Goal: Transaction & Acquisition: Purchase product/service

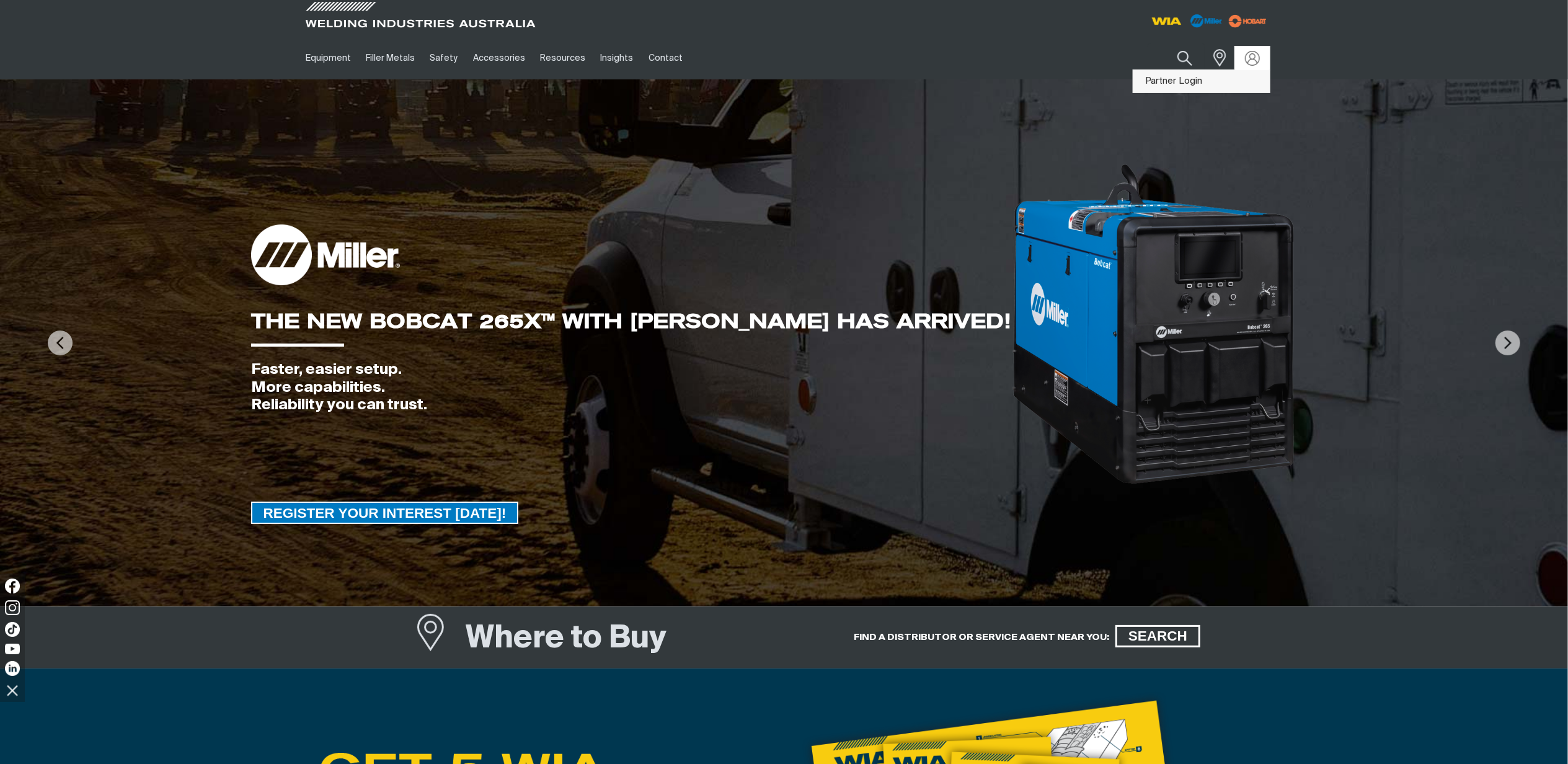
click at [1155, 82] on link "Partner Login" at bounding box center [1201, 81] width 136 height 23
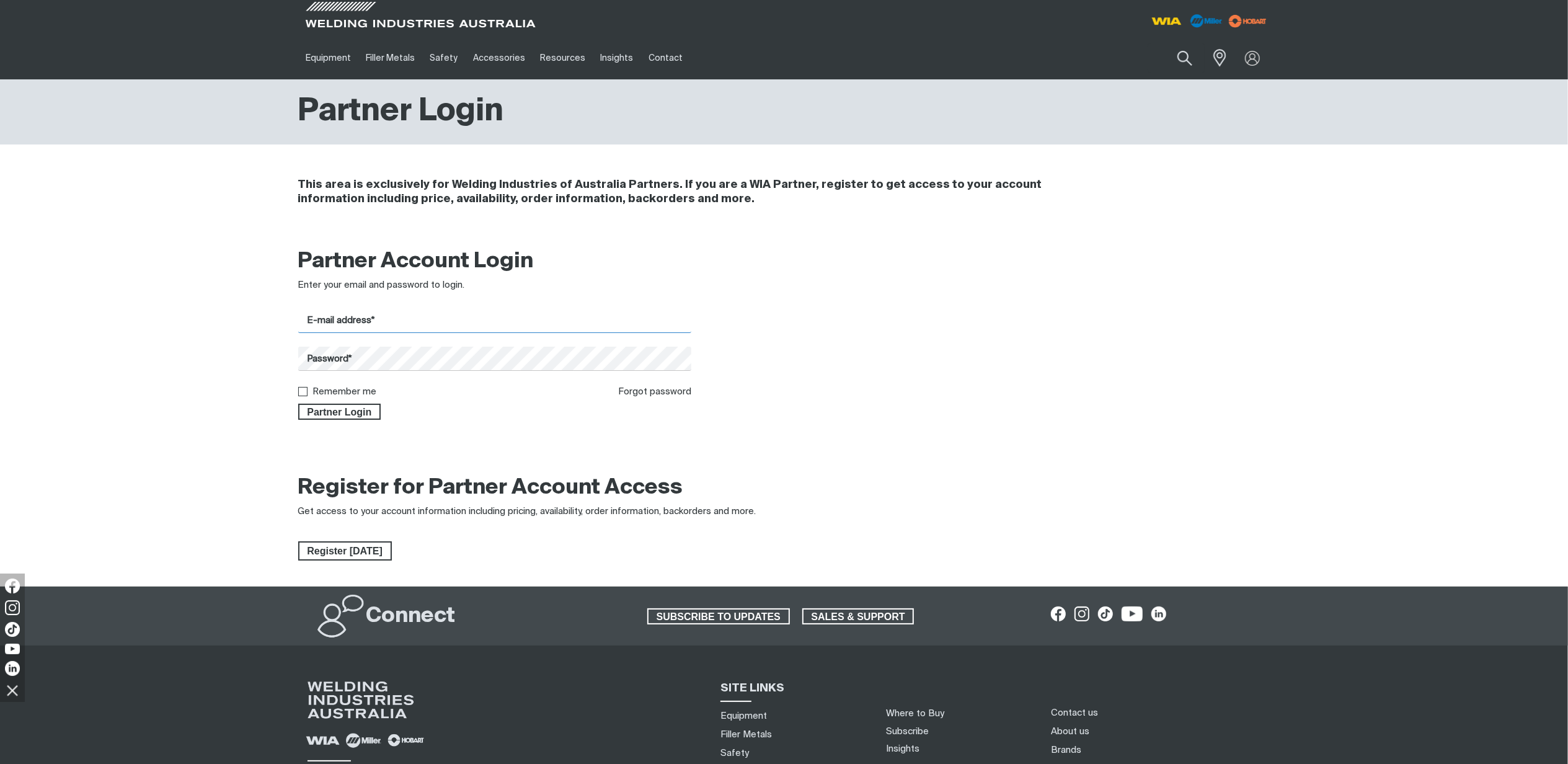
type input "[PERSON_NAME][EMAIL_ADDRESS][PERSON_NAME][DOMAIN_NAME]"
click at [320, 415] on span "Partner Login" at bounding box center [340, 412] width 81 height 16
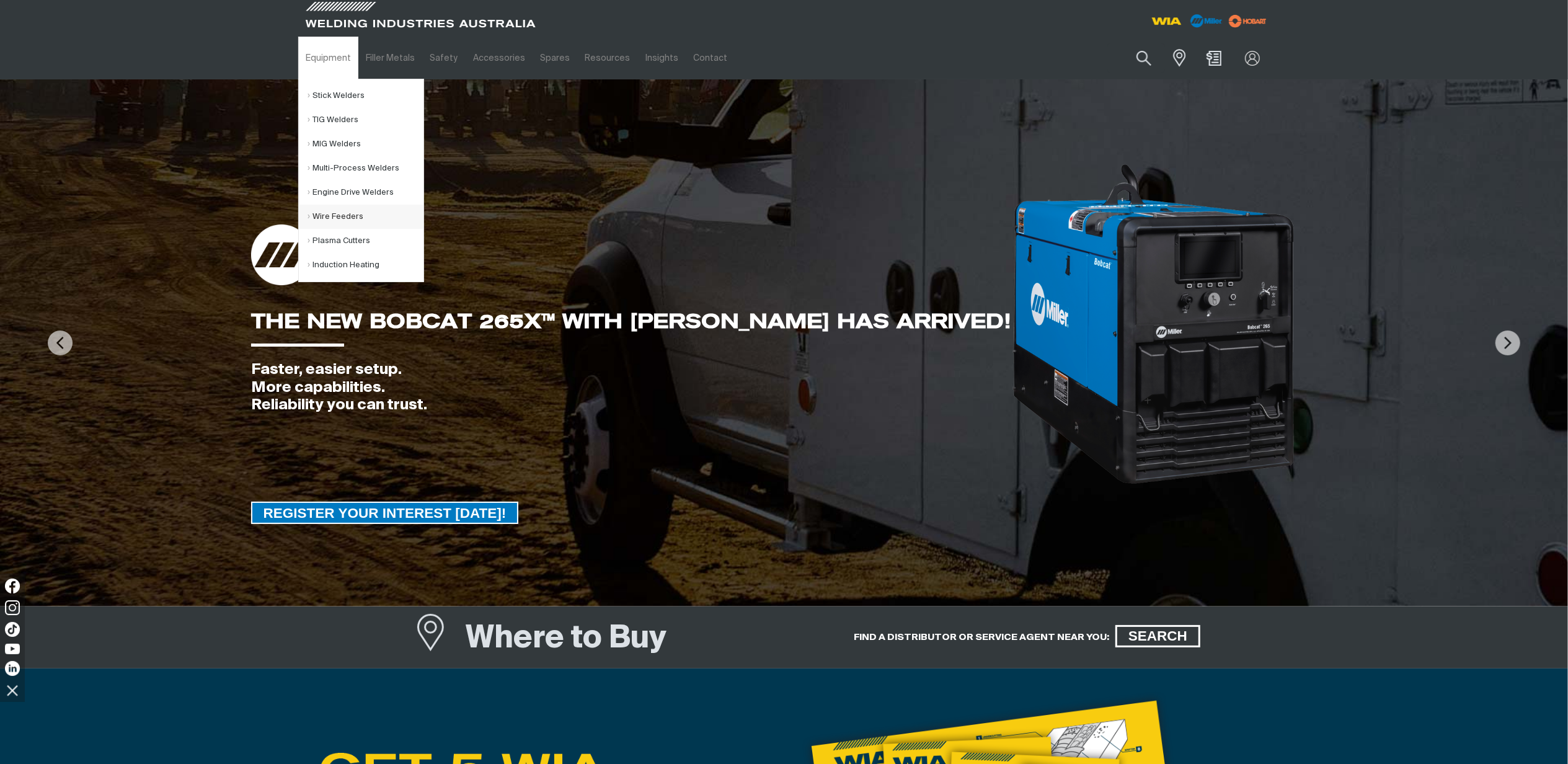
click at [338, 220] on link "Wire Feeders" at bounding box center [365, 217] width 116 height 24
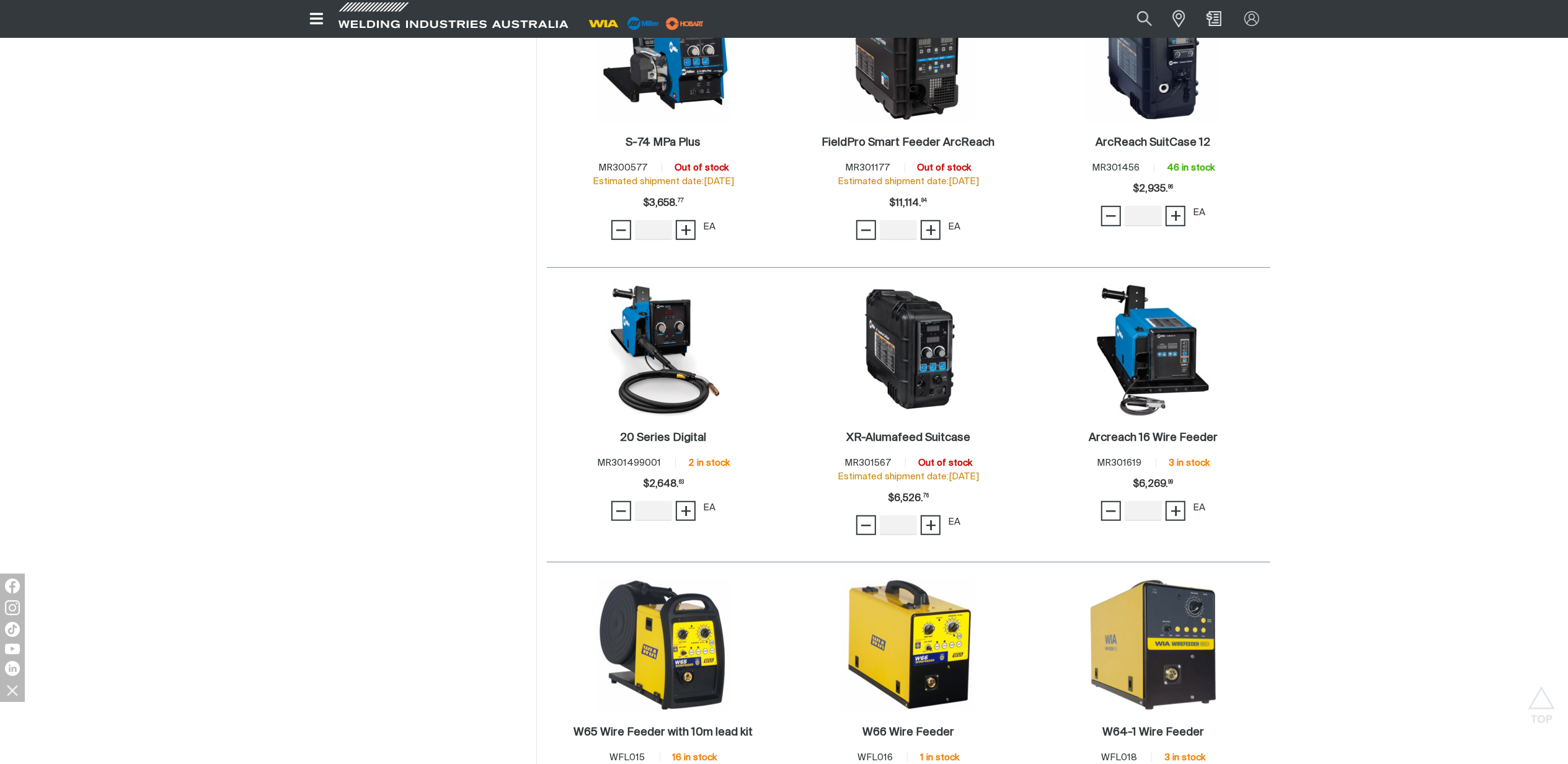
scroll to position [744, 0]
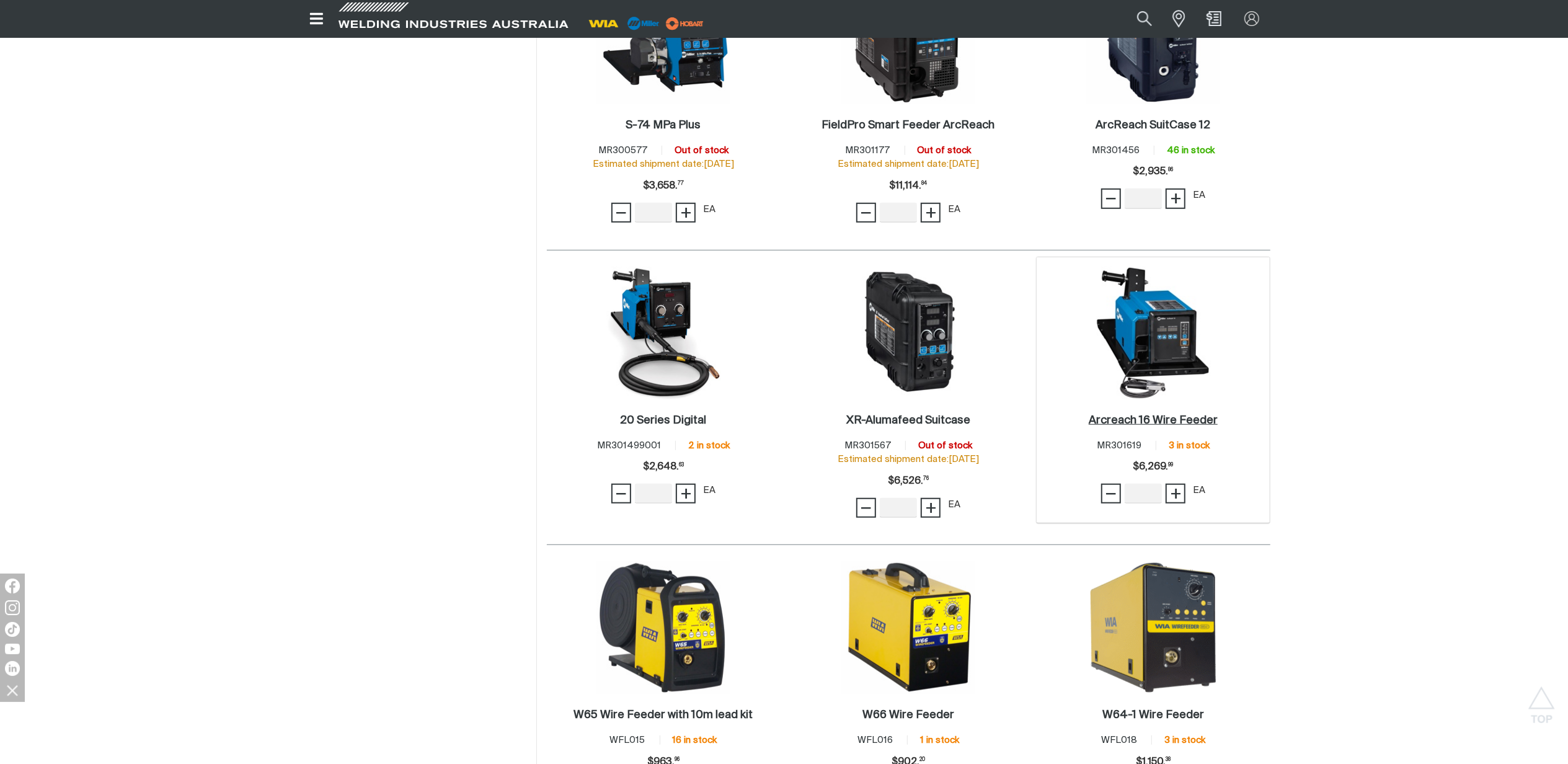
click at [1174, 422] on h2 "Arcreach 16 Wire Feeder ." at bounding box center [1153, 421] width 129 height 11
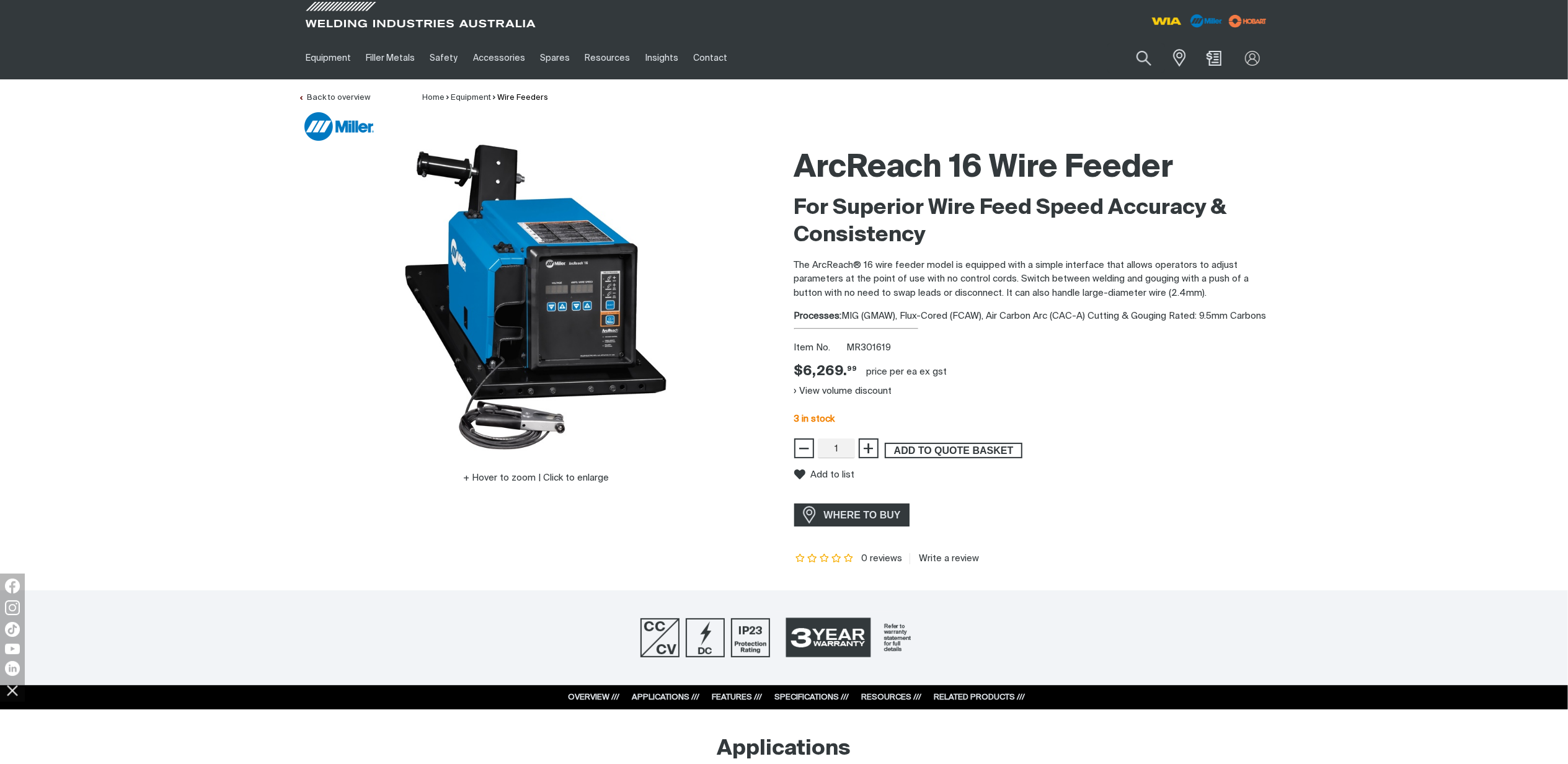
click at [950, 457] on span "ADD TO QUOTE BASKET" at bounding box center [953, 451] width 135 height 16
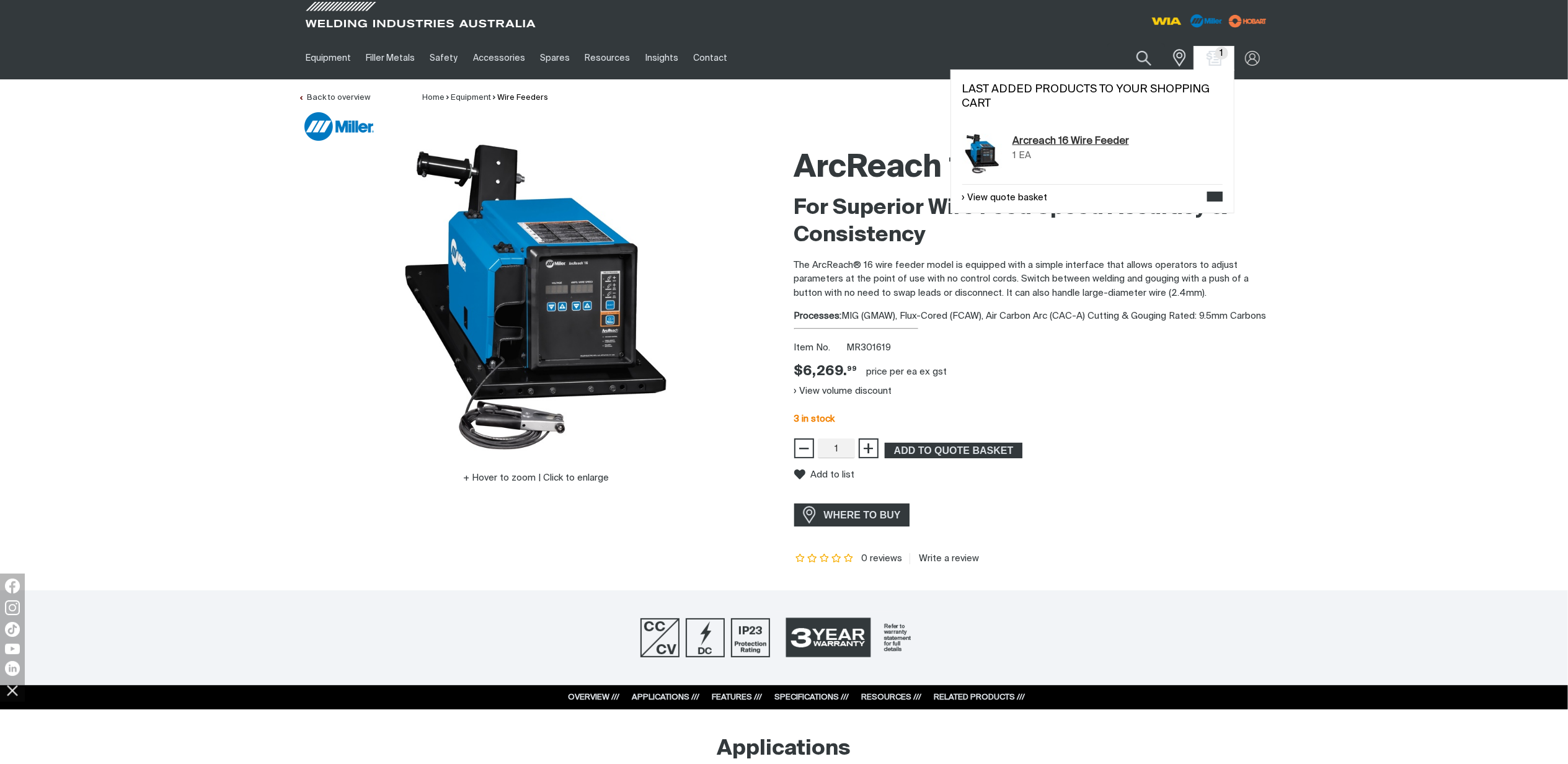
click at [1055, 141] on link "Arcreach 16 Wire Feeder" at bounding box center [1071, 141] width 117 height 15
click at [1213, 57] on img "Shopping cart (1 product(s))" at bounding box center [1213, 58] width 18 height 18
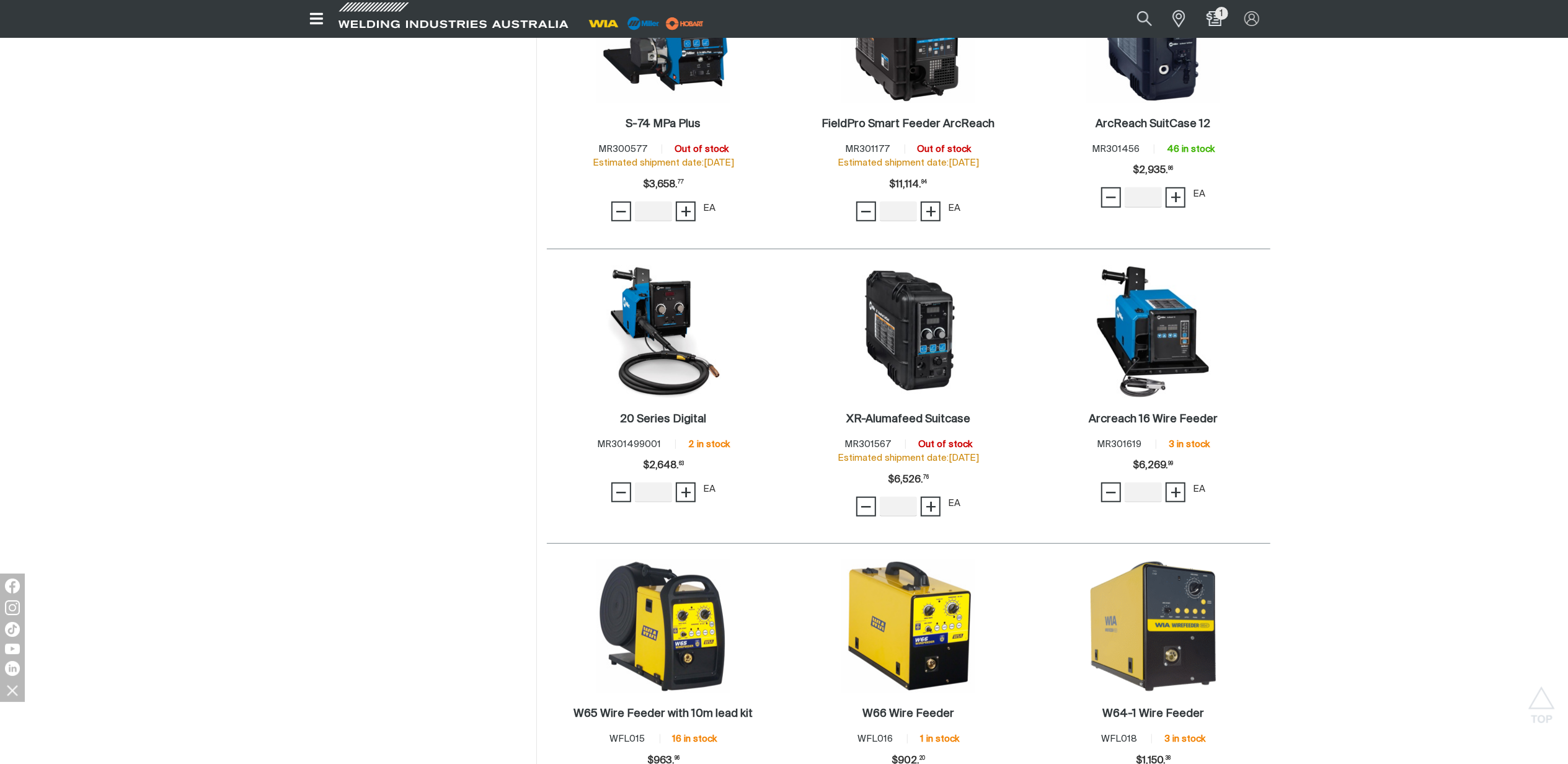
scroll to position [729, 0]
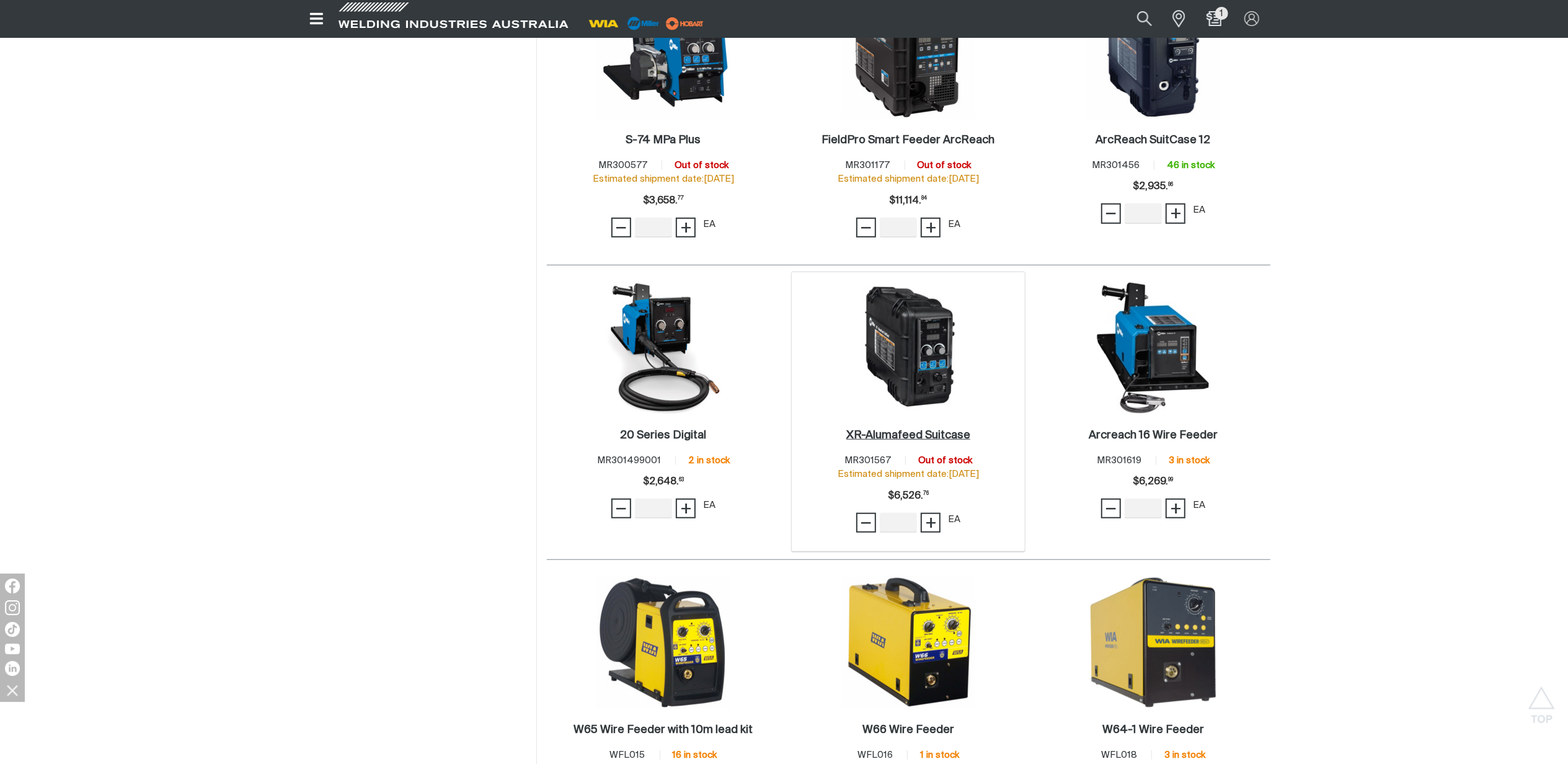
click at [910, 437] on h2 "XR-Alumafeed Suitcase ." at bounding box center [908, 436] width 124 height 11
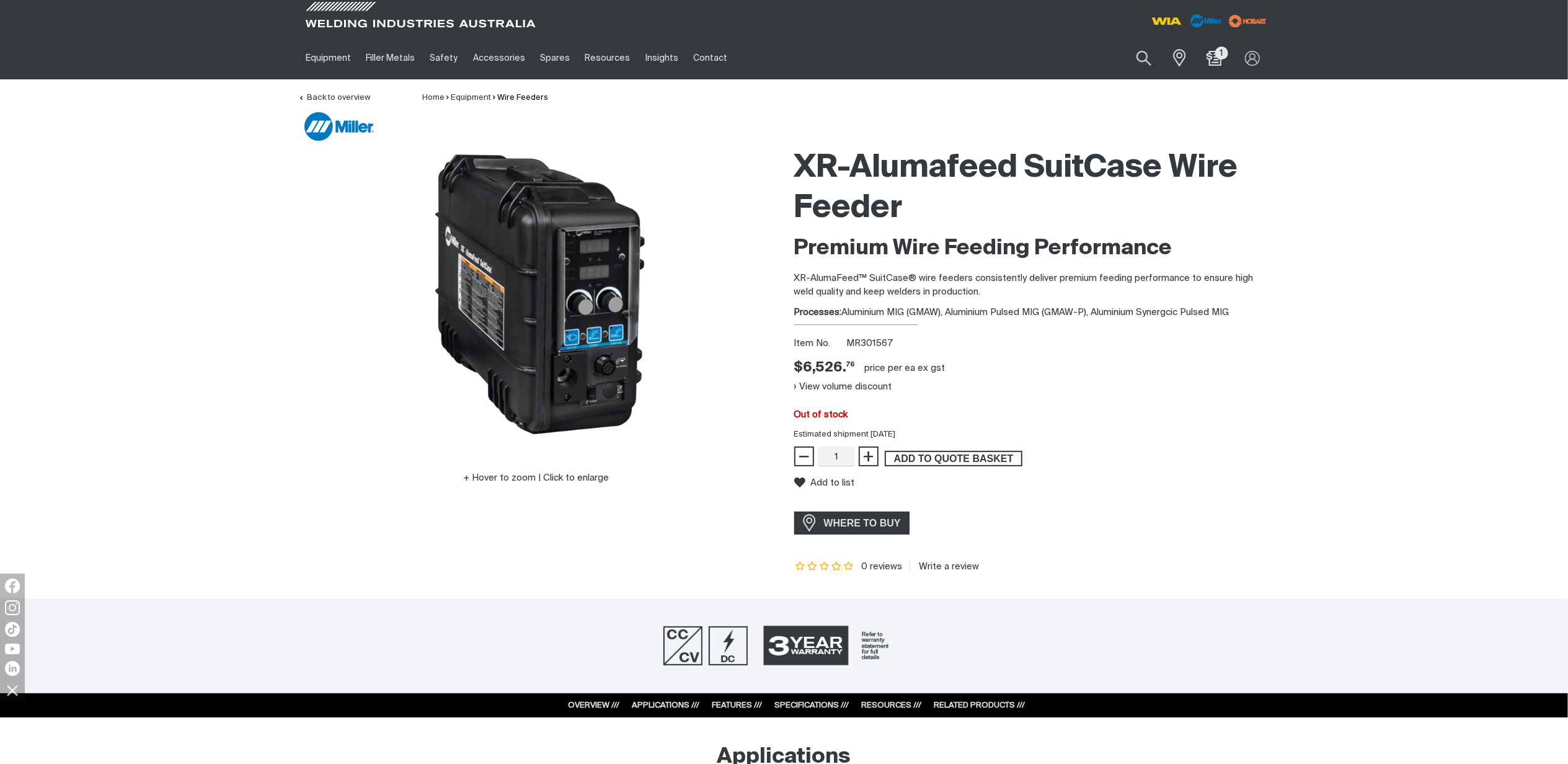
click at [953, 454] on span "ADD TO QUOTE BASKET" at bounding box center [953, 459] width 135 height 16
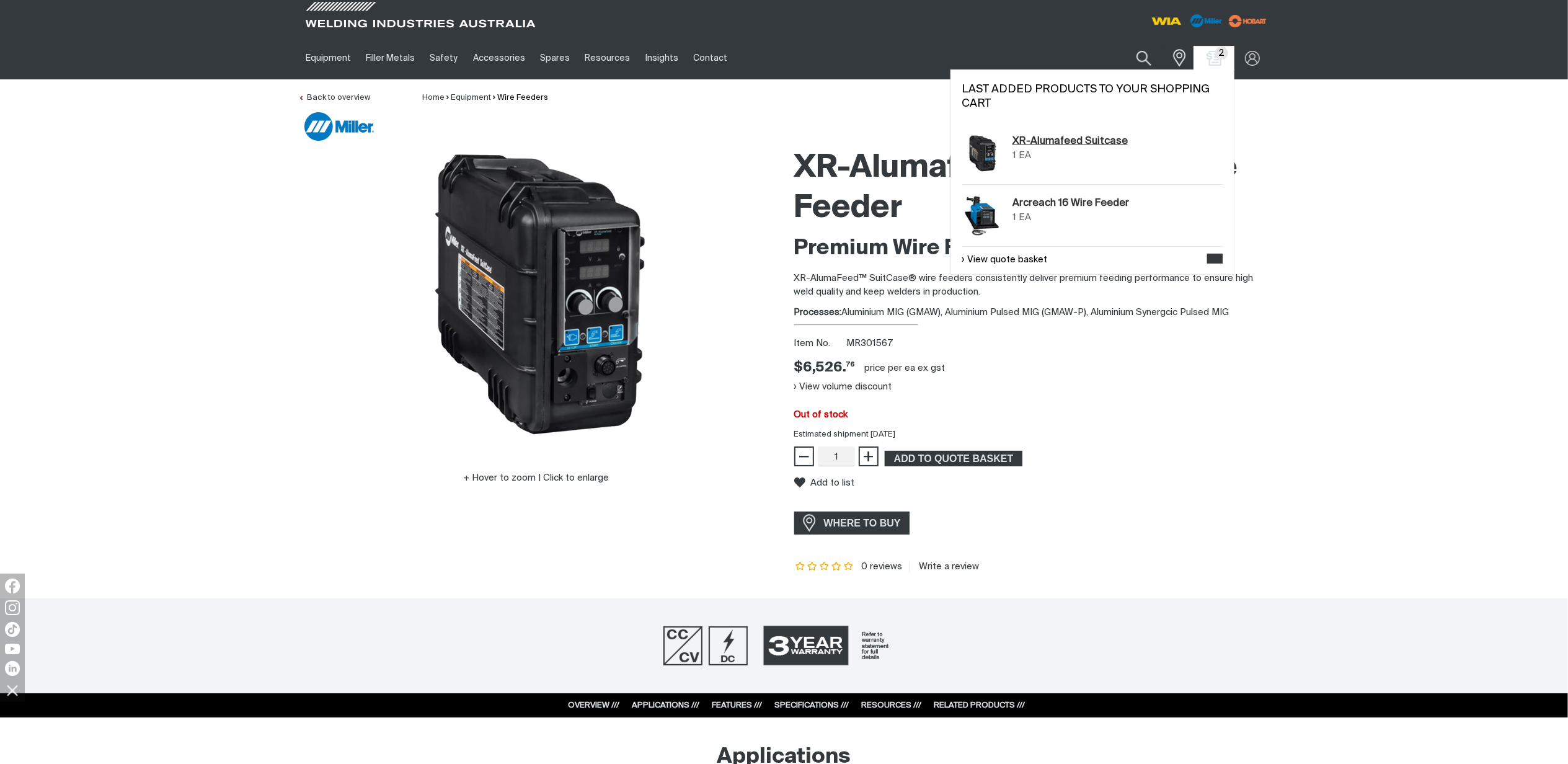
click at [1035, 138] on link "XR-Alumafeed Suitcase" at bounding box center [1070, 141] width 116 height 15
click at [1221, 59] on span "2" at bounding box center [1221, 53] width 13 height 13
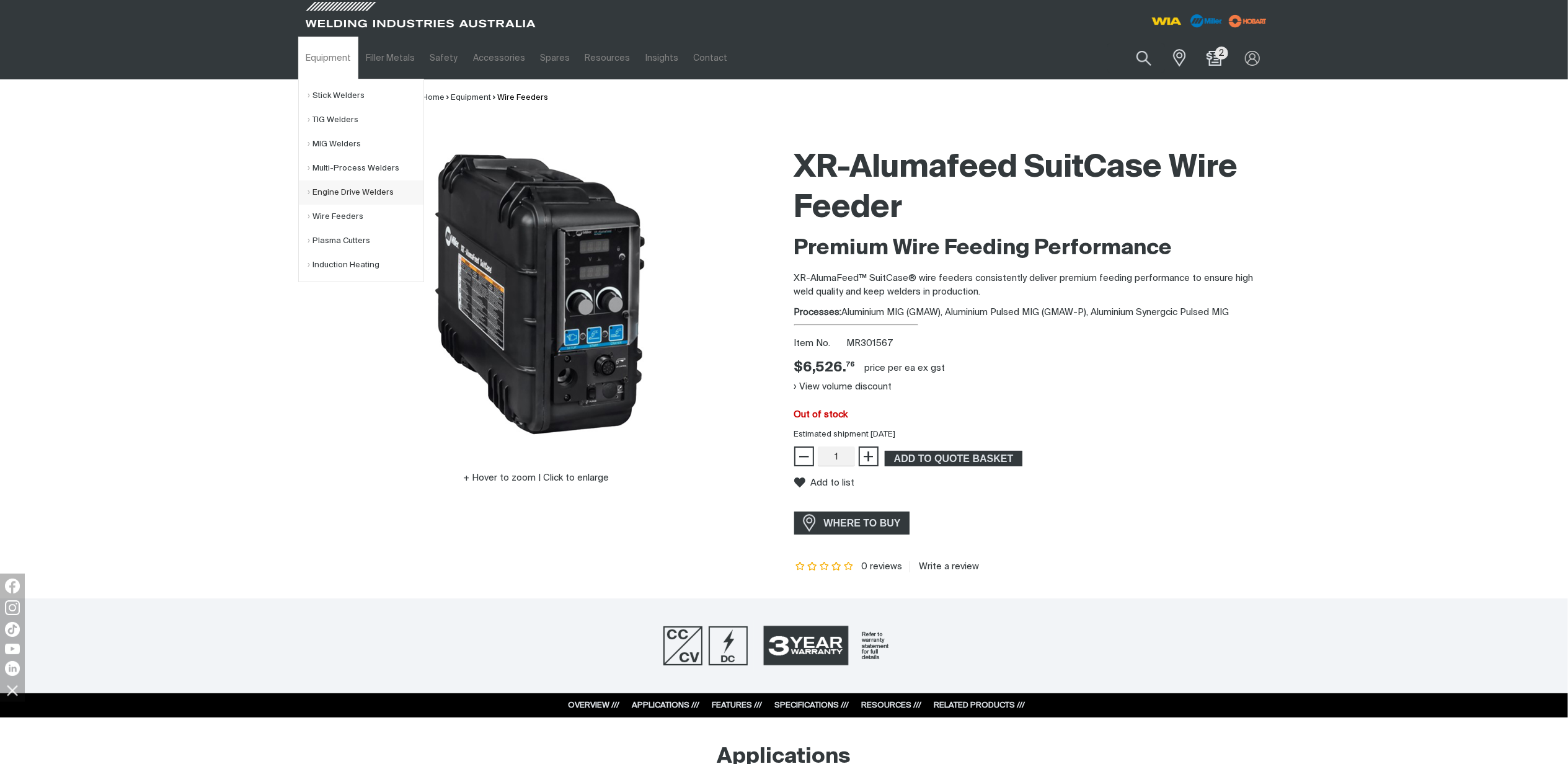
click at [345, 187] on link "Engine Drive Welders" at bounding box center [365, 193] width 116 height 24
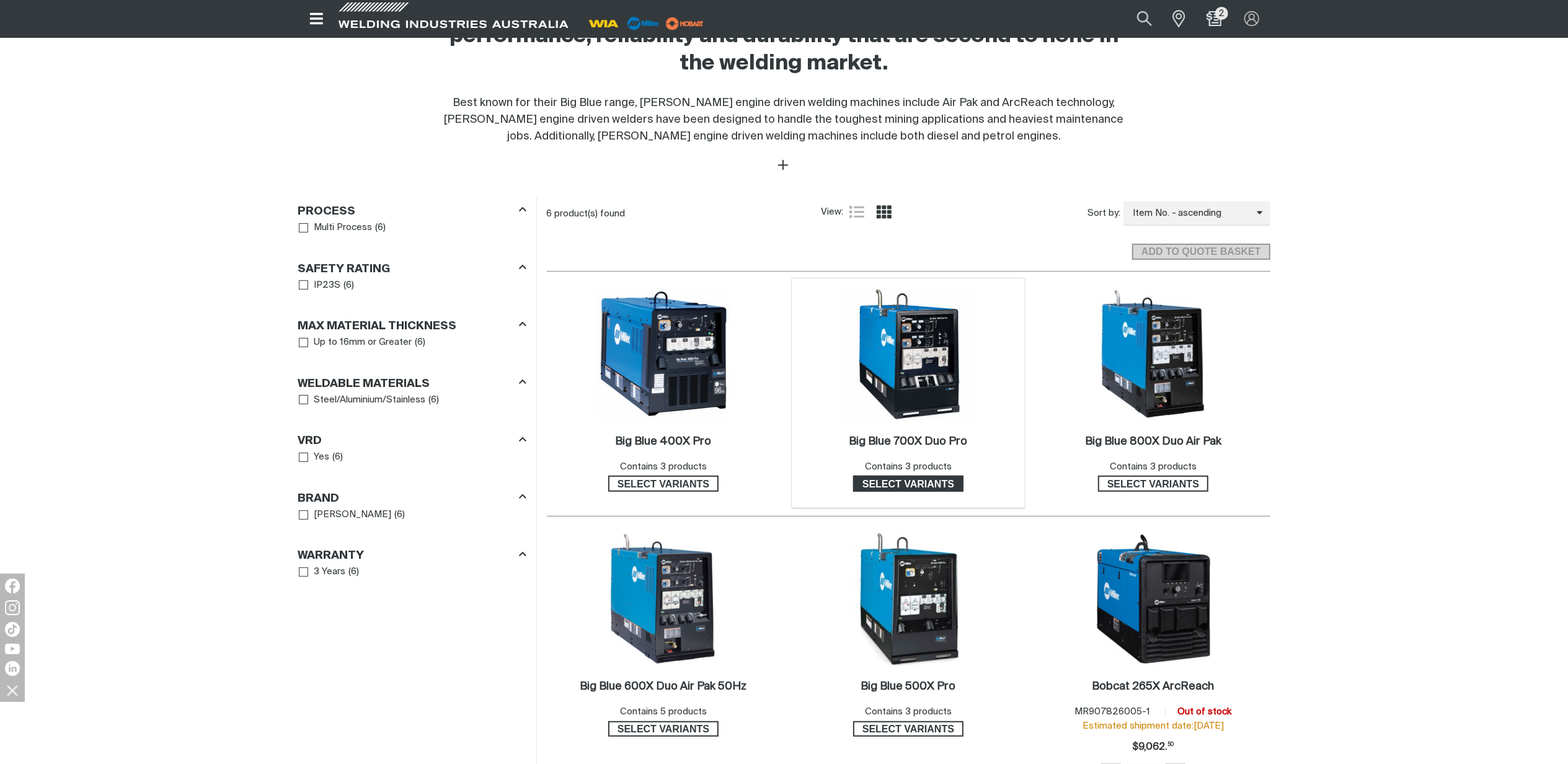
scroll to position [578, 0]
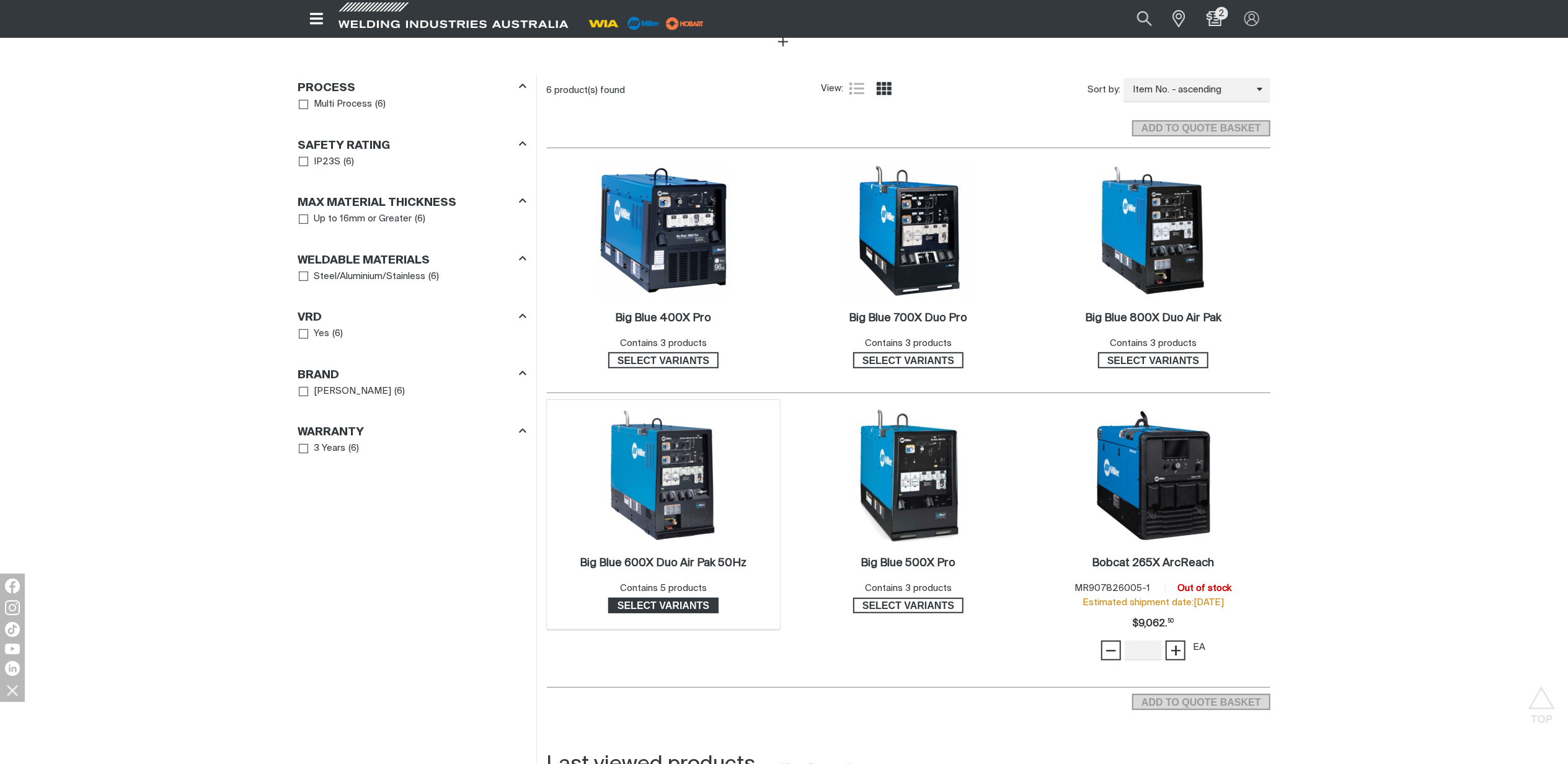
click at [682, 602] on span "Select variants" at bounding box center [663, 606] width 108 height 16
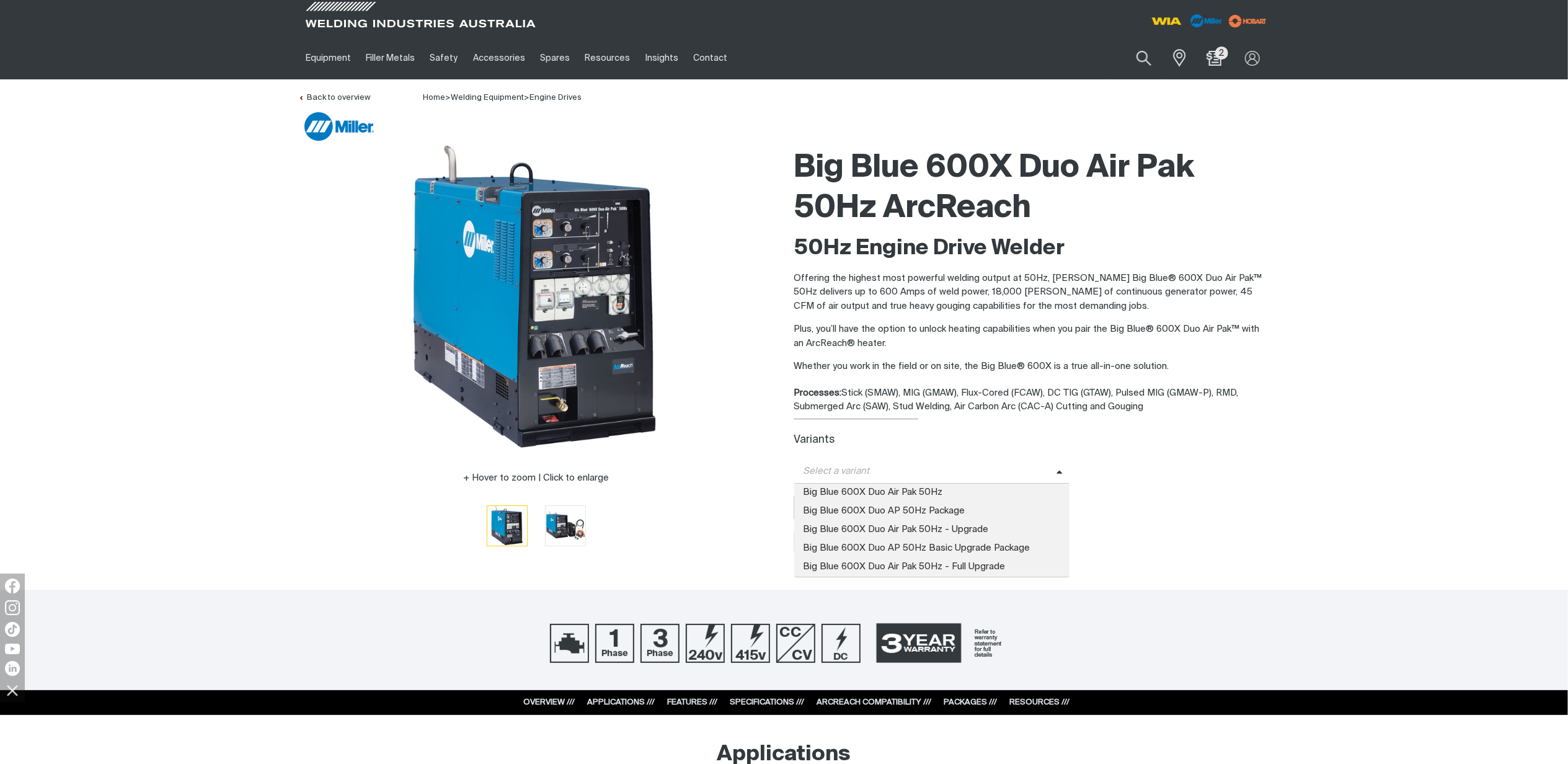
click at [1062, 463] on span "Select a variant" at bounding box center [932, 472] width 276 height 24
click at [987, 566] on span "Big Blue 600X Duo Air Pak 50Hz - Full Upgrade" at bounding box center [932, 567] width 276 height 18
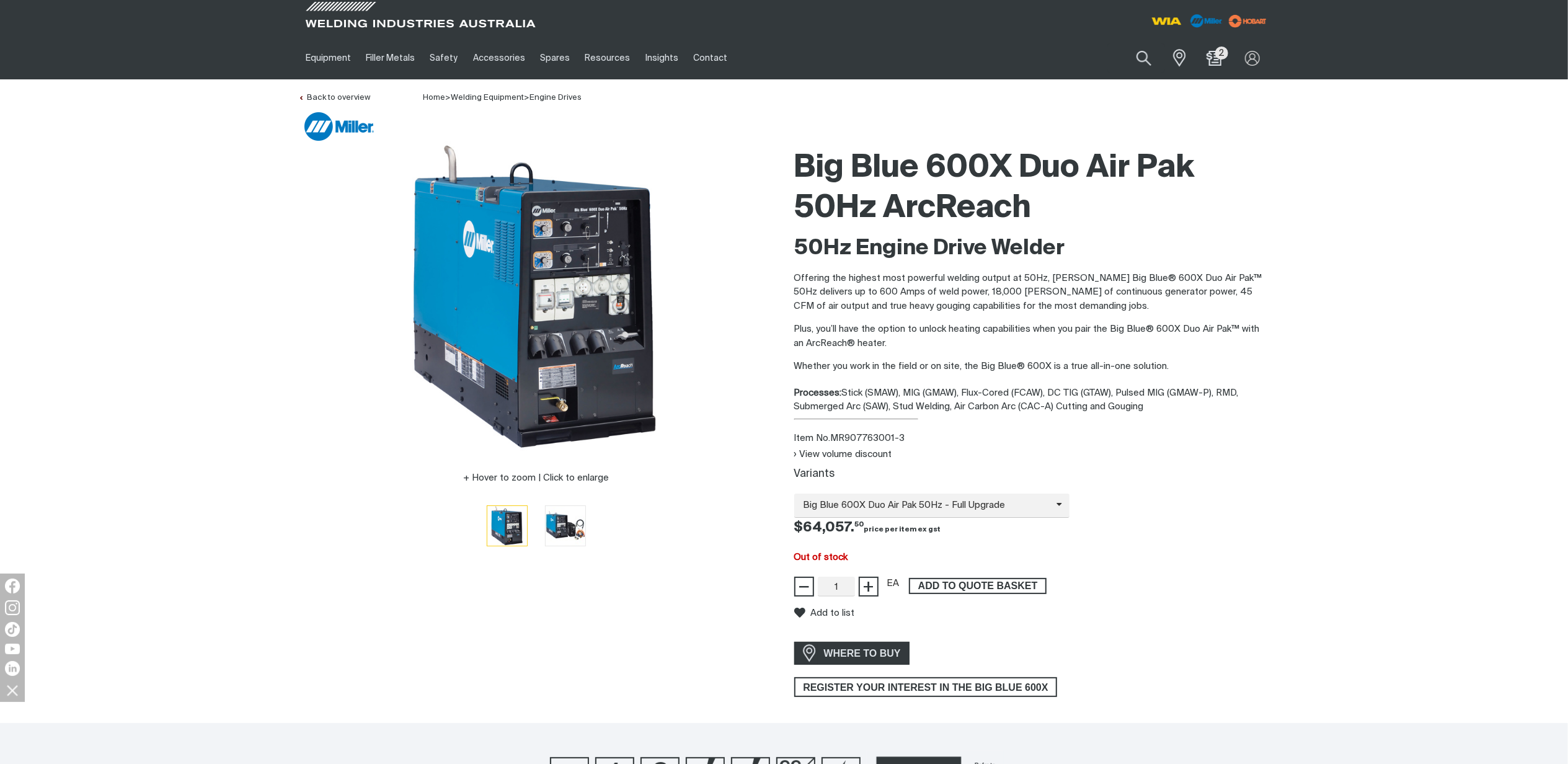
click at [968, 584] on span "ADD TO QUOTE BASKET" at bounding box center [978, 586] width 135 height 16
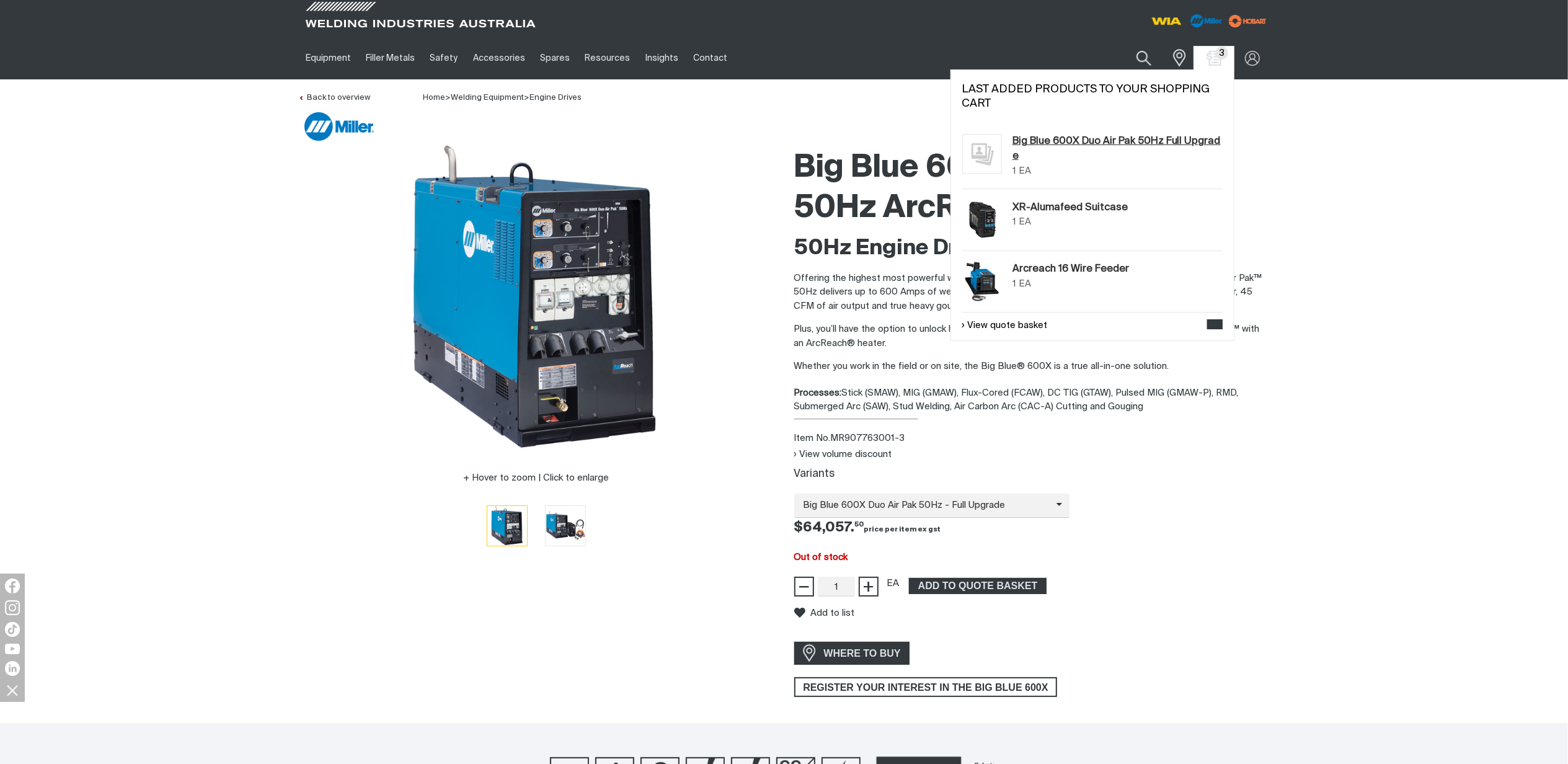
click at [1121, 136] on link "Big Blue 600X Duo Air Pak 50Hz Full Upgrade" at bounding box center [1117, 149] width 210 height 30
click at [1030, 324] on link "View quote basket" at bounding box center [1005, 326] width 86 height 15
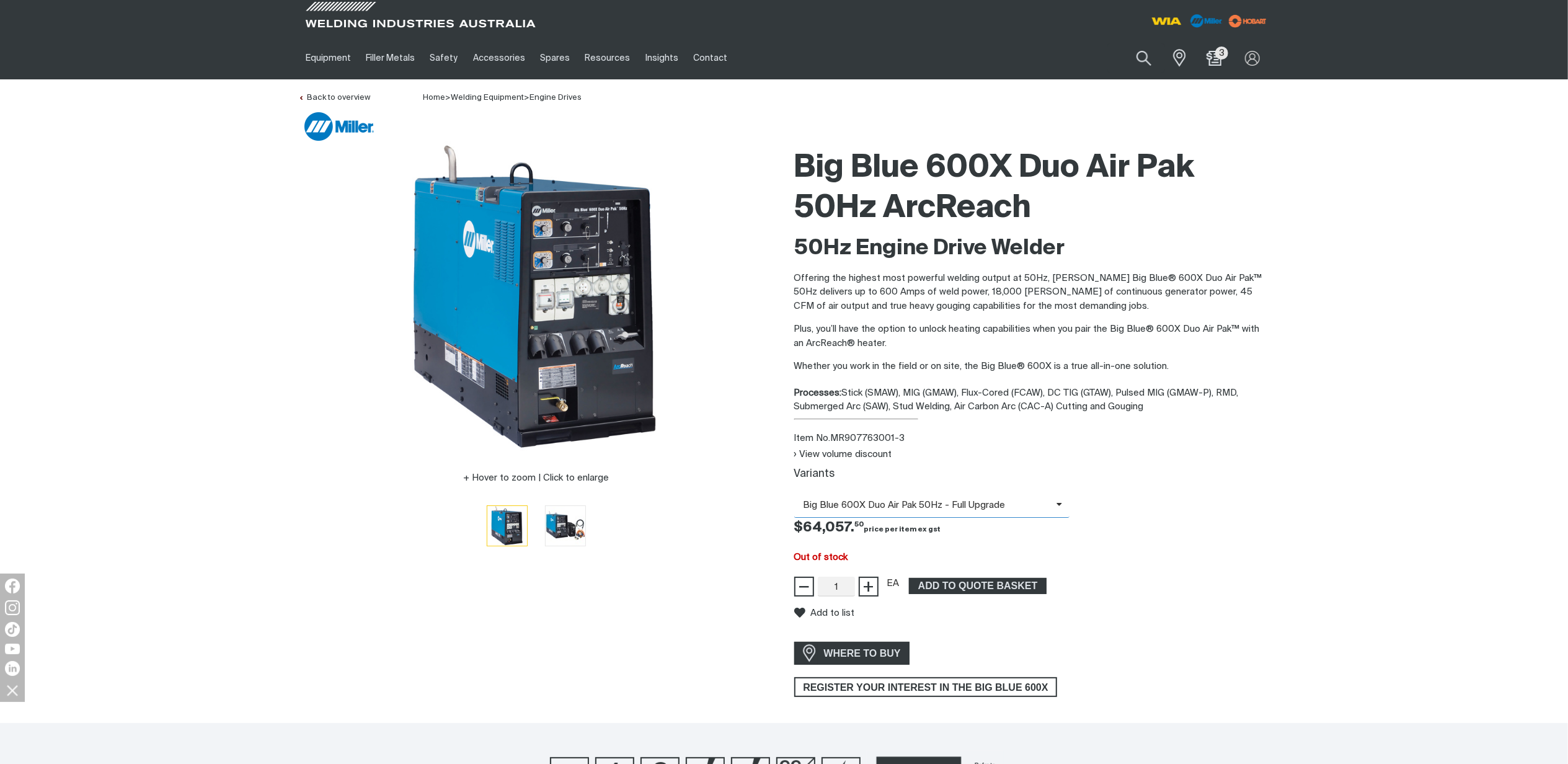
click at [984, 499] on span "Big Blue 600X Duo Air Pak 50Hz - Full Upgrade" at bounding box center [925, 506] width 262 height 15
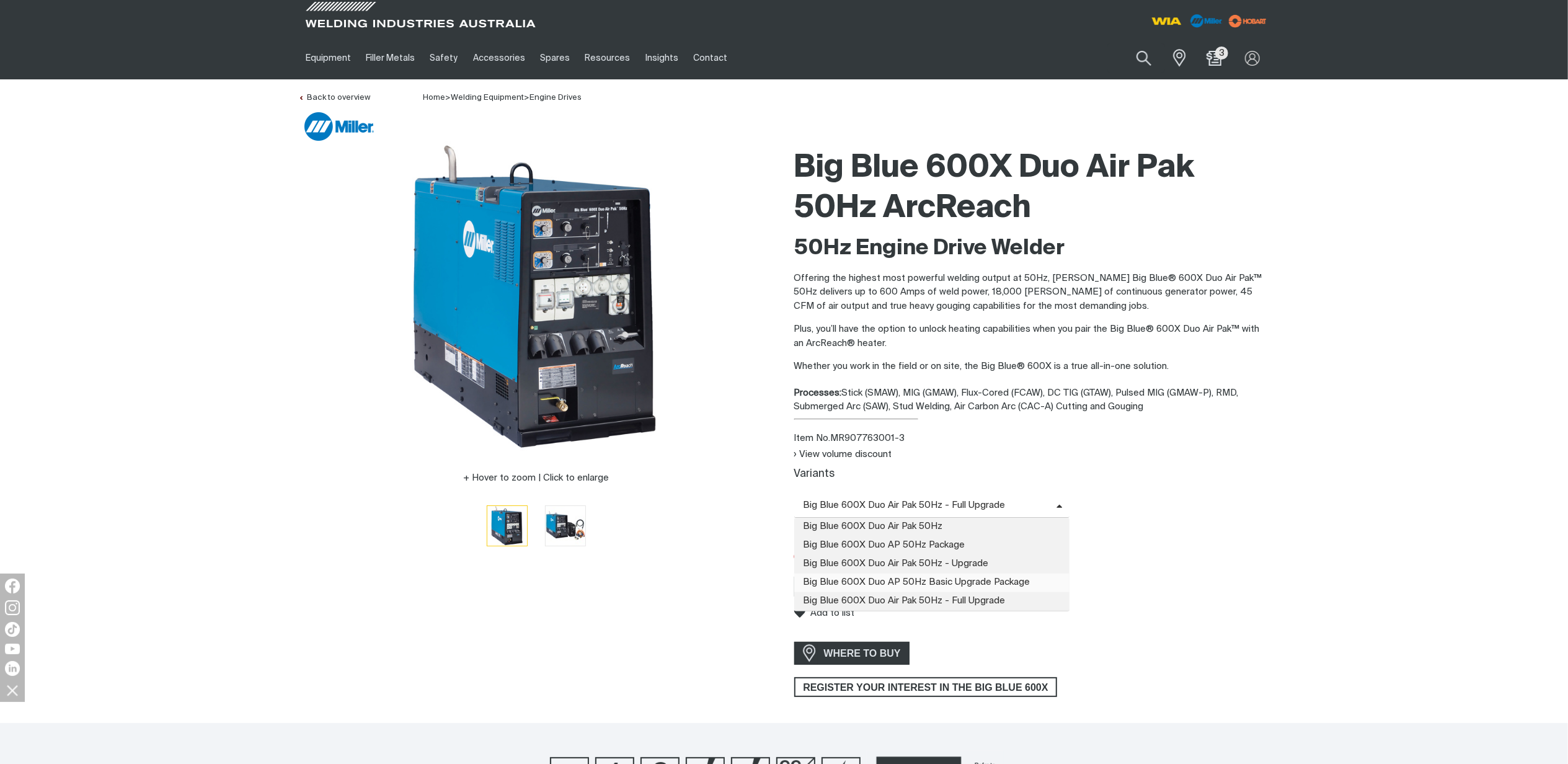
click at [990, 581] on span "Big Blue 600X Duo AP 50Hz Basic Upgrade Package" at bounding box center [932, 582] width 276 height 18
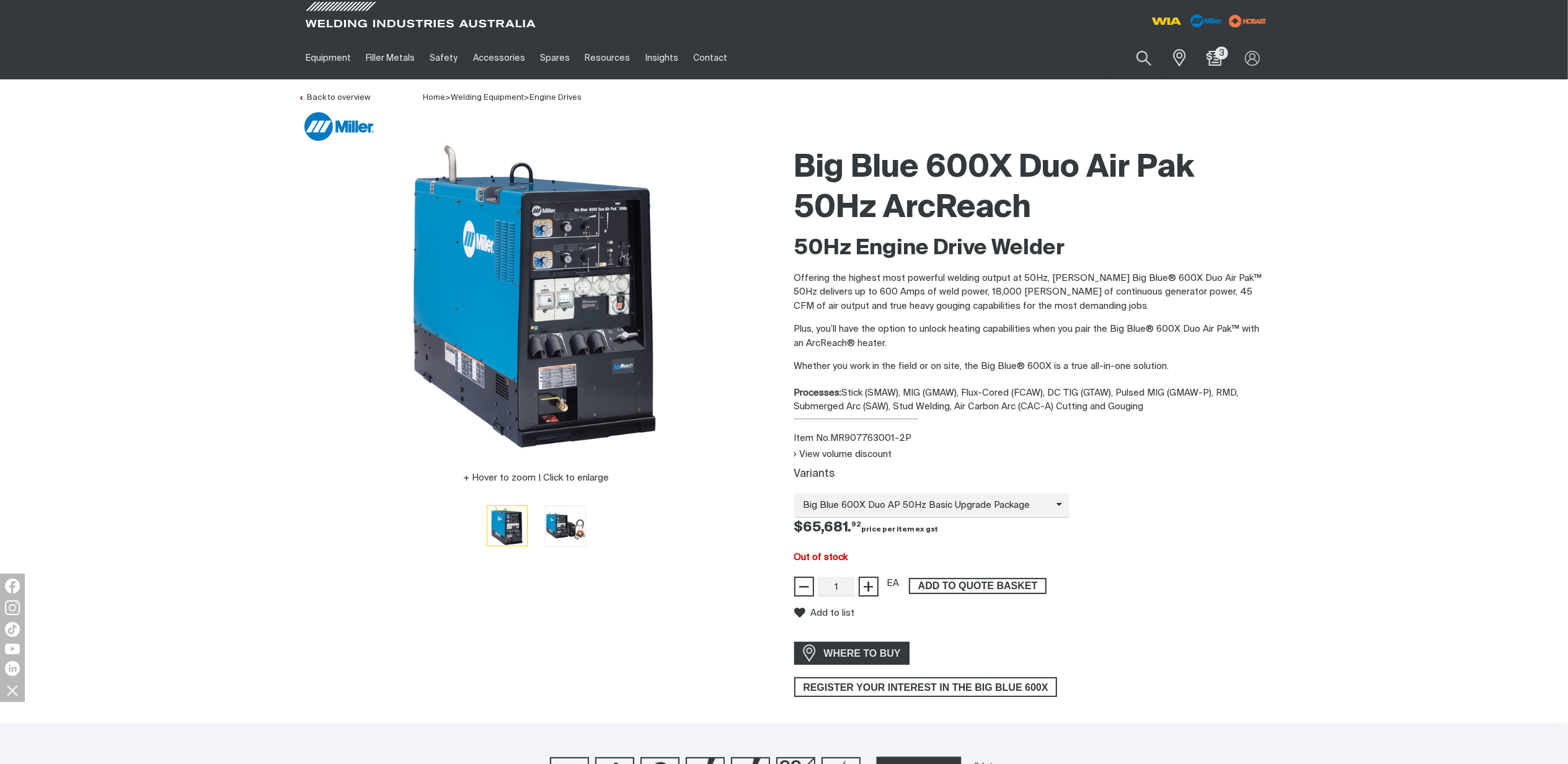
click at [990, 581] on span "ADD TO QUOTE BASKET" at bounding box center [978, 586] width 135 height 16
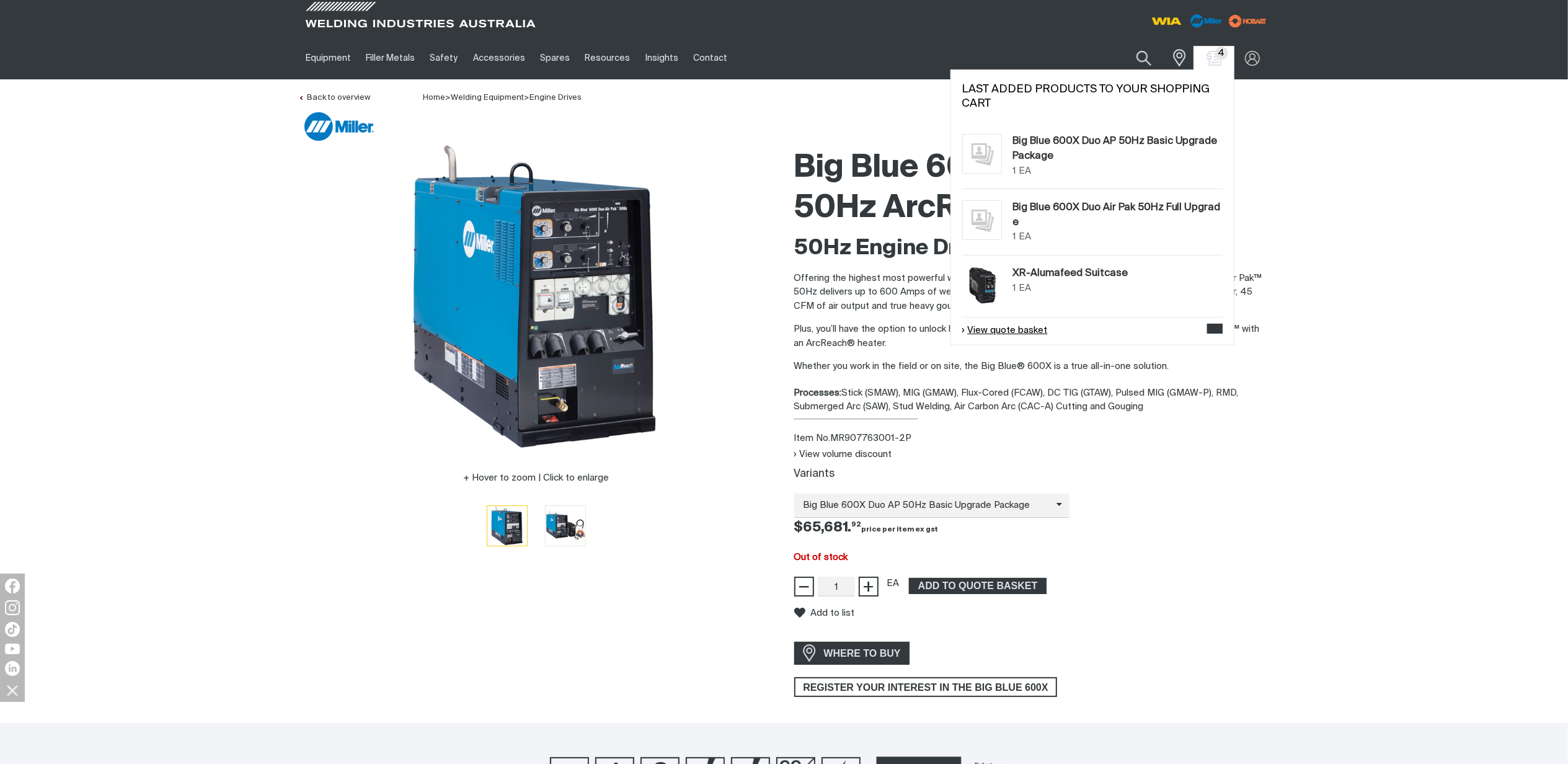
click at [1012, 330] on link "View quote basket" at bounding box center [1005, 331] width 86 height 15
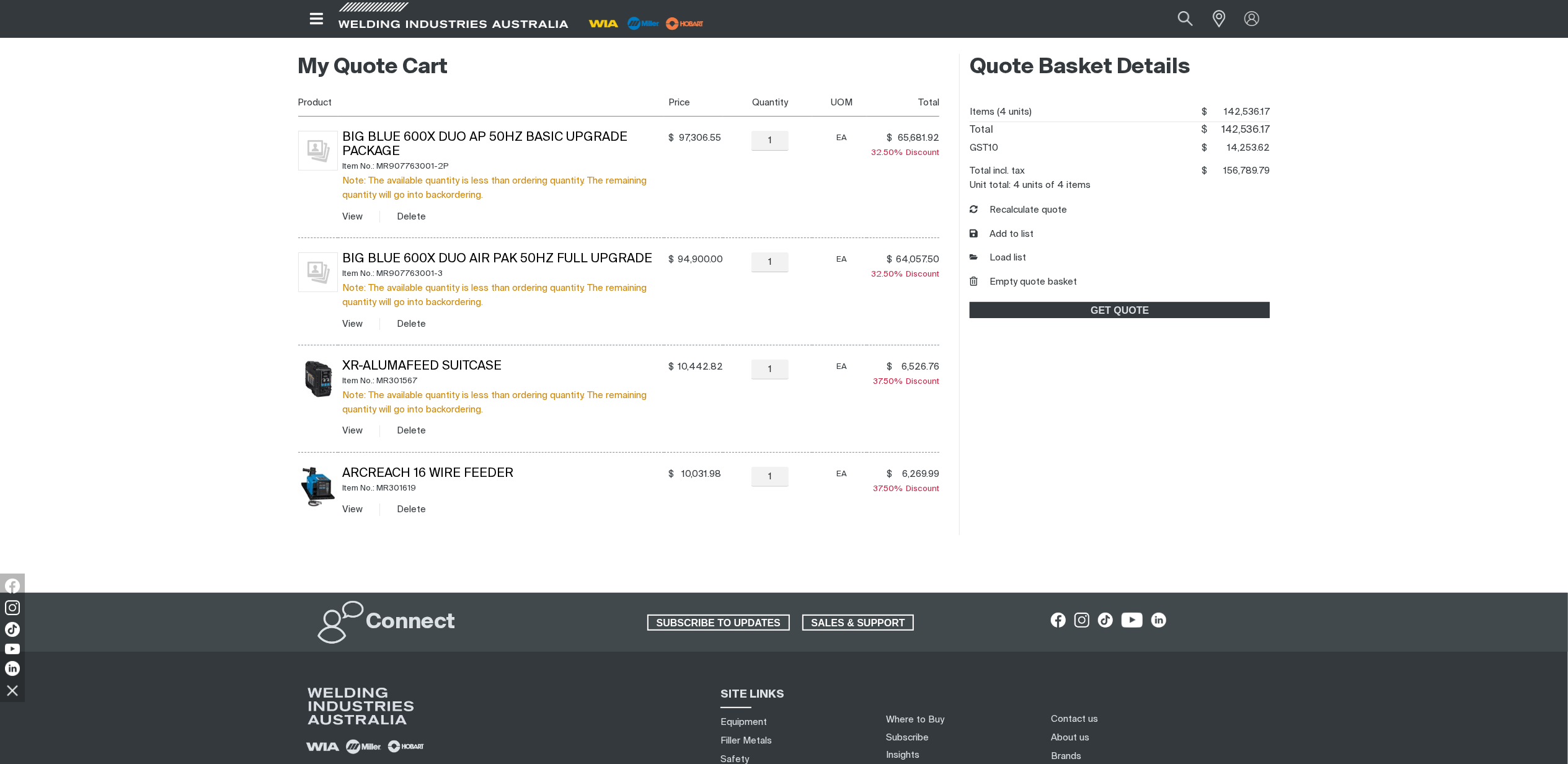
scroll to position [165, 0]
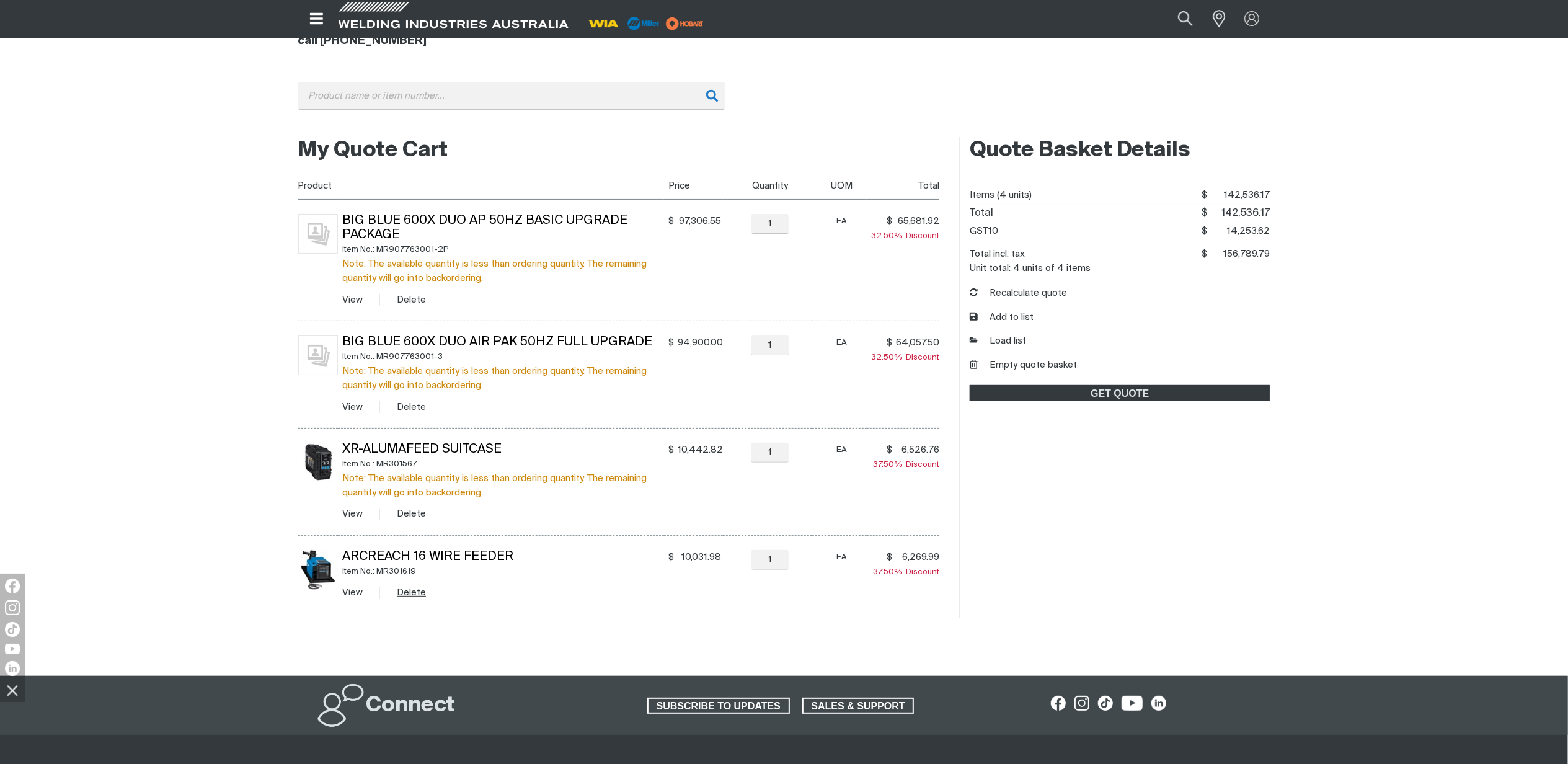
click at [422, 590] on button "Delete" at bounding box center [411, 592] width 29 height 15
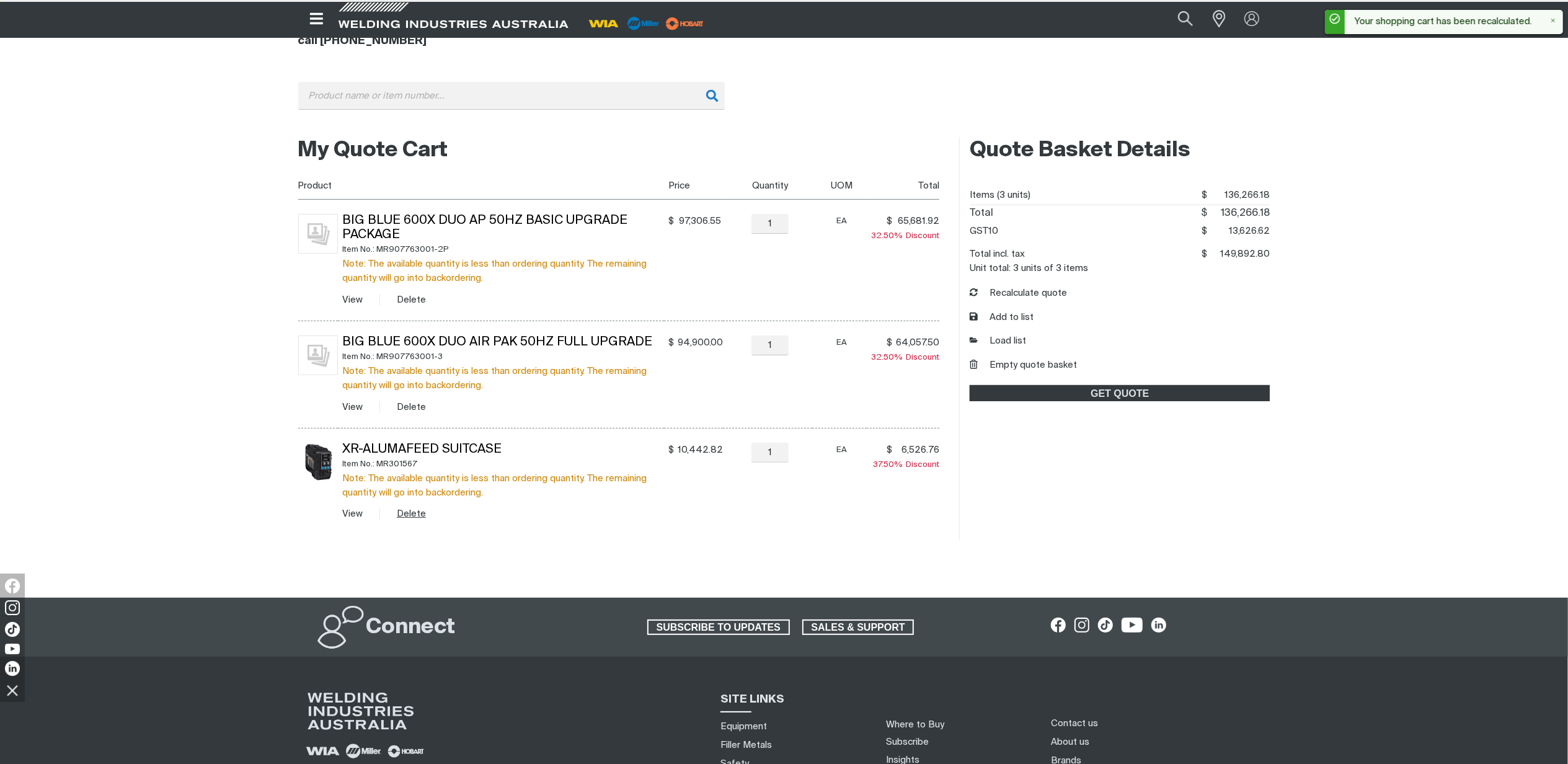
click at [417, 515] on button "Delete" at bounding box center [411, 513] width 29 height 15
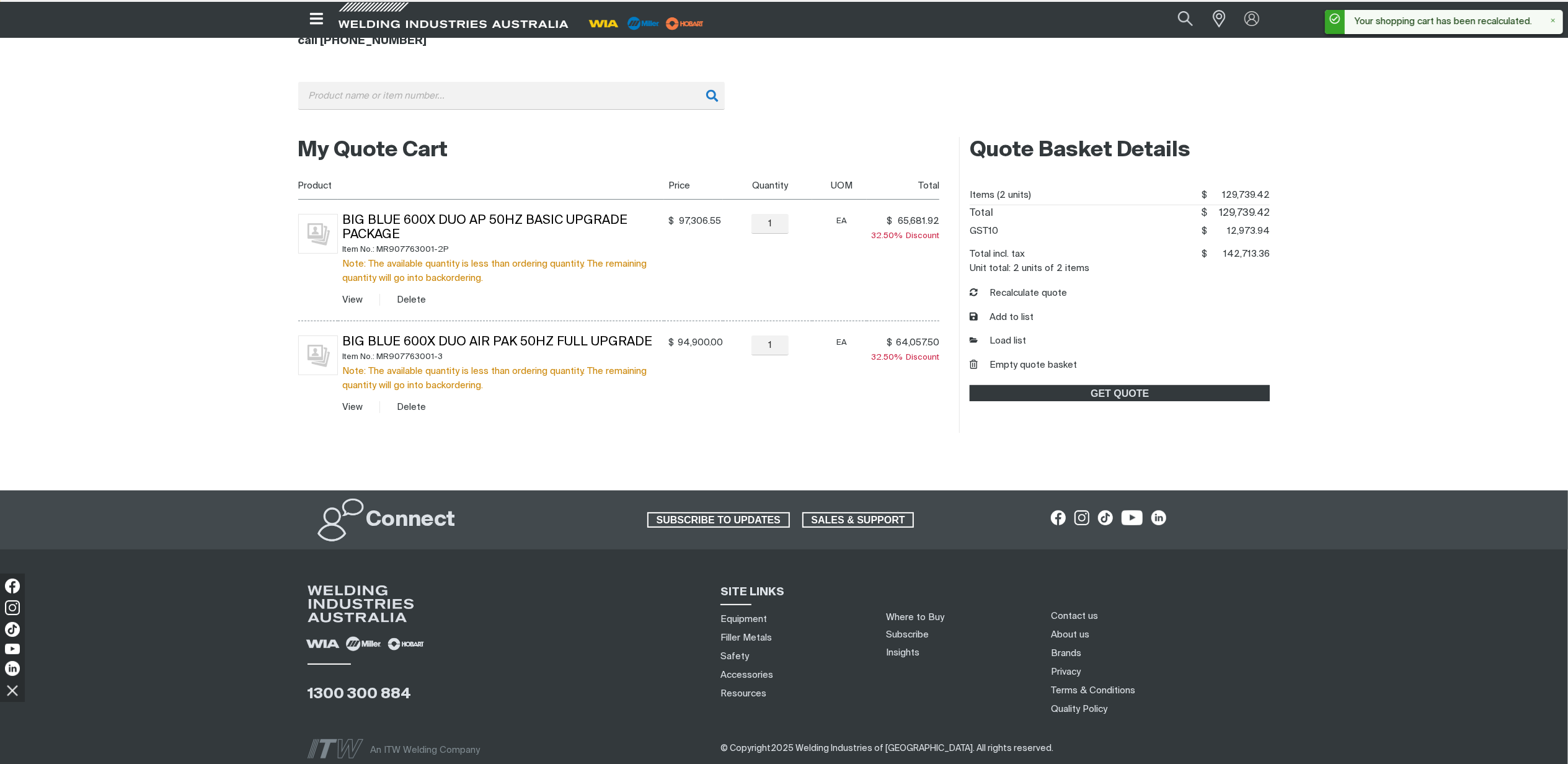
click at [407, 400] on td "Big Blue 600X Duo Air Pak 50Hz Full Upgrade Item No.: MR907763001-3 Note: The a…" at bounding box center [501, 374] width 326 height 107
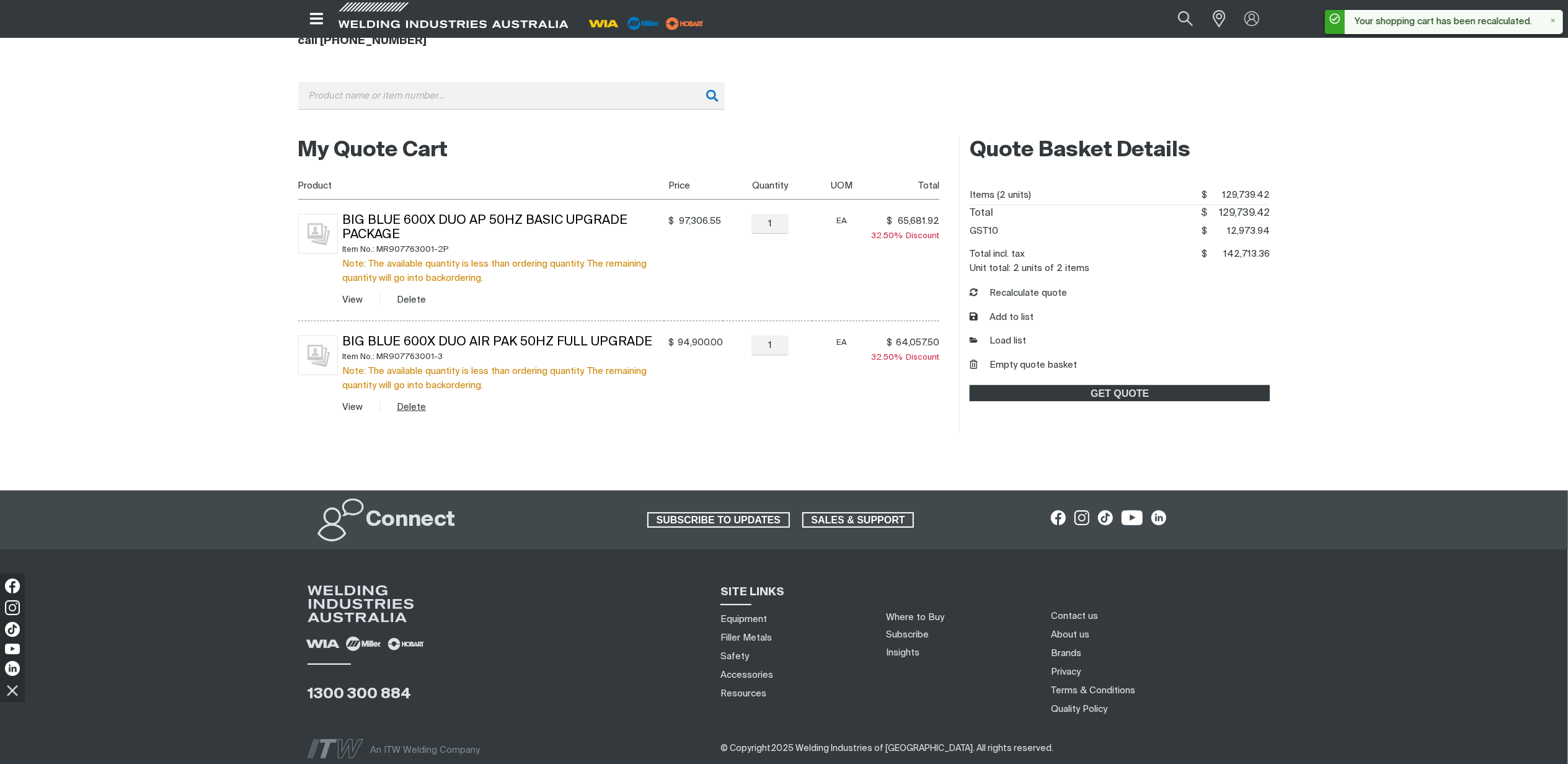
click at [408, 403] on button "Delete" at bounding box center [411, 407] width 29 height 15
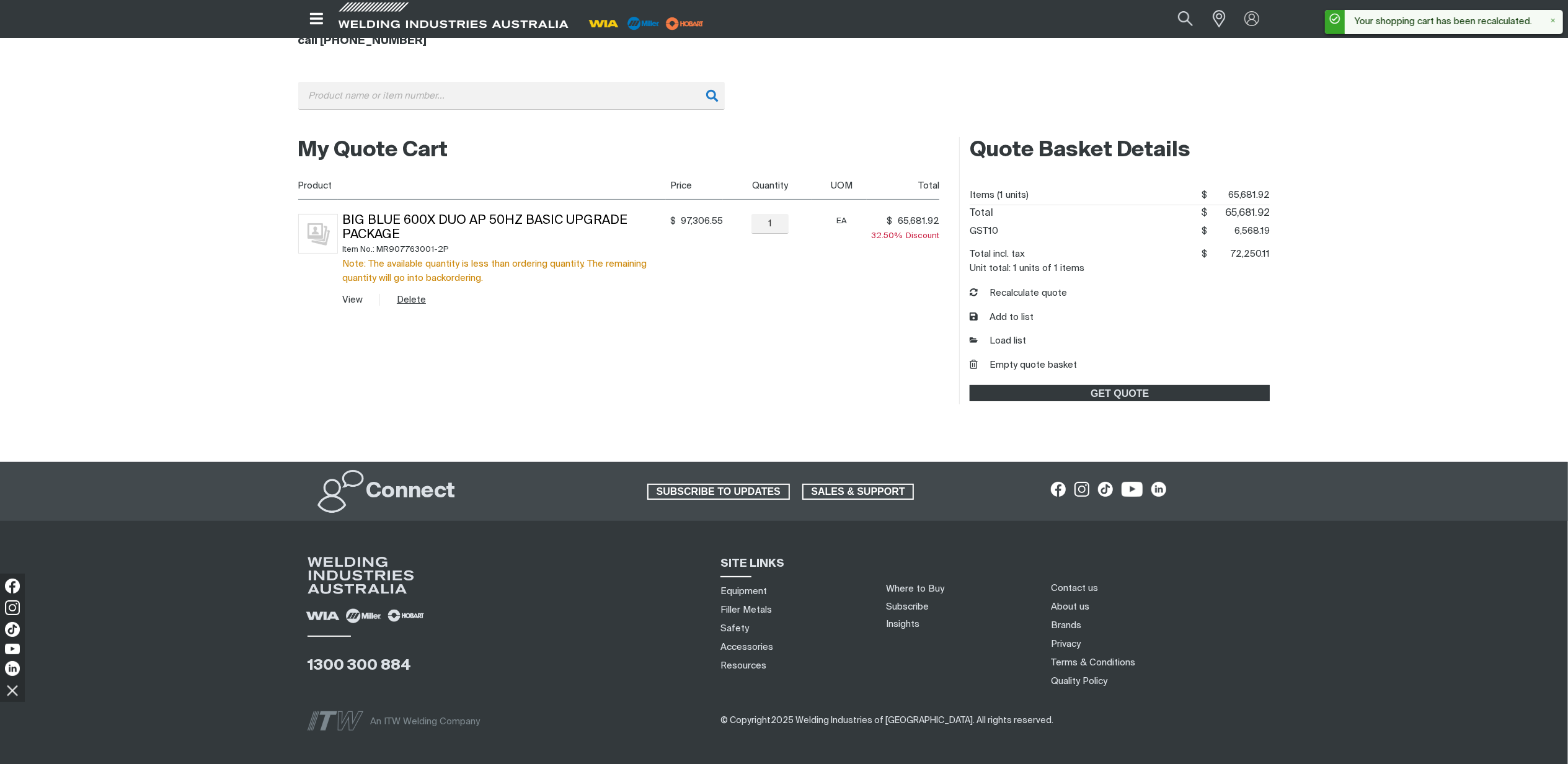
click at [413, 301] on button "Delete" at bounding box center [411, 300] width 29 height 15
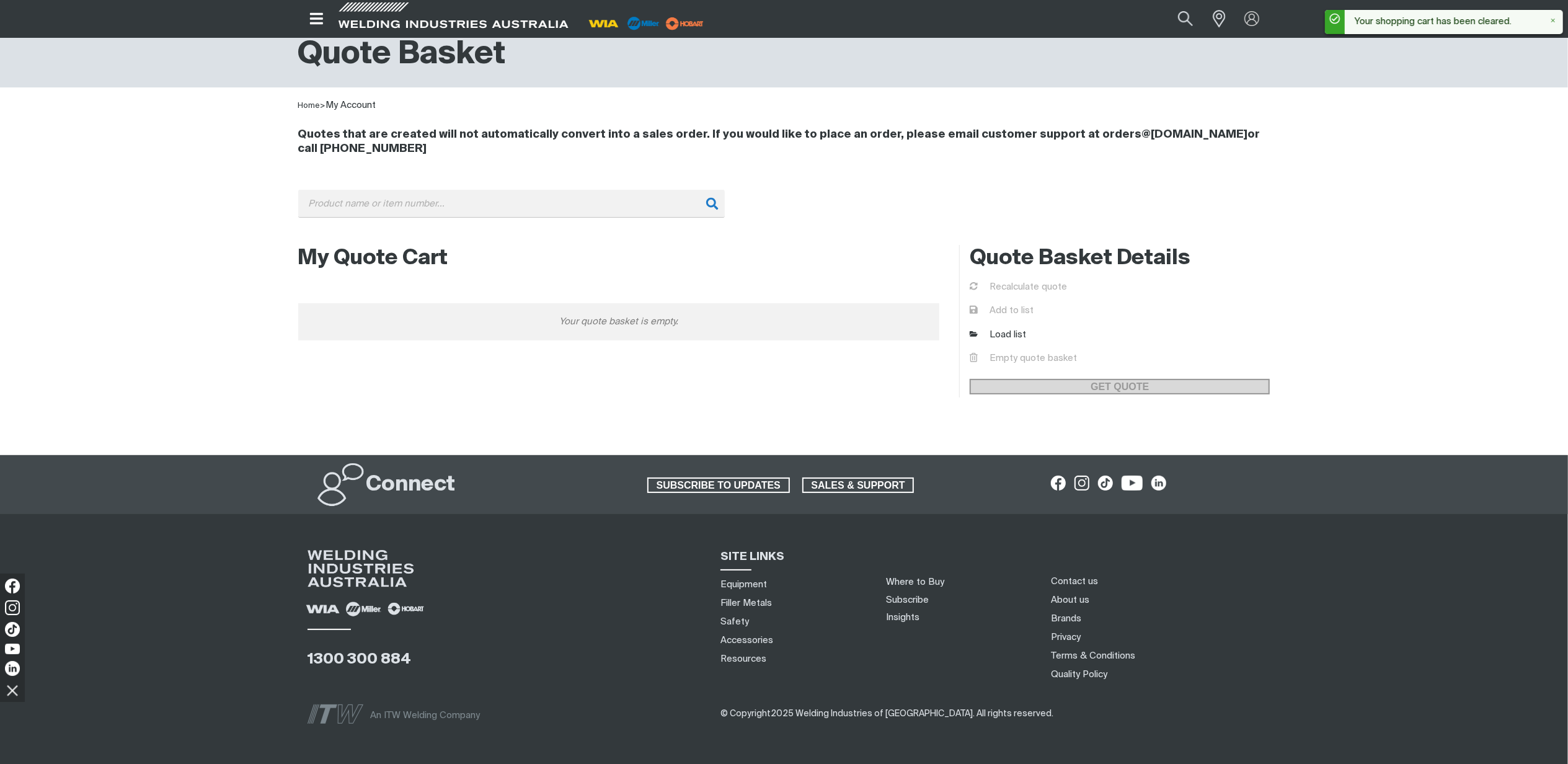
scroll to position [0, 0]
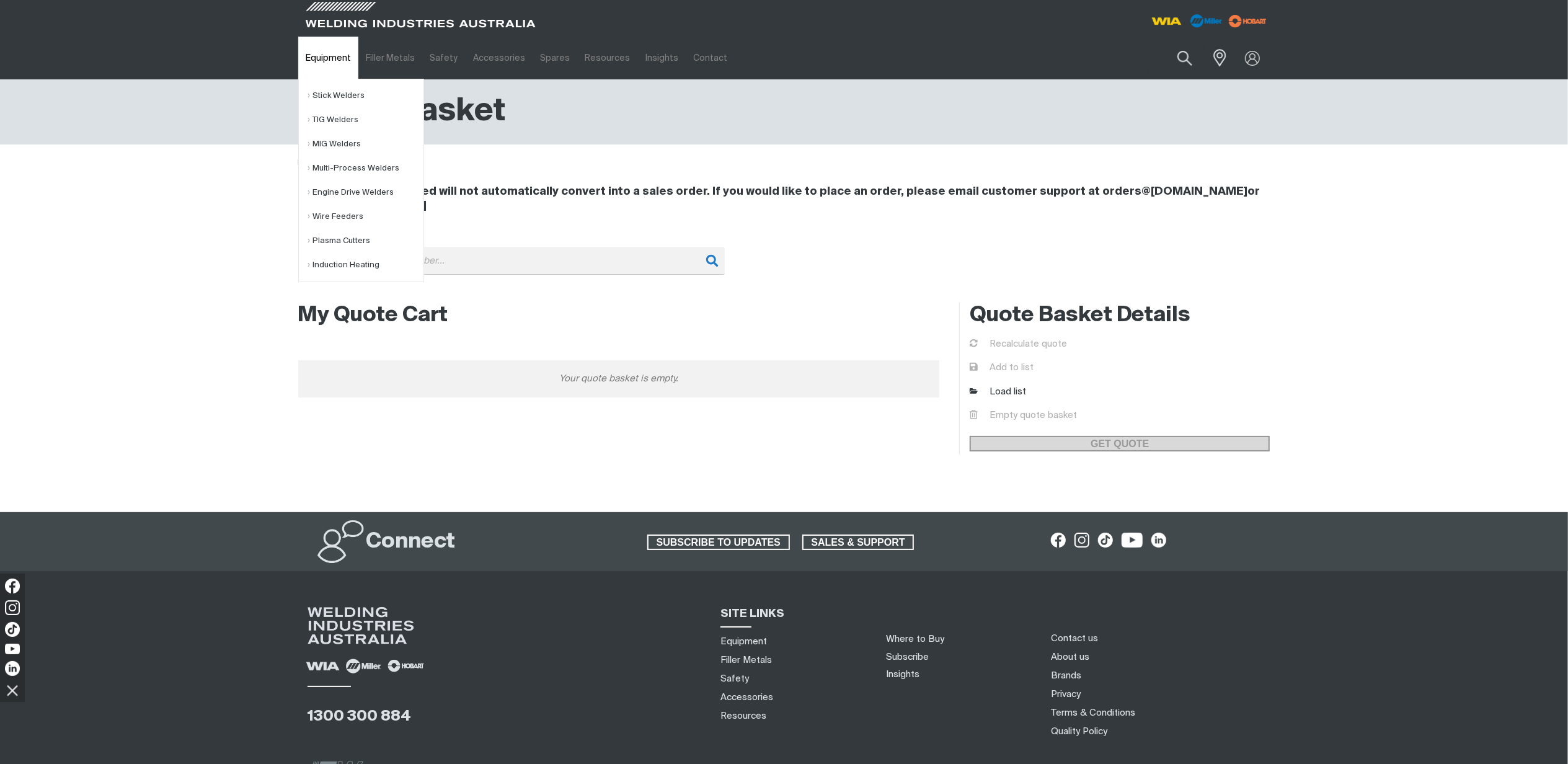
click at [324, 52] on link "Equipment" at bounding box center [328, 58] width 60 height 43
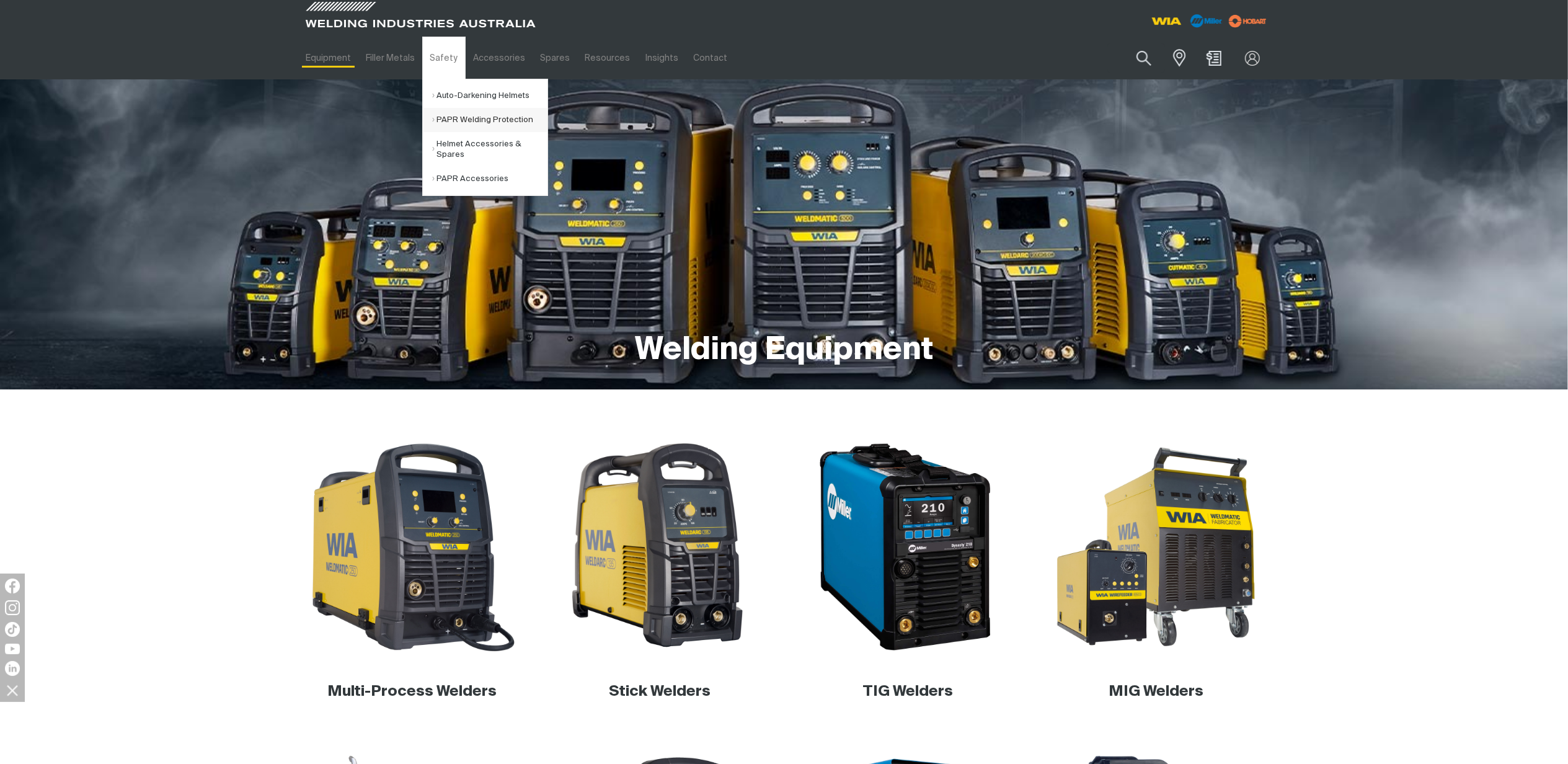
click at [449, 116] on link "PAPR Welding Protection" at bounding box center [489, 120] width 116 height 24
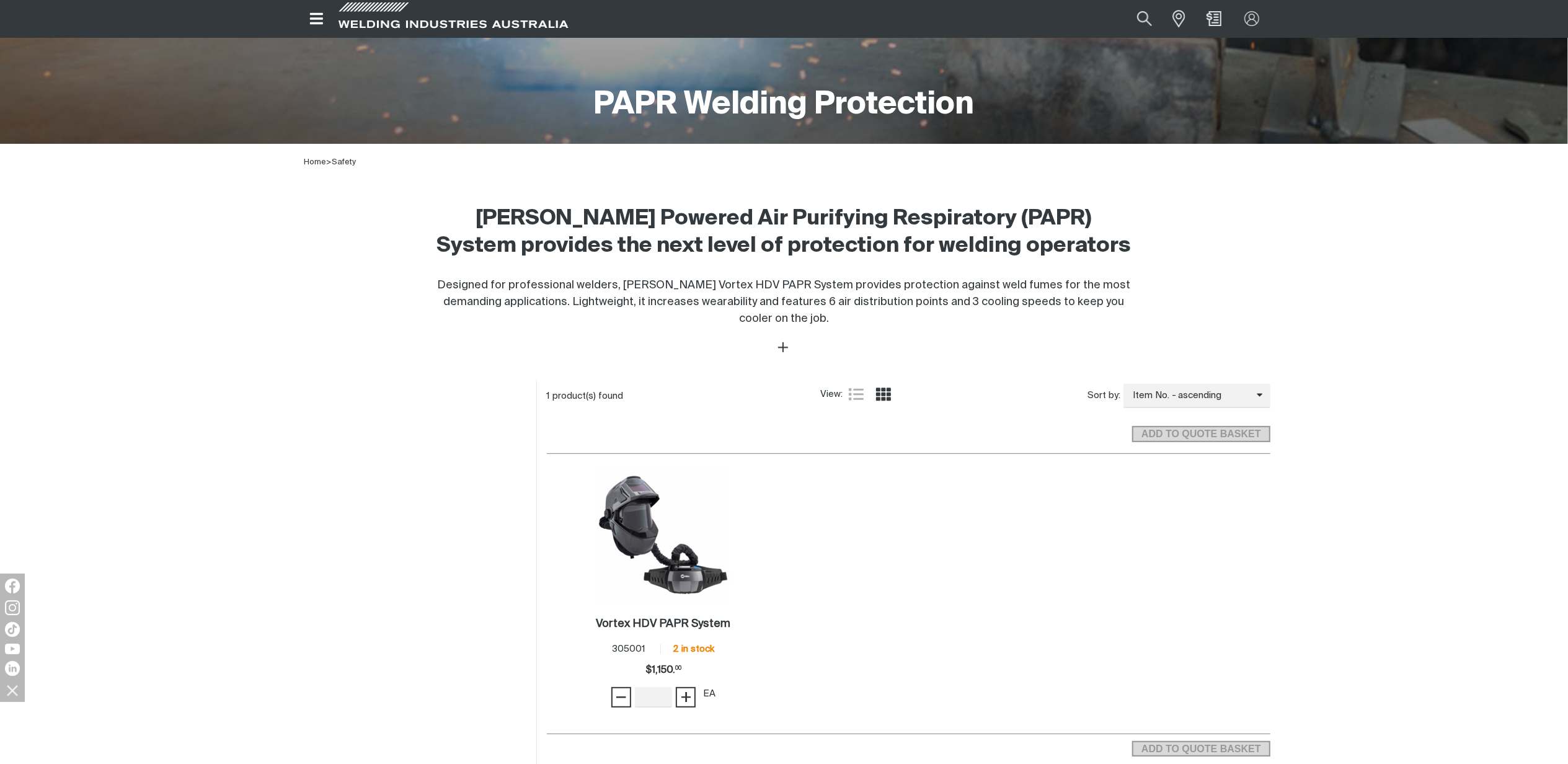
scroll to position [248, 0]
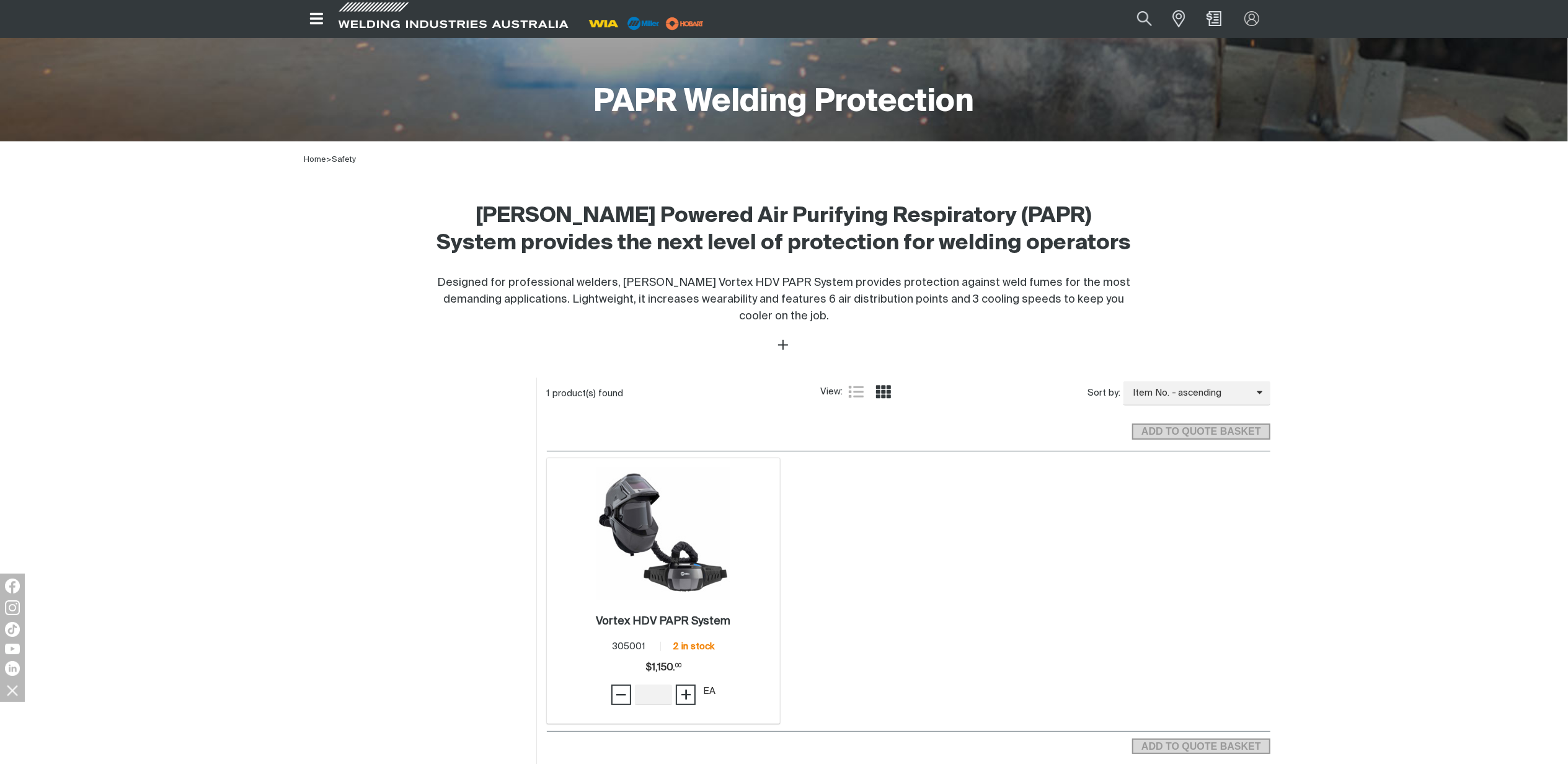
click at [677, 561] on img at bounding box center [663, 534] width 133 height 133
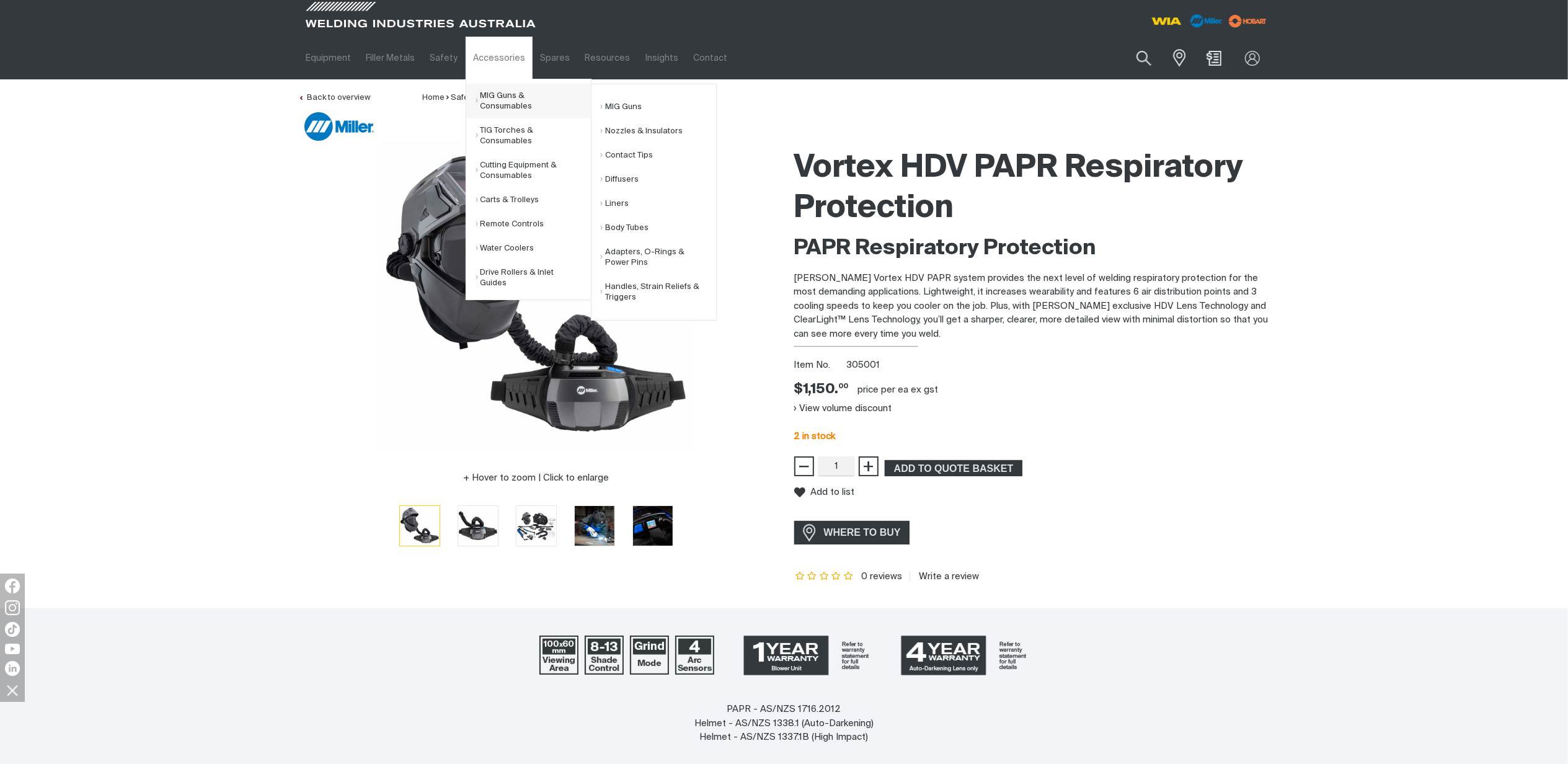
click at [504, 100] on link "MIG Guns & Consumables" at bounding box center [533, 101] width 116 height 35
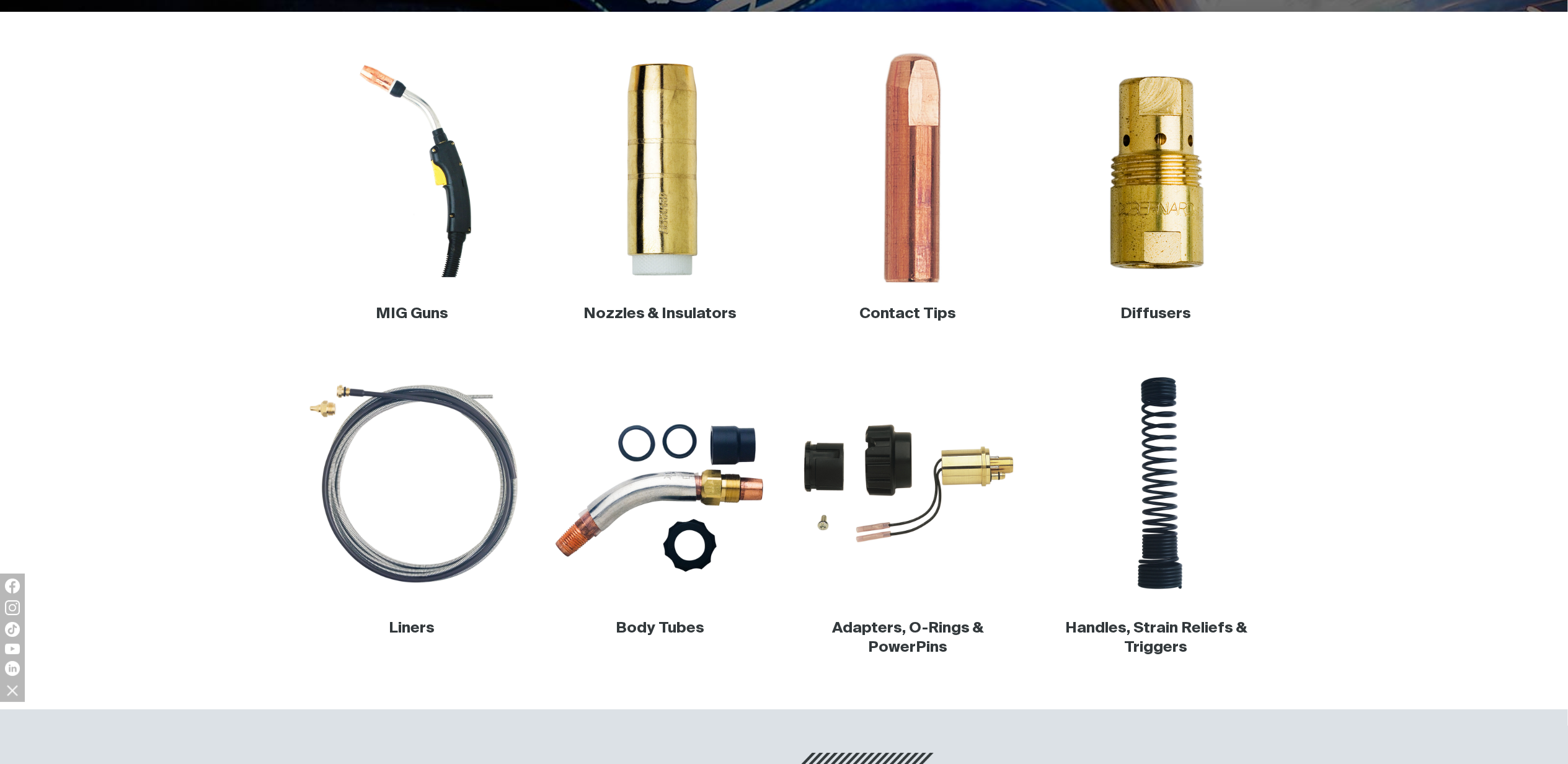
scroll to position [413, 0]
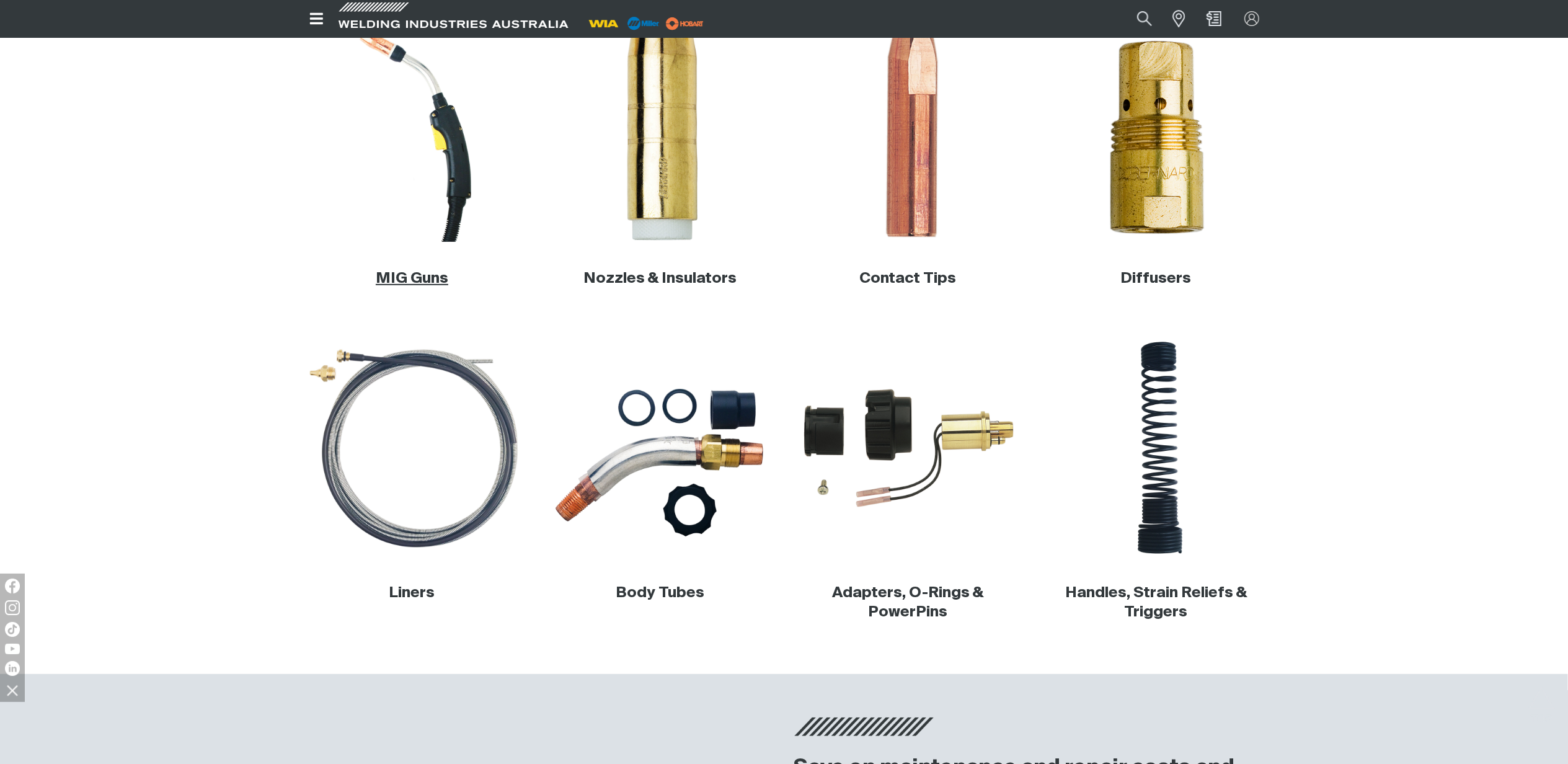
click at [419, 278] on link "MIG Guns" at bounding box center [412, 278] width 73 height 15
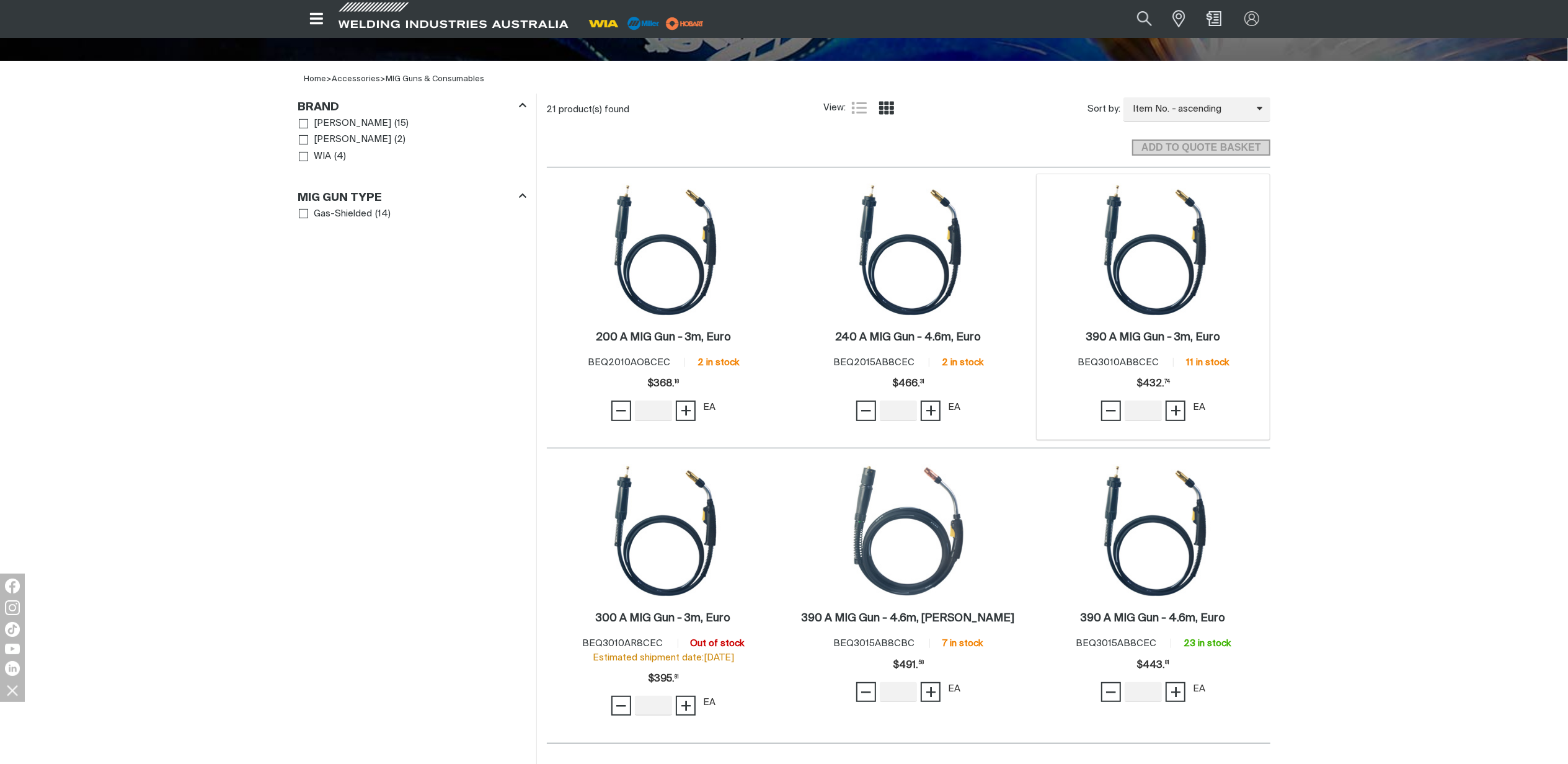
scroll to position [330, 0]
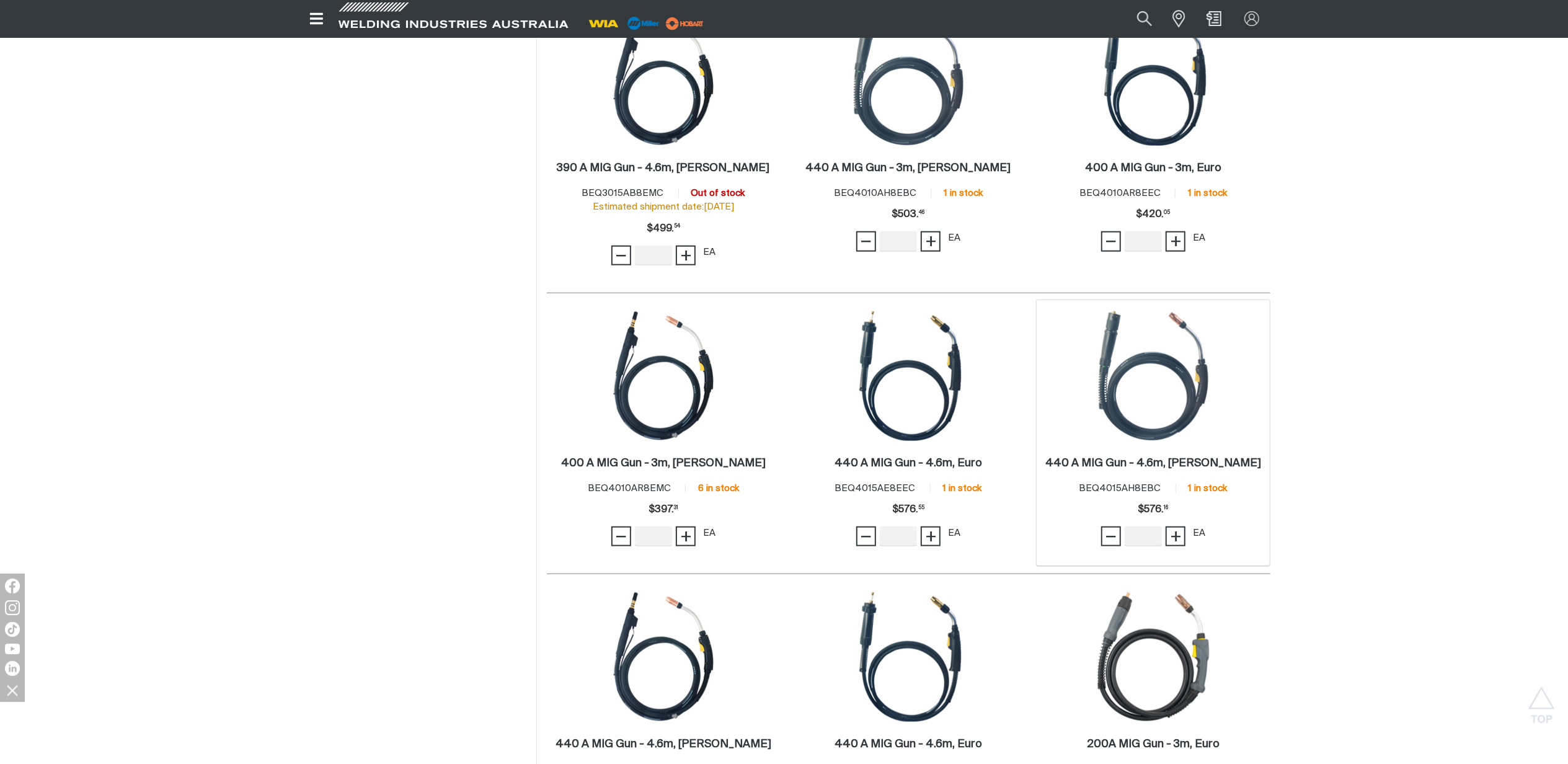
scroll to position [1075, 0]
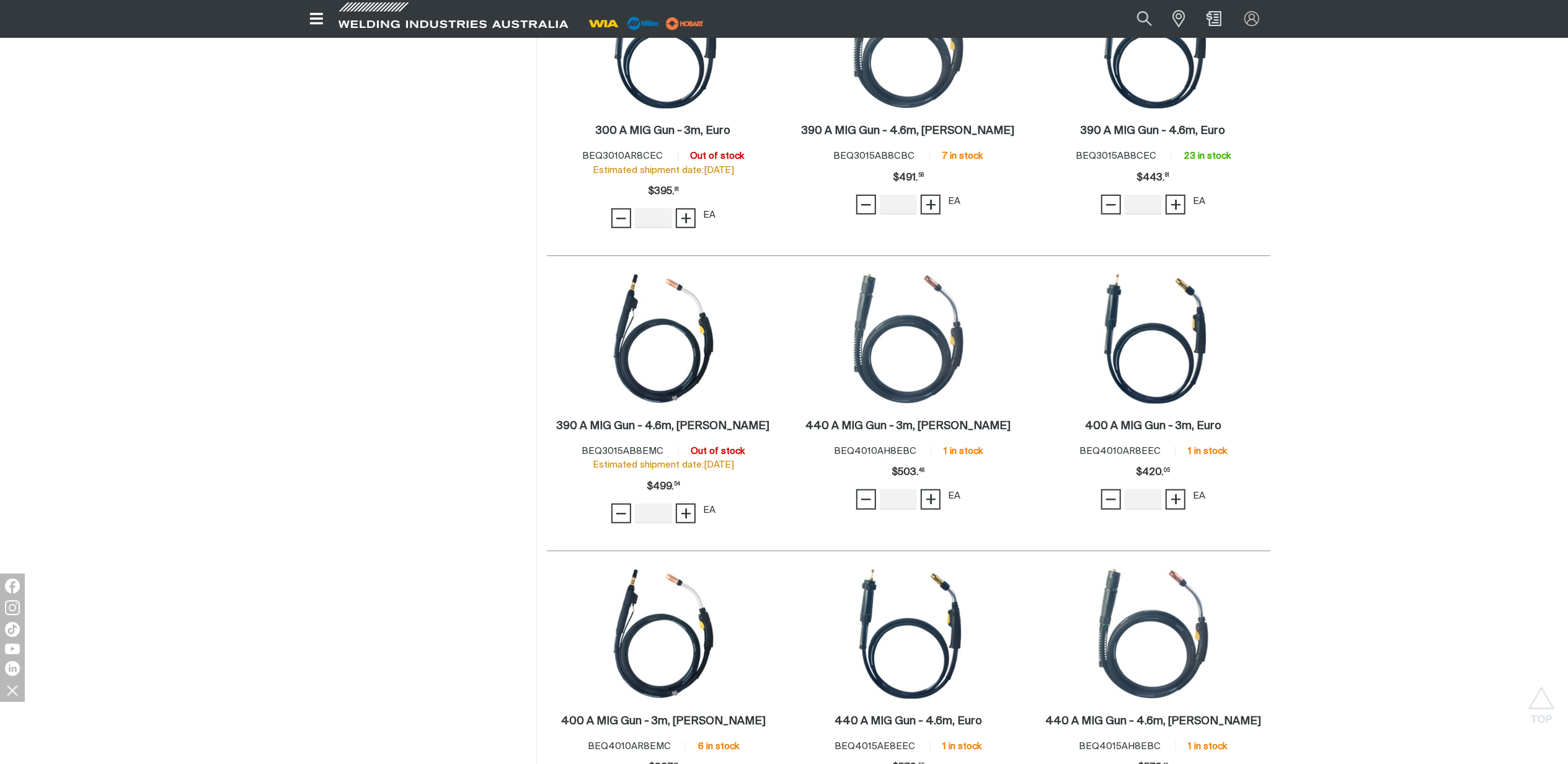
scroll to position [661, 0]
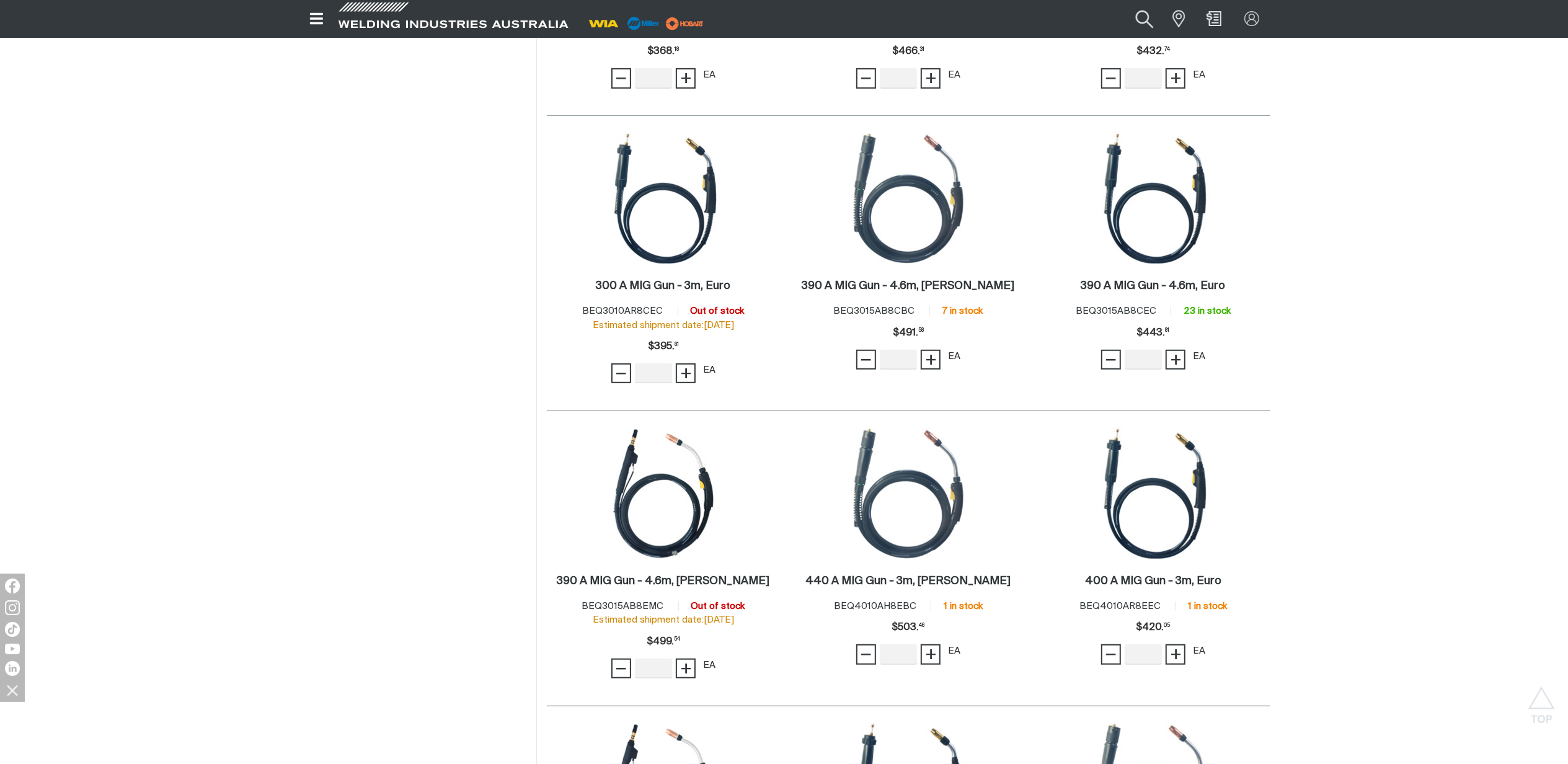
click at [1146, 16] on button "Search products" at bounding box center [1145, 18] width 50 height 33
click at [1123, 5] on button "Search products" at bounding box center [1144, 19] width 42 height 28
click at [1144, 22] on button "Search products" at bounding box center [1145, 18] width 50 height 33
click at [1038, 25] on input "Search" at bounding box center [1069, 19] width 191 height 27
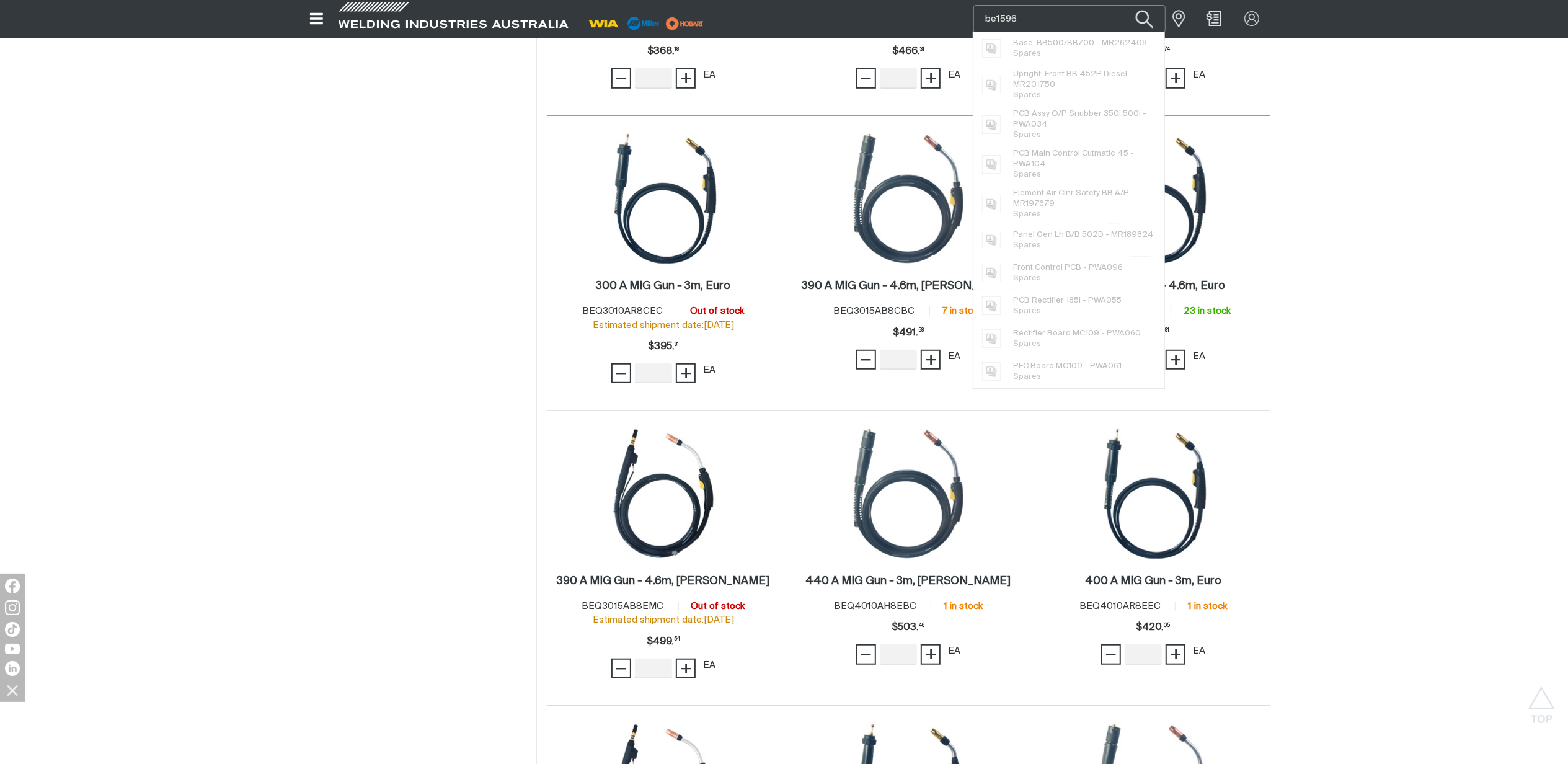
type input "be1596"
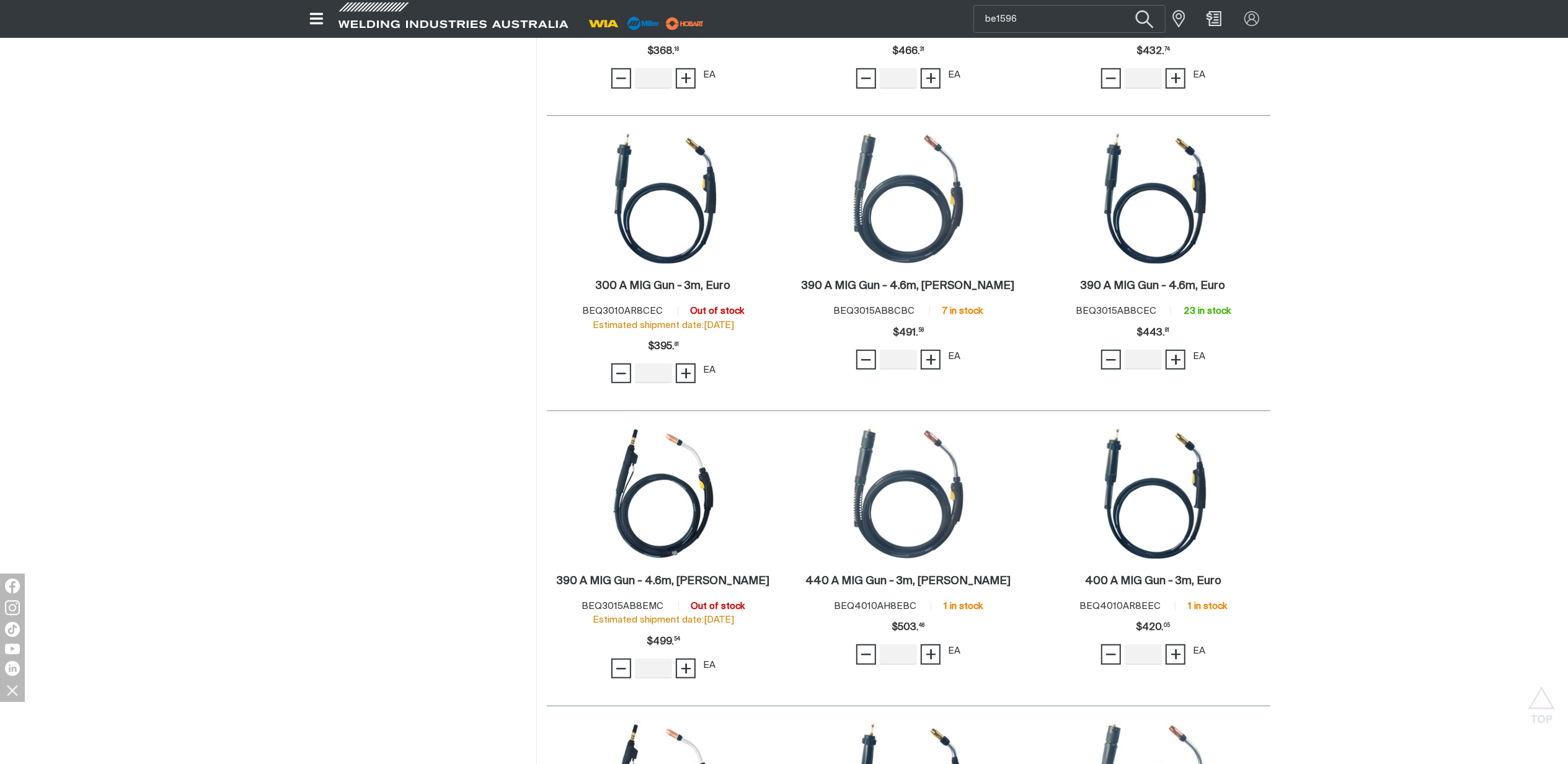
click at [1137, 18] on button "Search products" at bounding box center [1145, 18] width 50 height 33
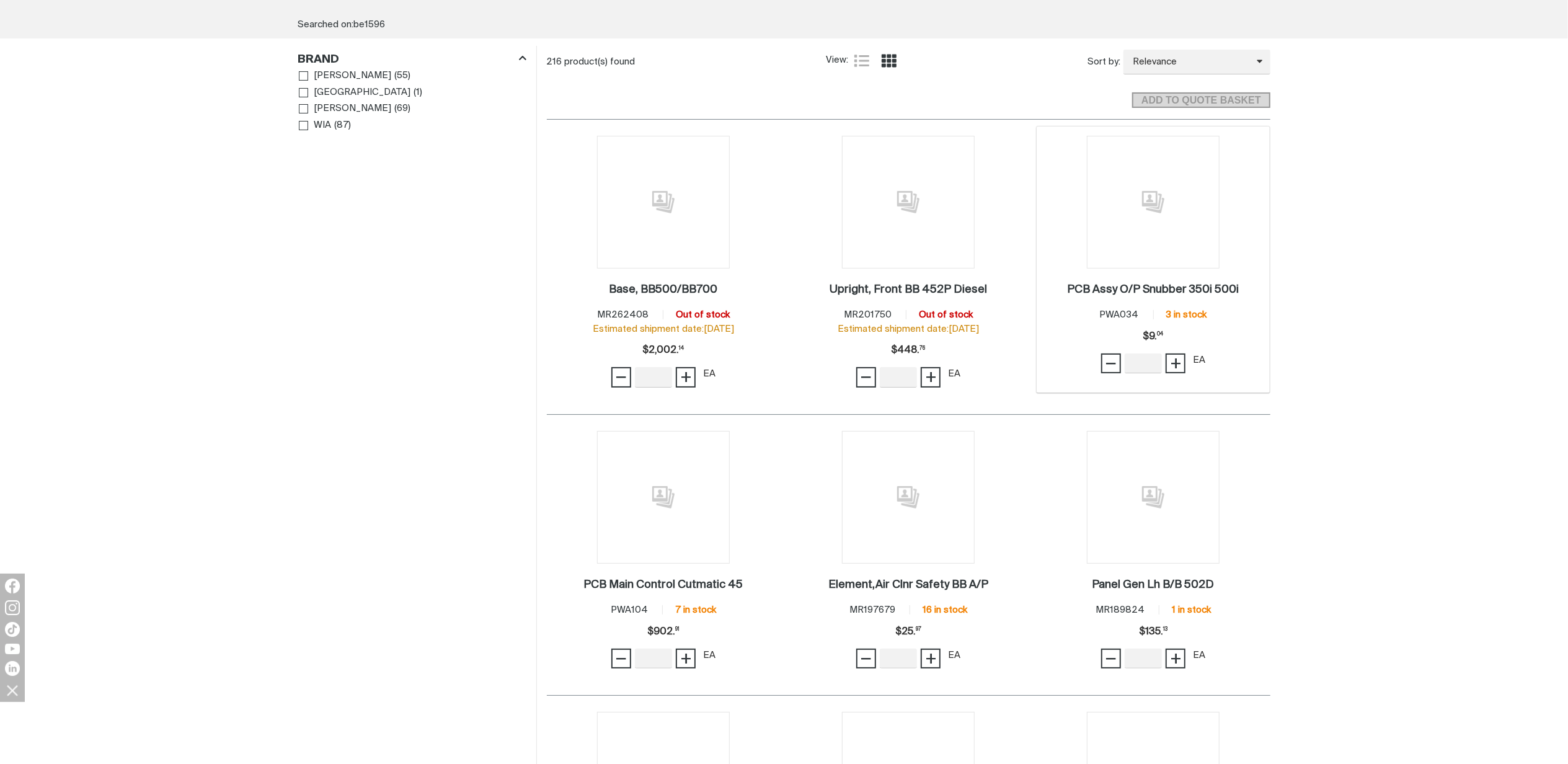
scroll to position [248, 0]
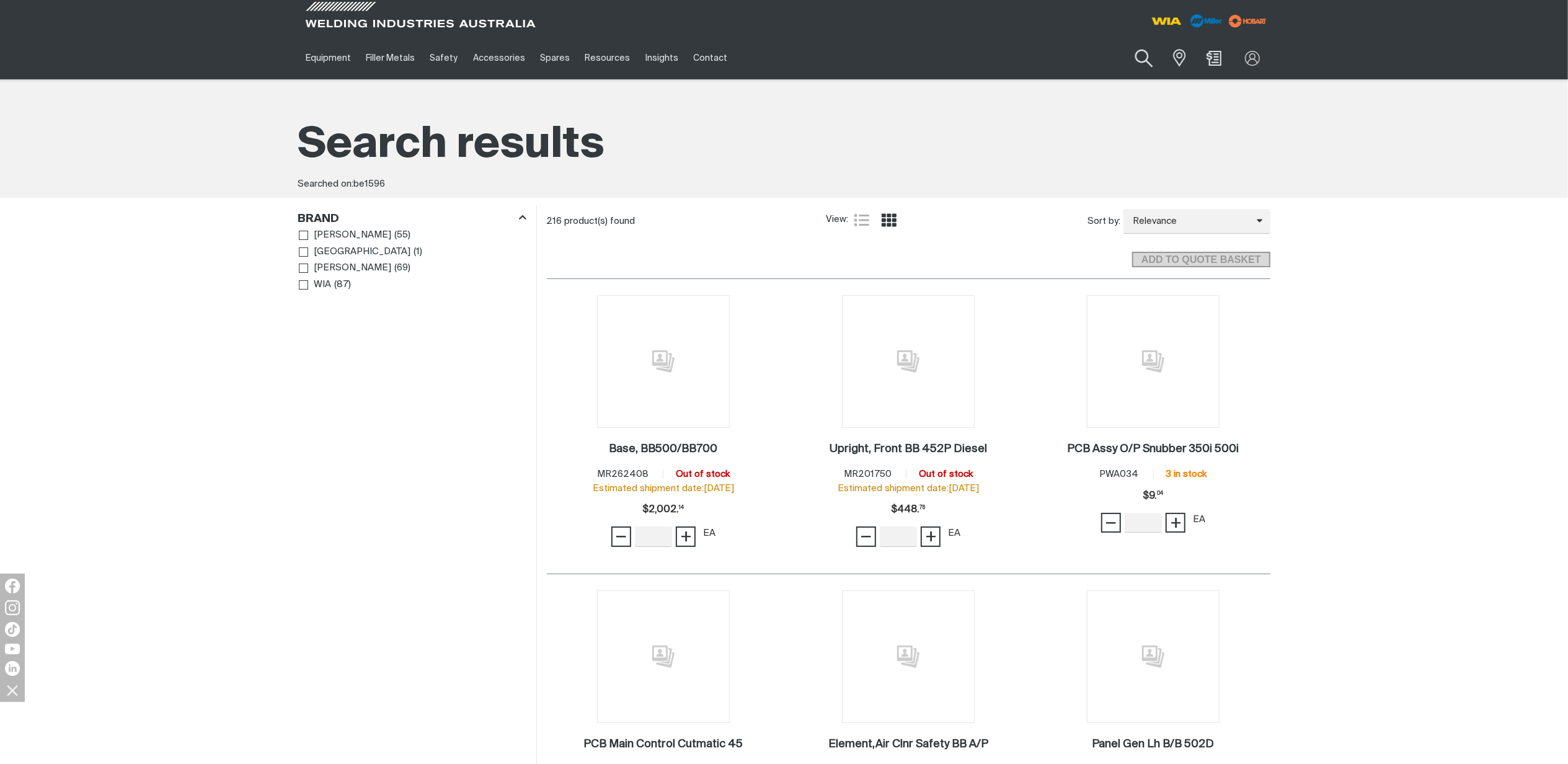
click at [1146, 61] on button "Search products" at bounding box center [1144, 59] width 50 height 35
click at [1050, 65] on input "be1596" at bounding box center [1069, 58] width 191 height 28
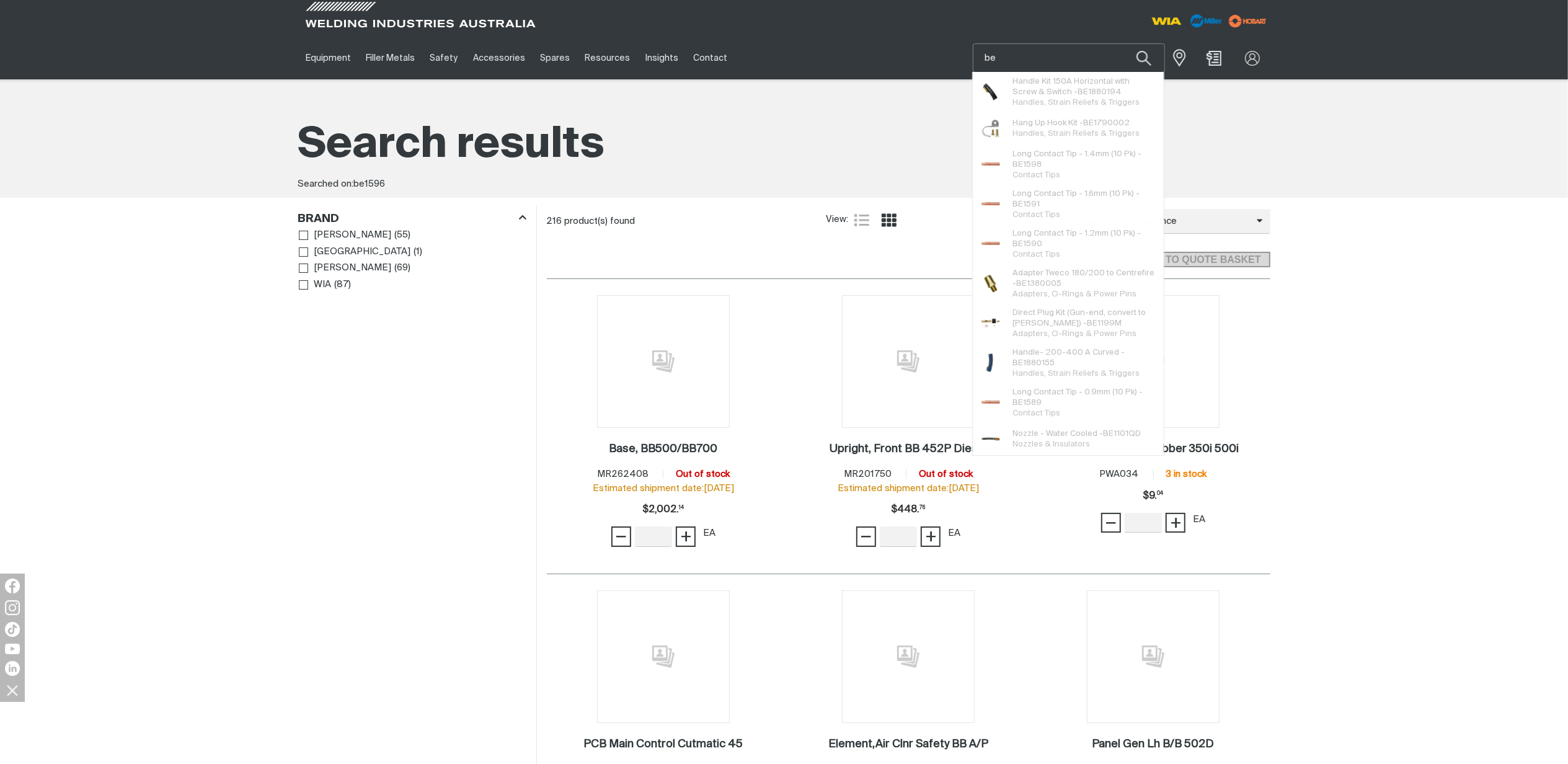
type input "b"
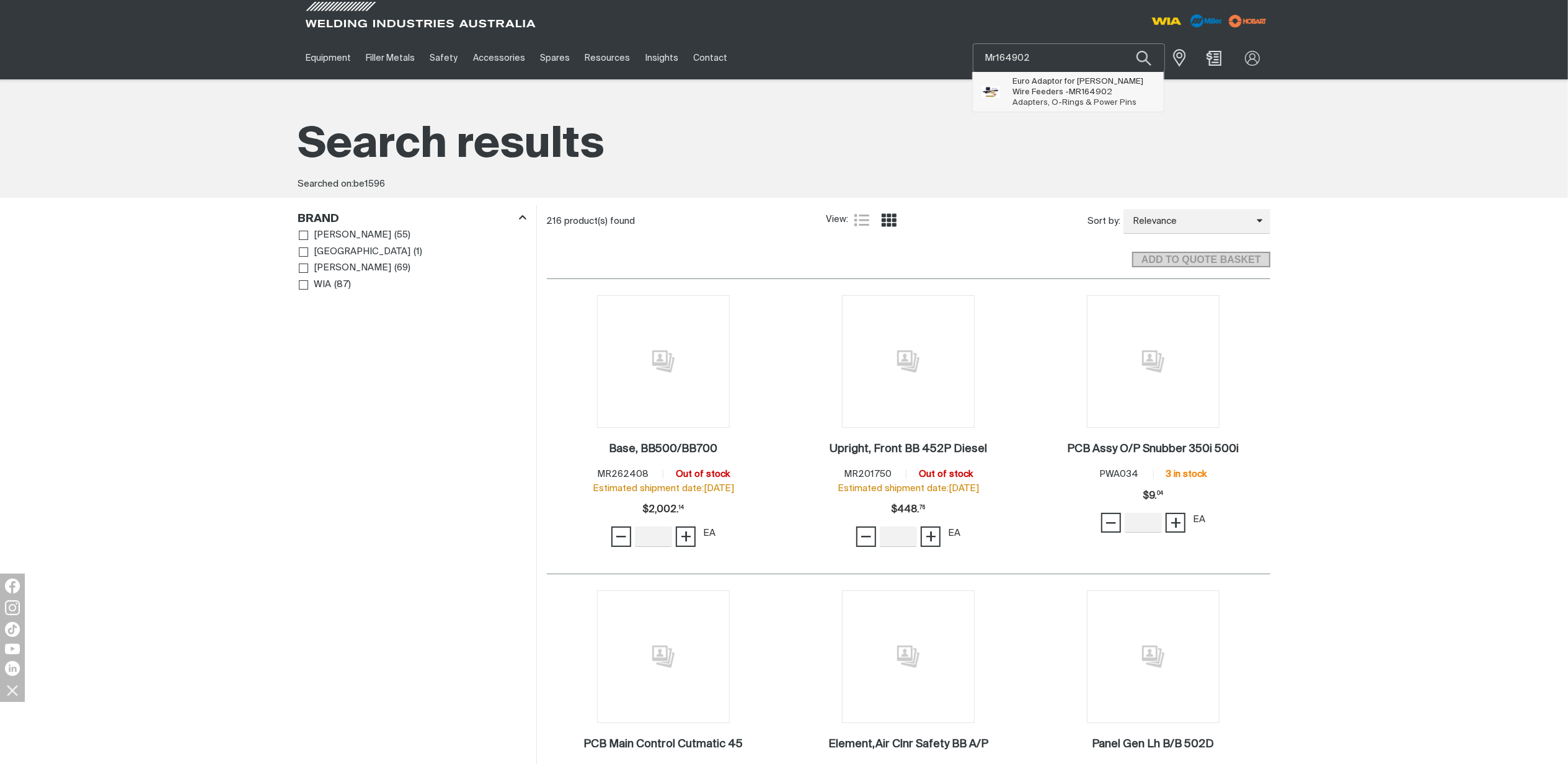
type input "Mr164902"
click at [1069, 95] on span "MR164902" at bounding box center [1090, 92] width 44 height 8
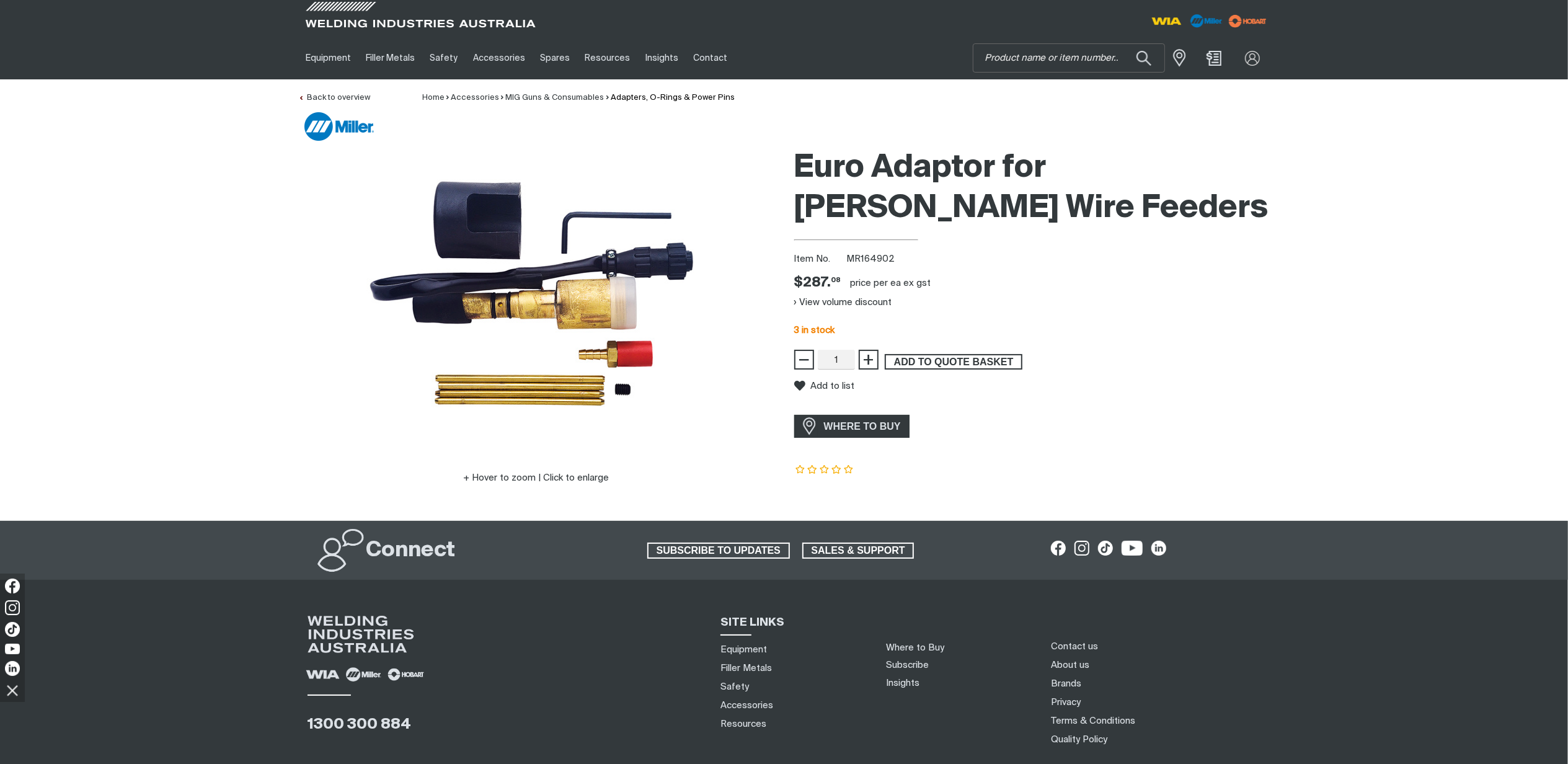
click at [968, 362] on span "ADD TO QUOTE BASKET" at bounding box center [953, 362] width 135 height 16
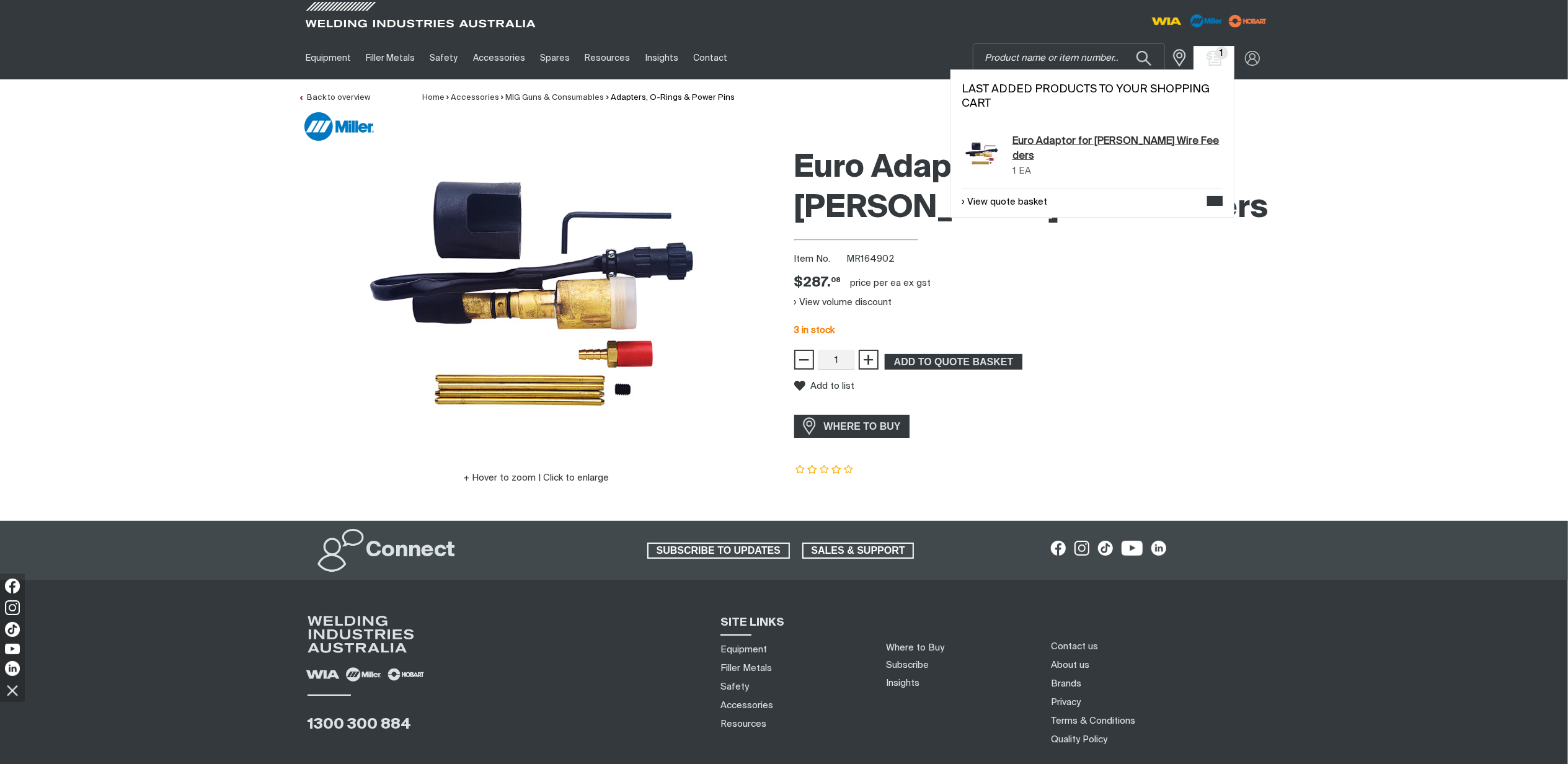
click at [1085, 144] on link "Euro Adaptor for [PERSON_NAME] Wire Feeders" at bounding box center [1117, 149] width 210 height 30
click at [1014, 201] on link "View quote basket" at bounding box center [1005, 202] width 86 height 15
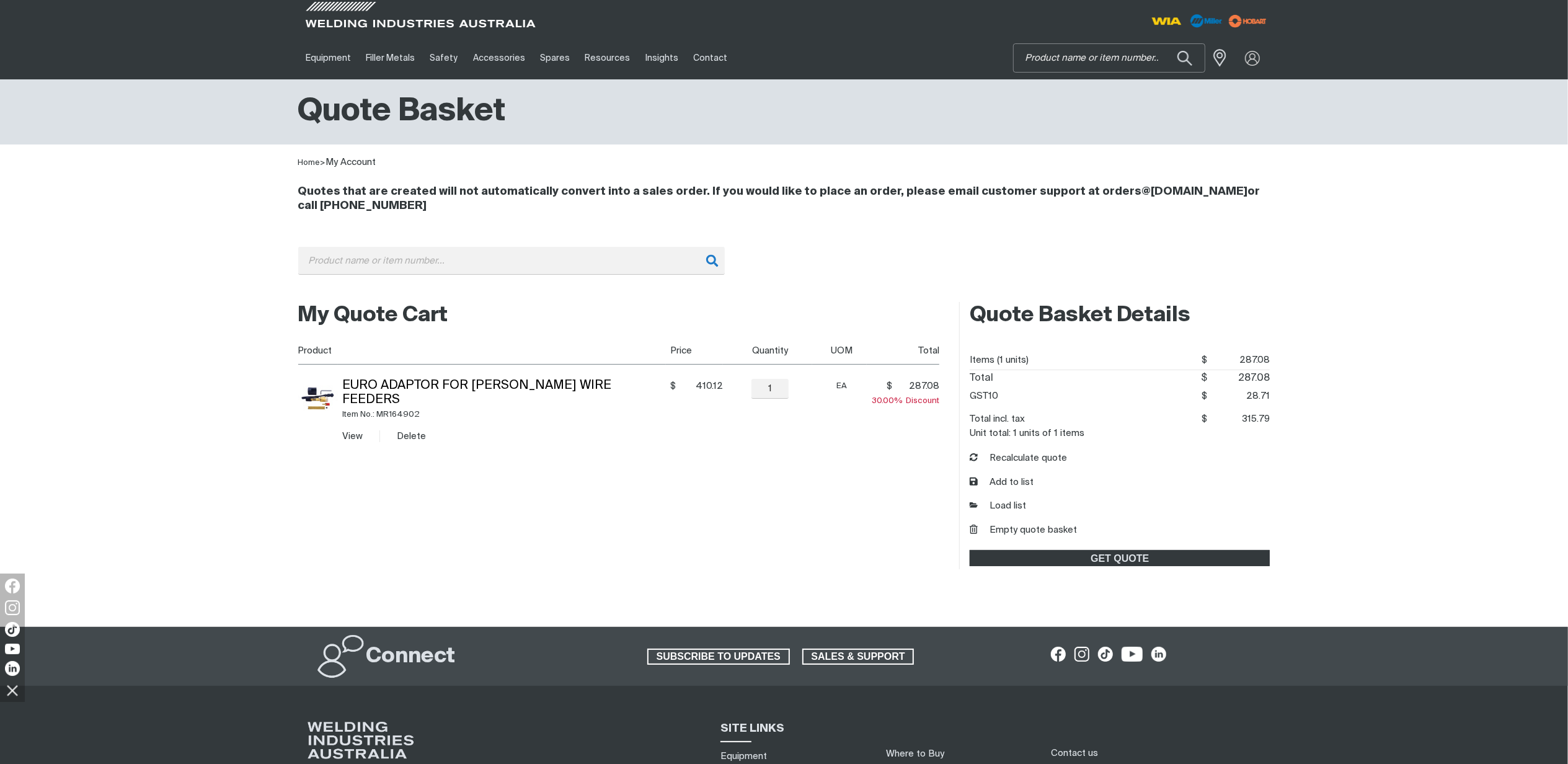
click at [1067, 60] on input "Search" at bounding box center [1109, 58] width 191 height 28
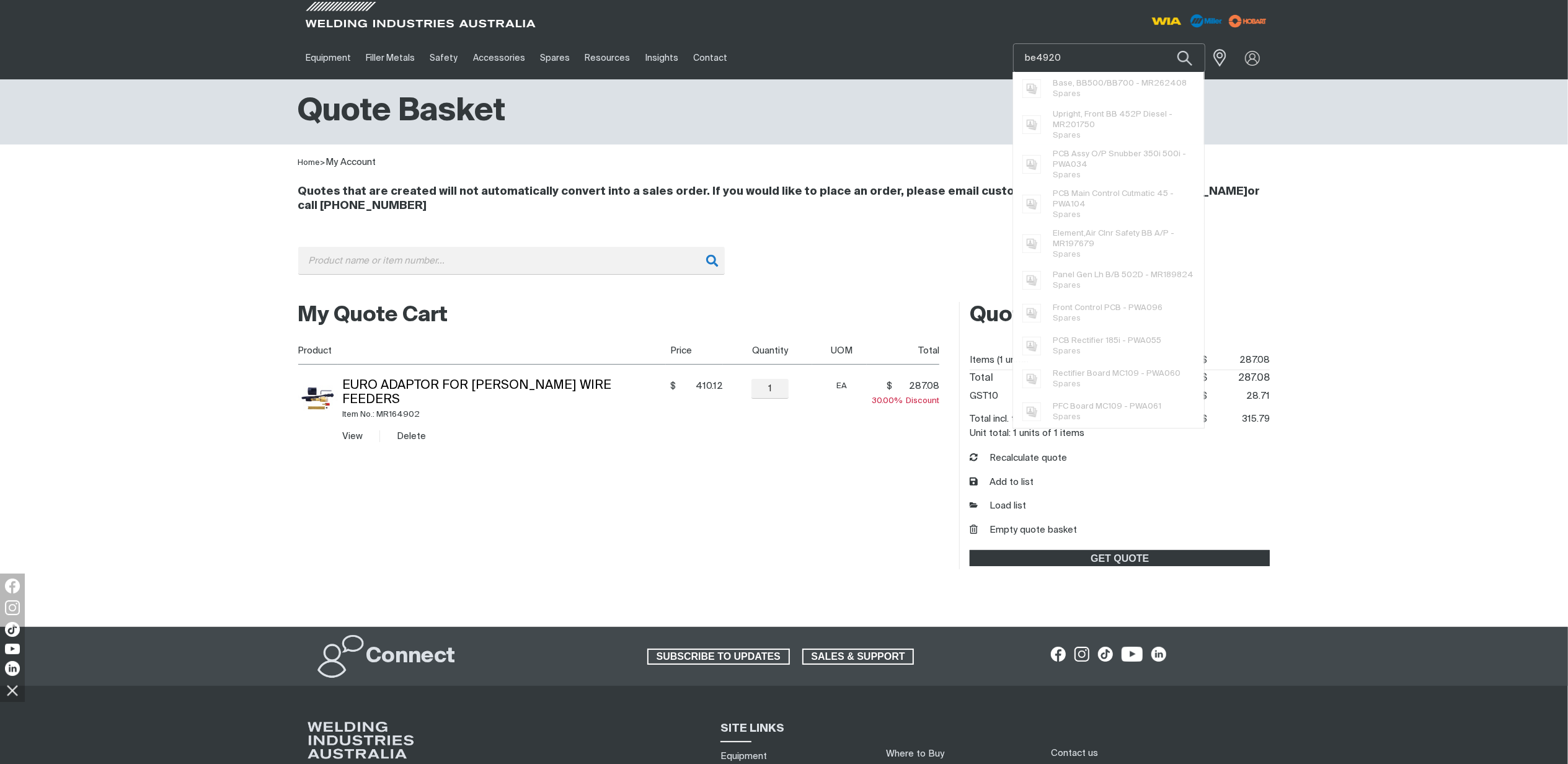
click at [1163, 44] on button "Search products" at bounding box center [1184, 58] width 42 height 29
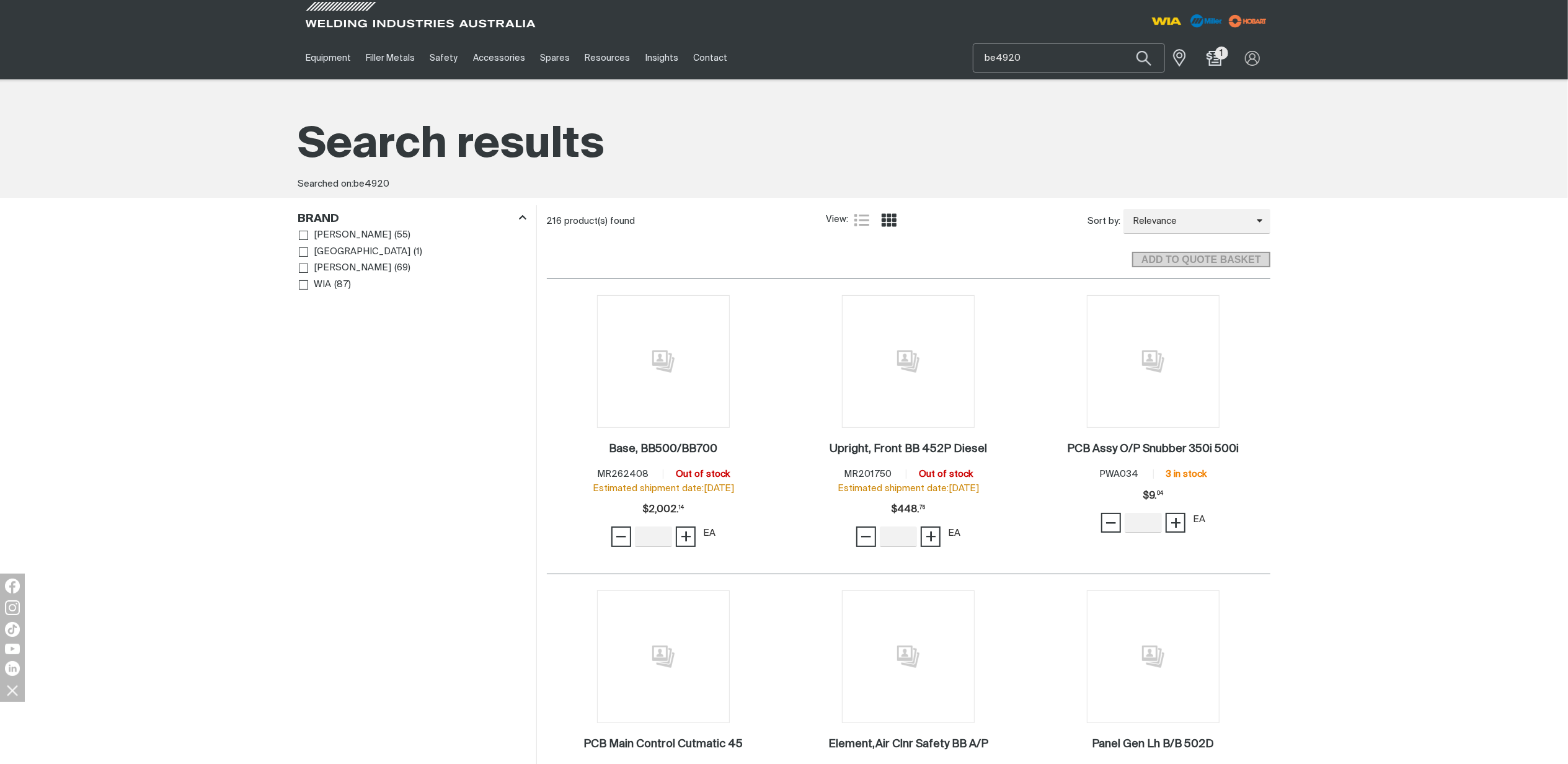
click at [1069, 64] on input "be4920" at bounding box center [1069, 58] width 191 height 28
click at [1141, 60] on button "Search products" at bounding box center [1144, 59] width 50 height 35
click at [1048, 57] on input "be1199e" at bounding box center [1069, 58] width 191 height 28
type input "b"
type input "BE4995n"
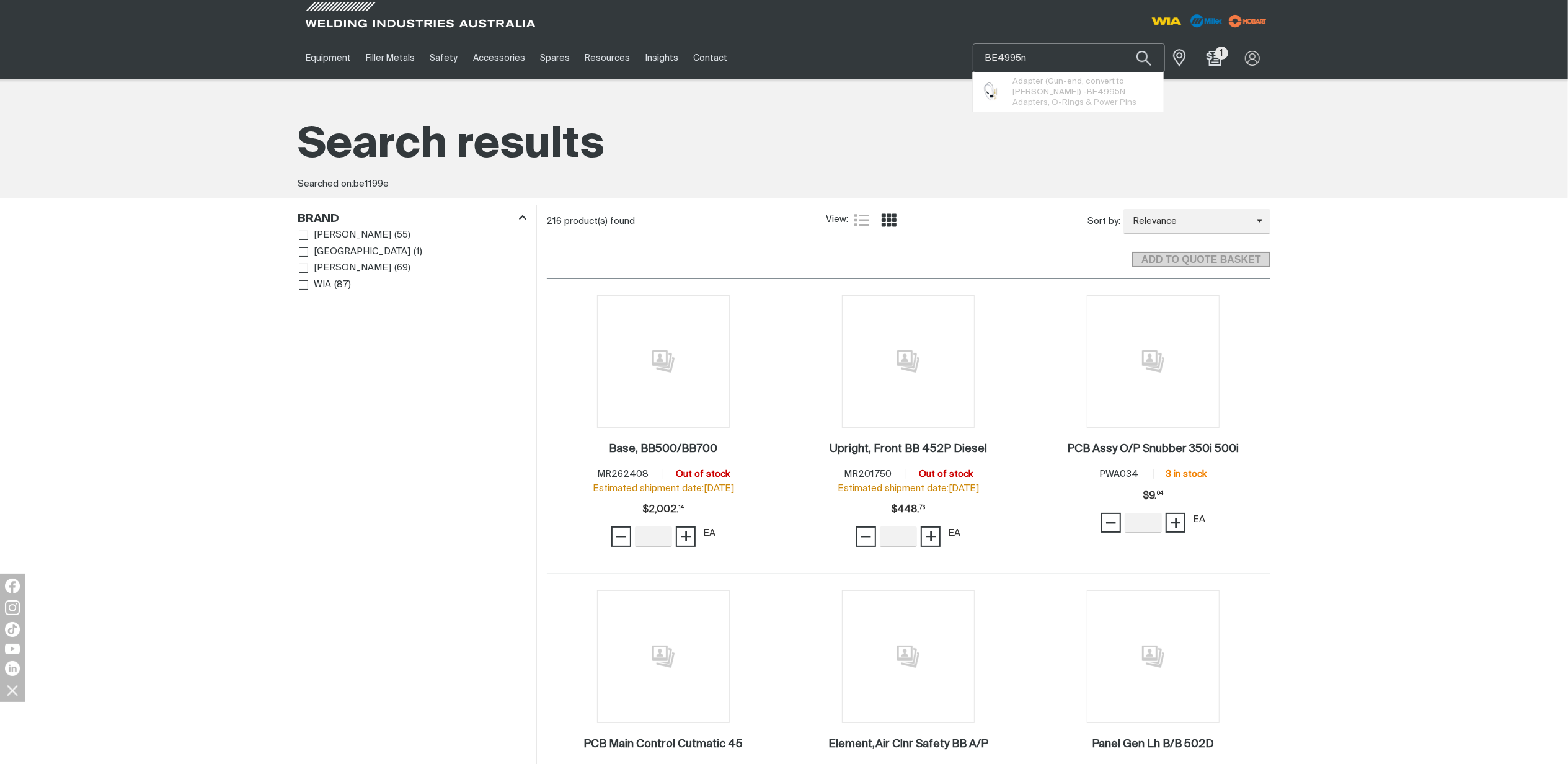
click at [1122, 44] on button "Search products" at bounding box center [1143, 58] width 42 height 29
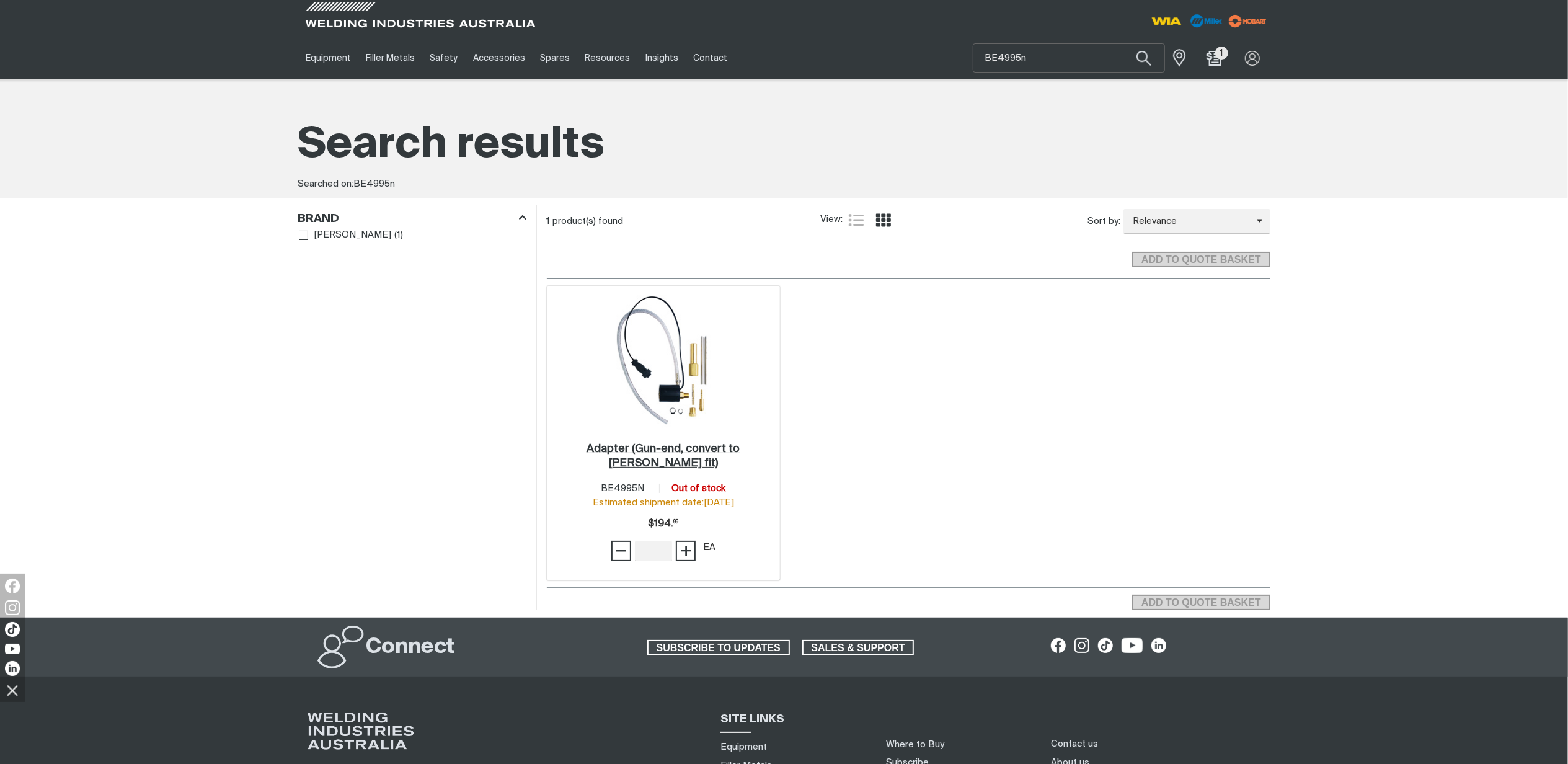
click at [687, 452] on h2 "Adapter (Gun-end, convert to [PERSON_NAME] fit) ." at bounding box center [663, 456] width 153 height 25
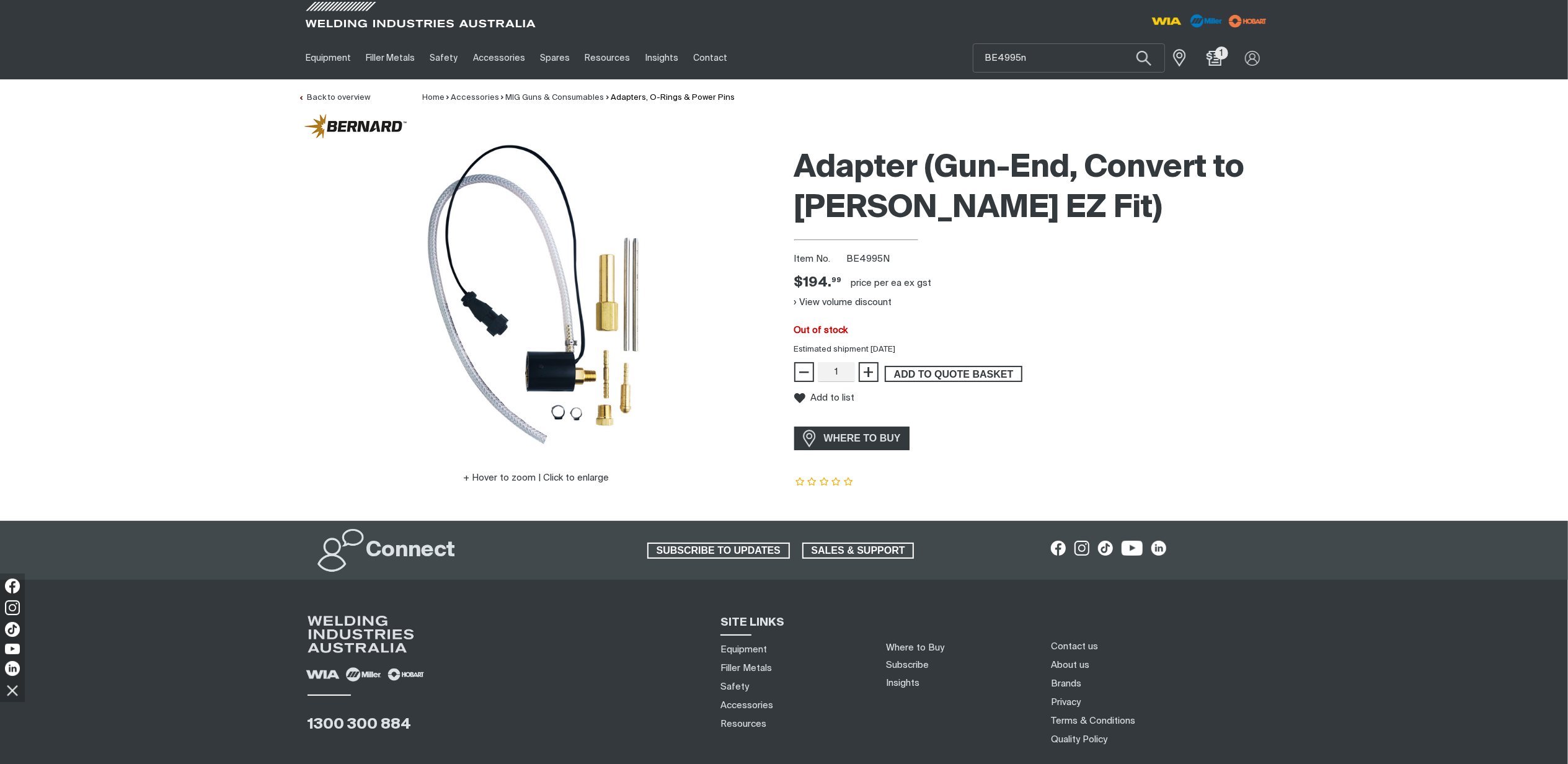
click at [961, 373] on span "ADD TO QUOTE BASKET" at bounding box center [953, 374] width 135 height 16
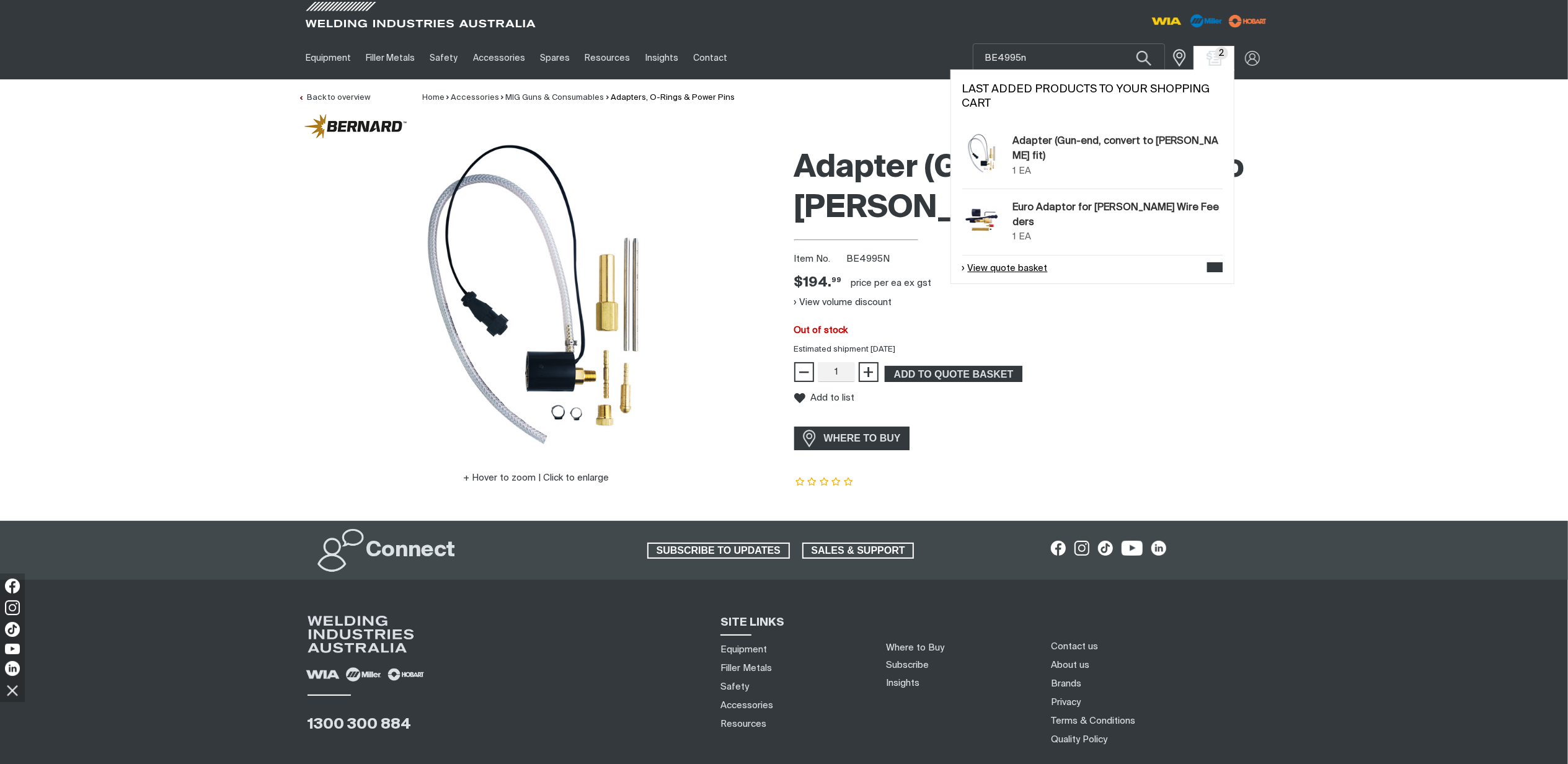
click at [1032, 261] on link "View quote basket" at bounding box center [1005, 268] width 86 height 15
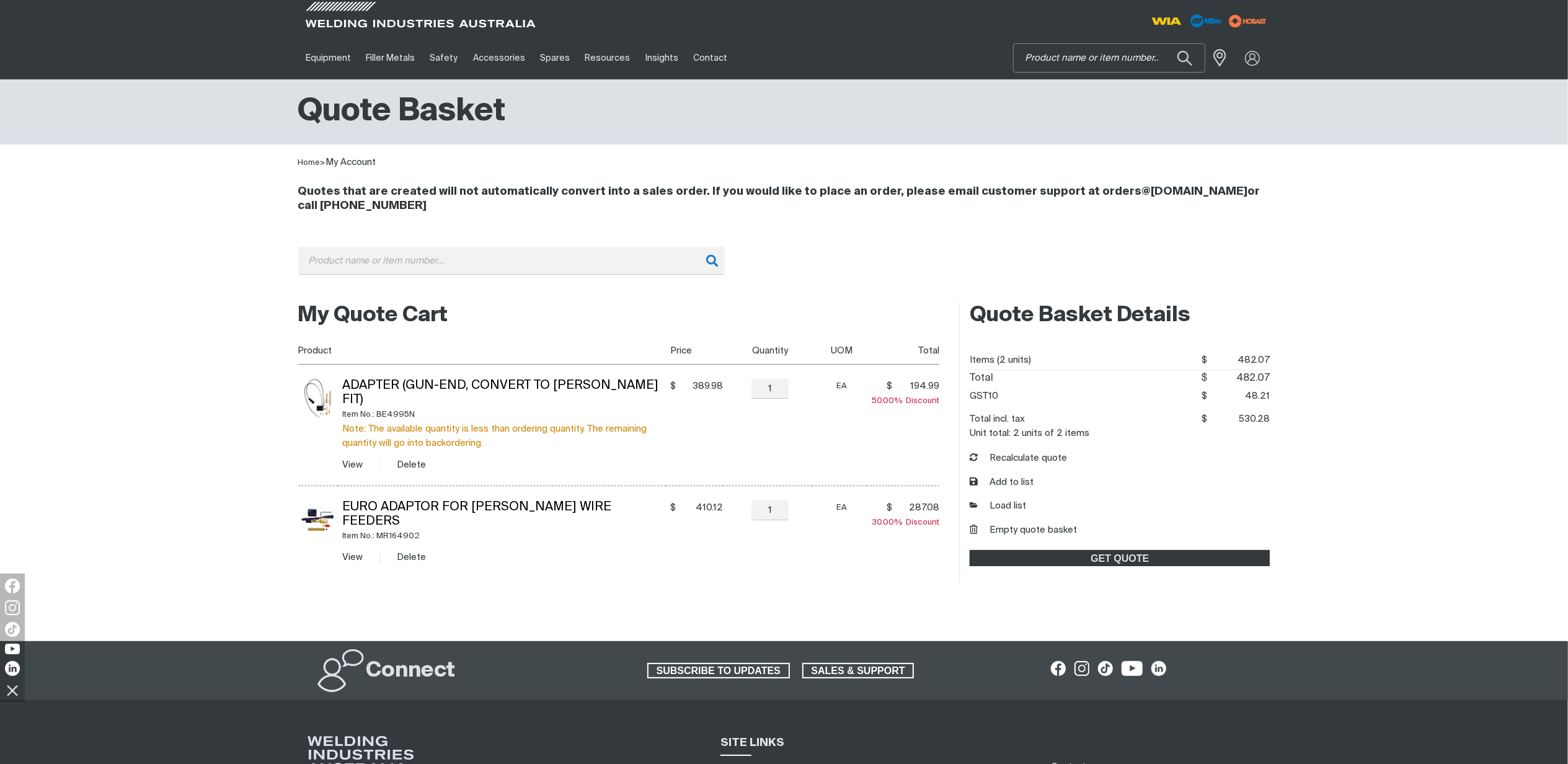
click at [1050, 59] on input "Search" at bounding box center [1109, 58] width 191 height 28
paste input "BE1880155"
type input "BE1880155"
click at [1072, 97] on span "Handle- 200-400 A Curved - BE1880155 Handles, Strain Reliefs & Triggers" at bounding box center [1124, 92] width 142 height 32
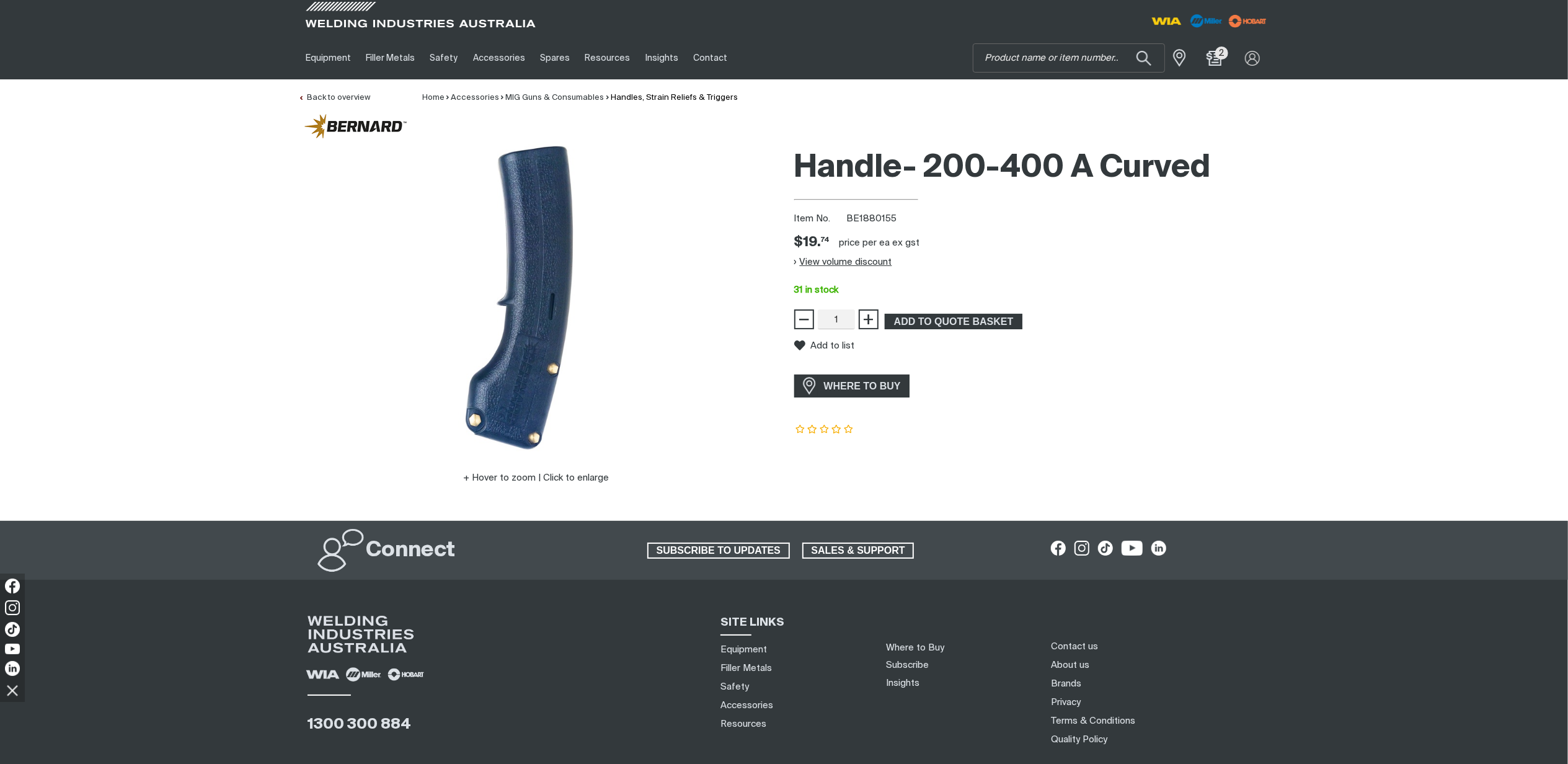
click at [844, 261] on button "View volume discount" at bounding box center [843, 261] width 98 height 20
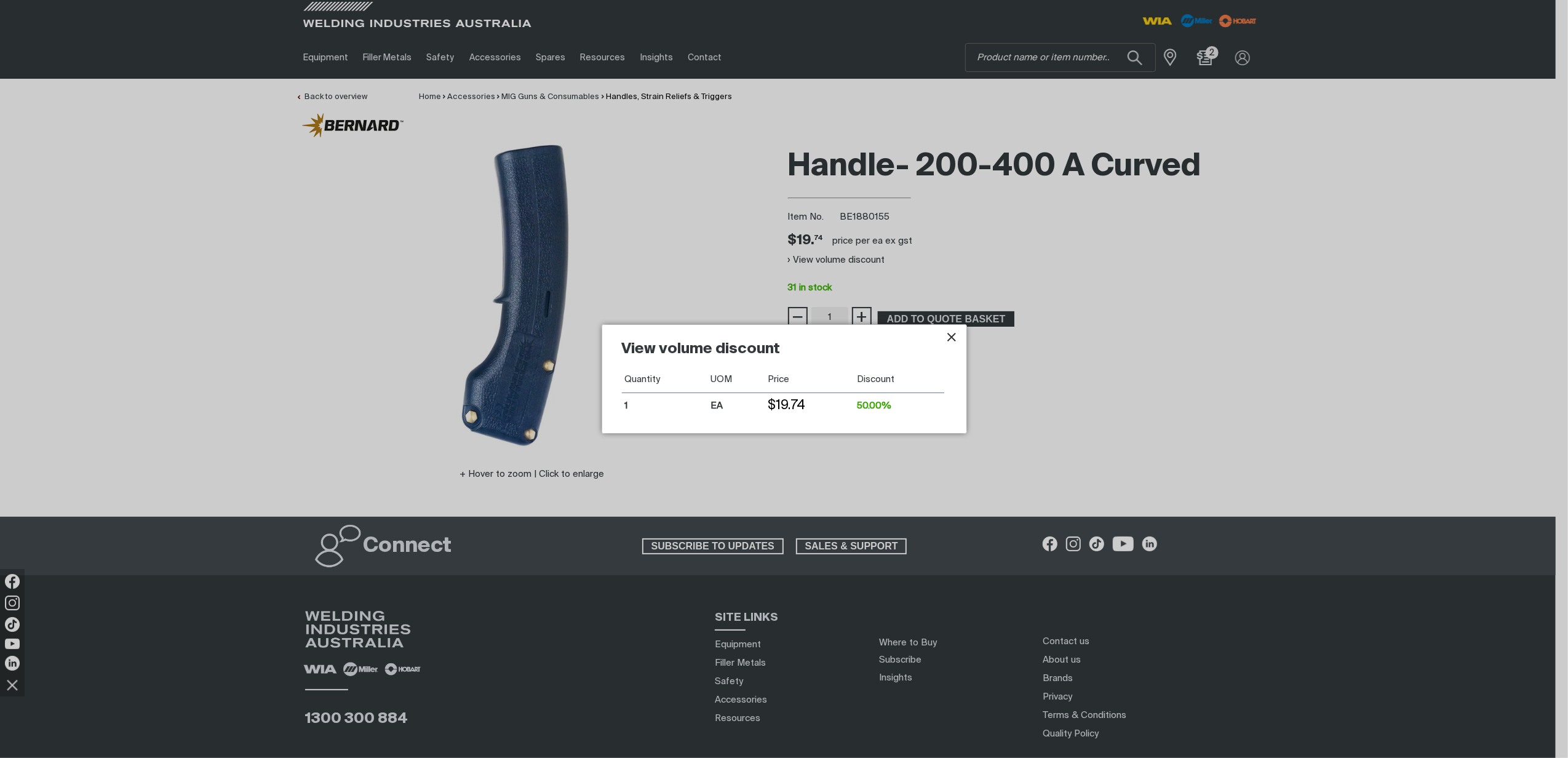
click at [951, 330] on icon "Close pop-up overlay" at bounding box center [952, 337] width 15 height 15
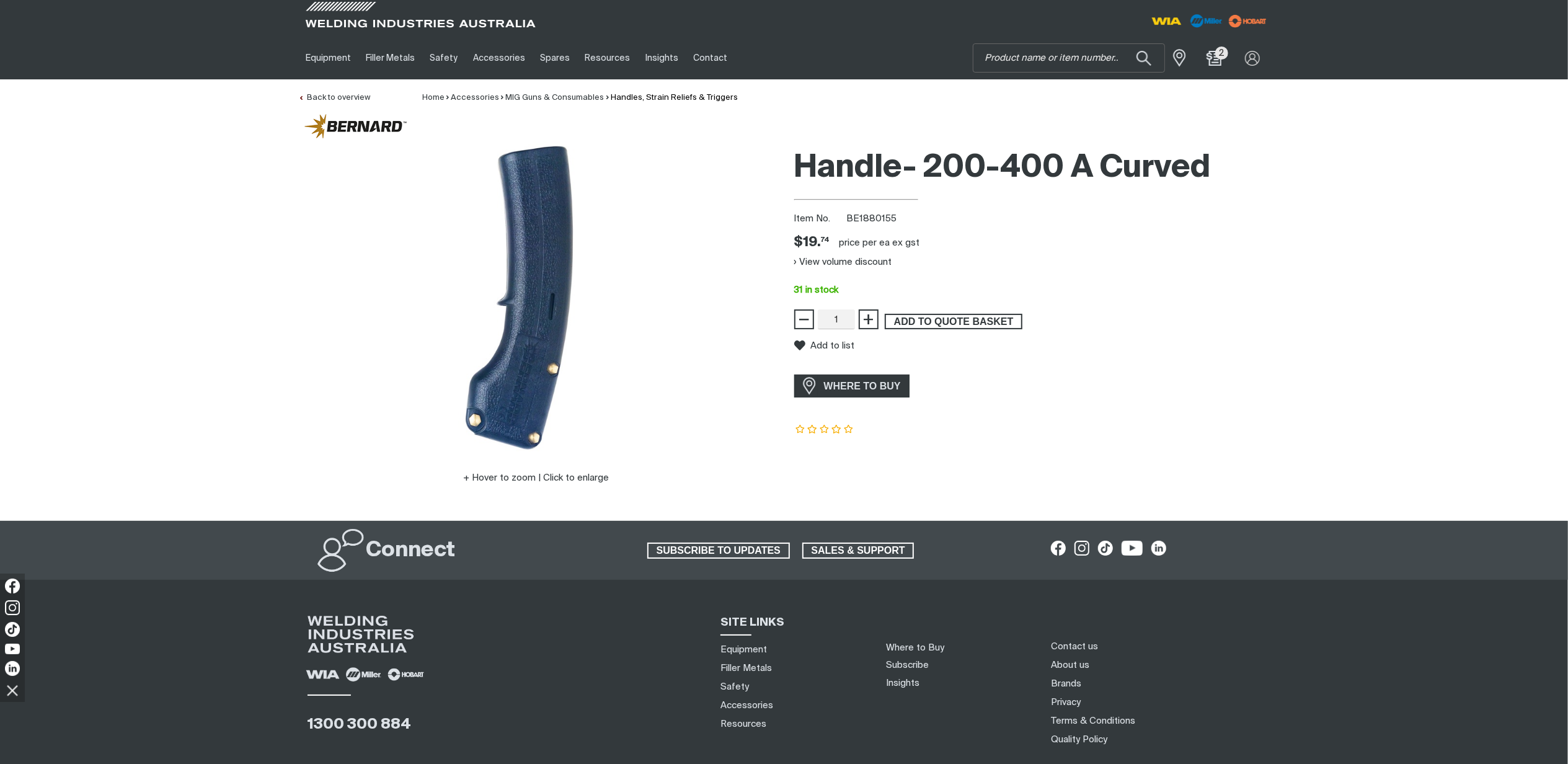
click at [954, 323] on span "ADD TO QUOTE BASKET" at bounding box center [953, 322] width 135 height 16
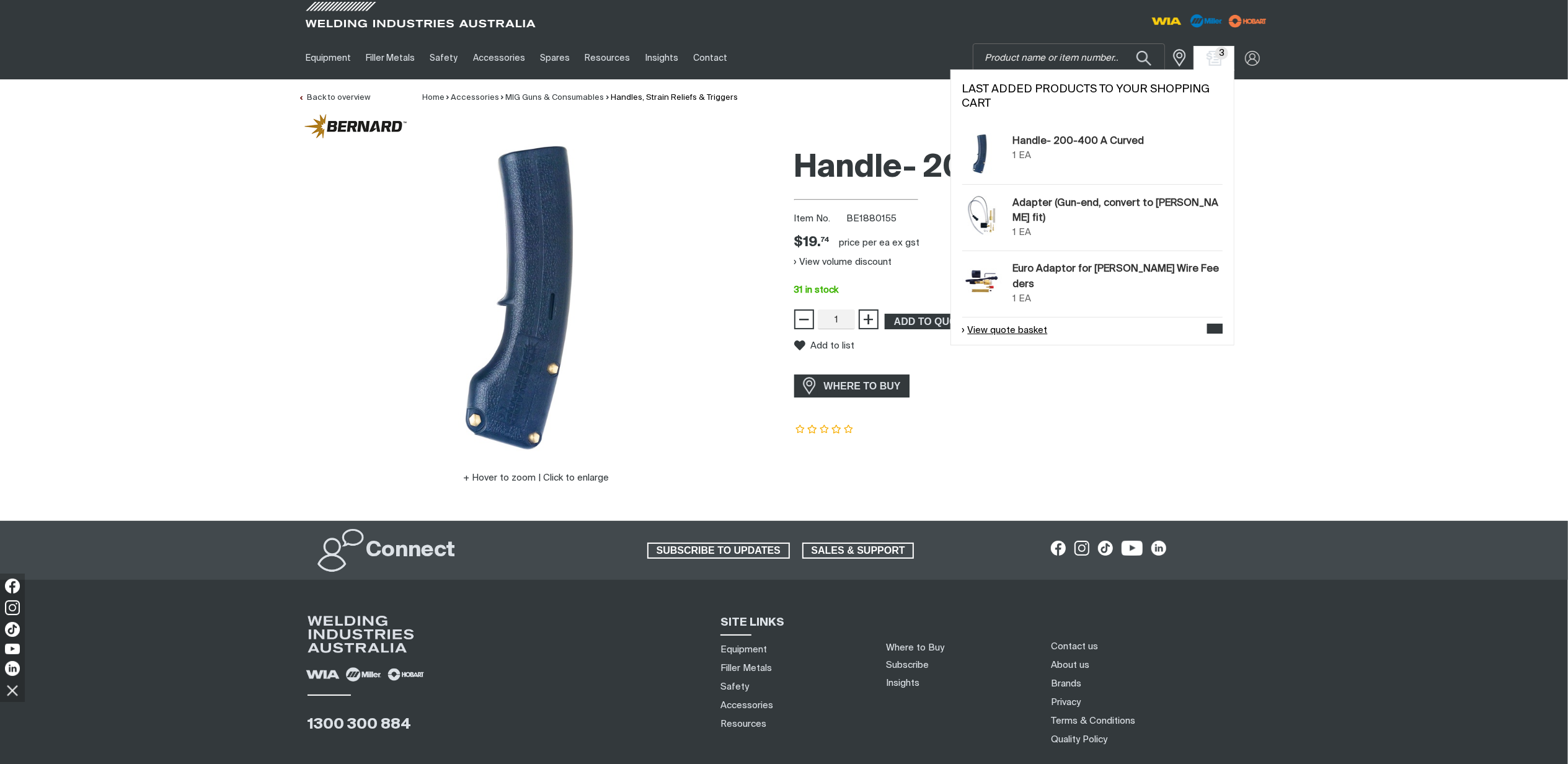
click at [1025, 324] on link "View quote basket" at bounding box center [1005, 331] width 86 height 15
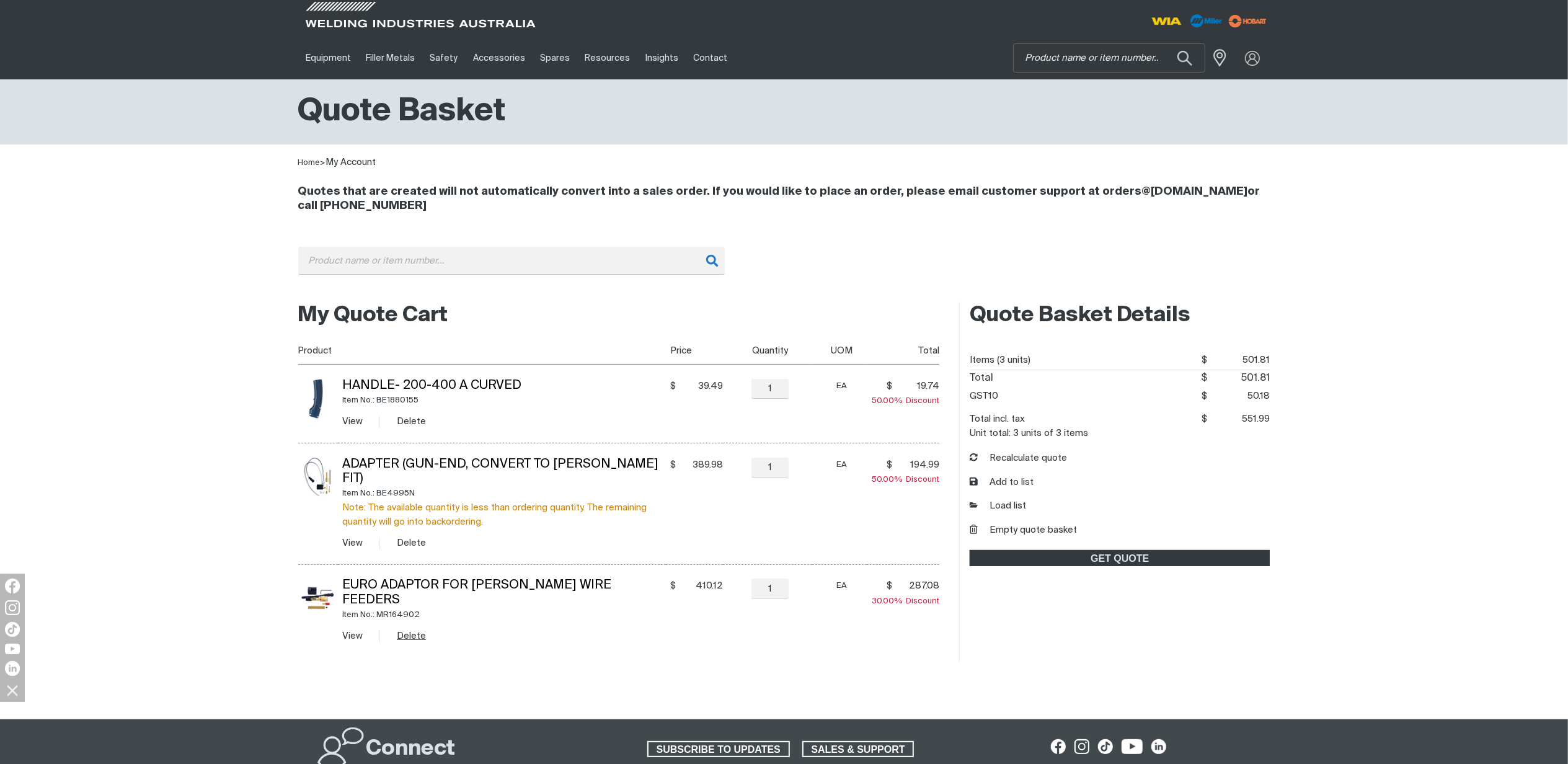
click at [414, 629] on button "Delete" at bounding box center [411, 636] width 29 height 15
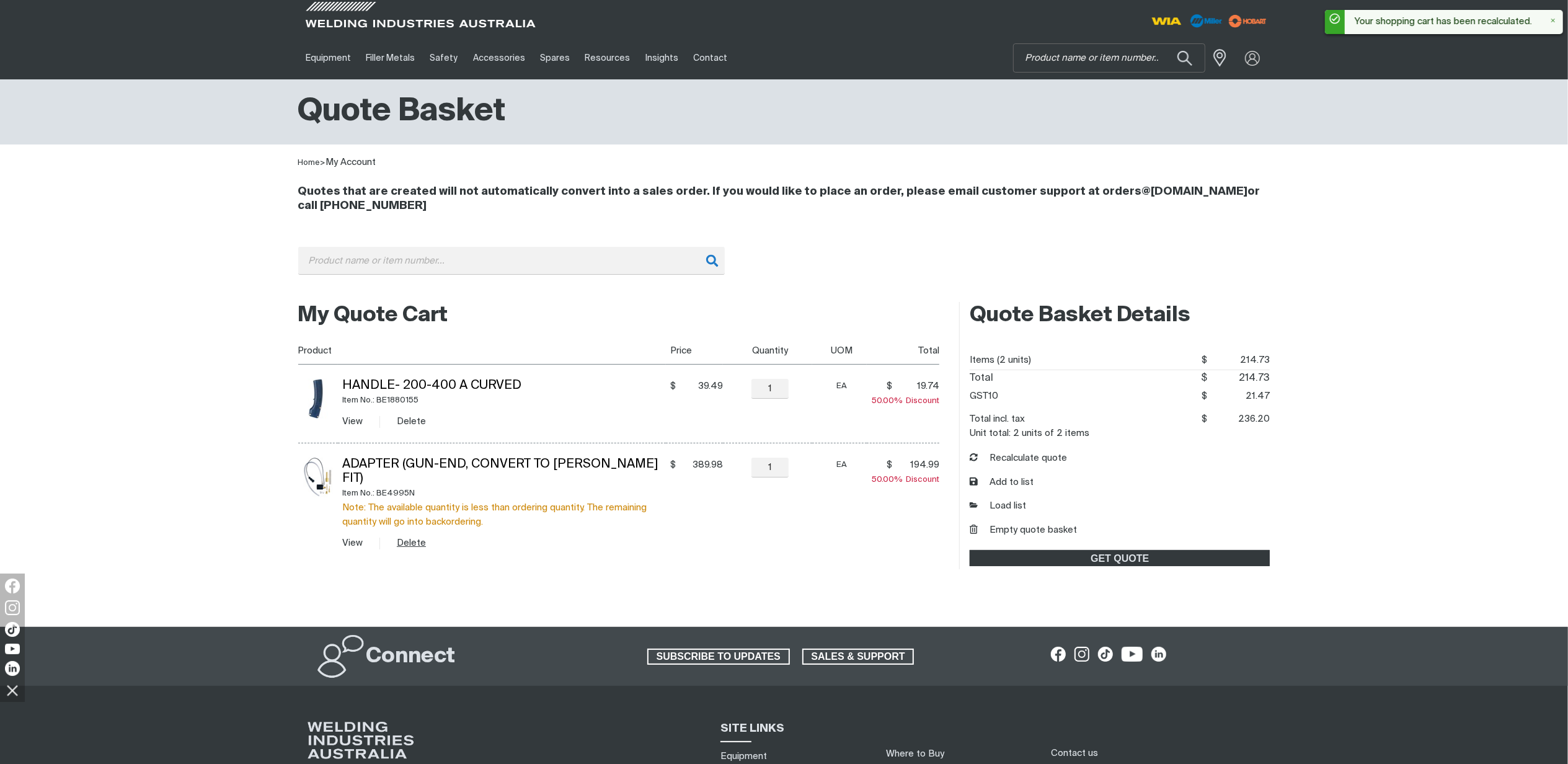
click at [415, 535] on button "Delete" at bounding box center [411, 542] width 29 height 15
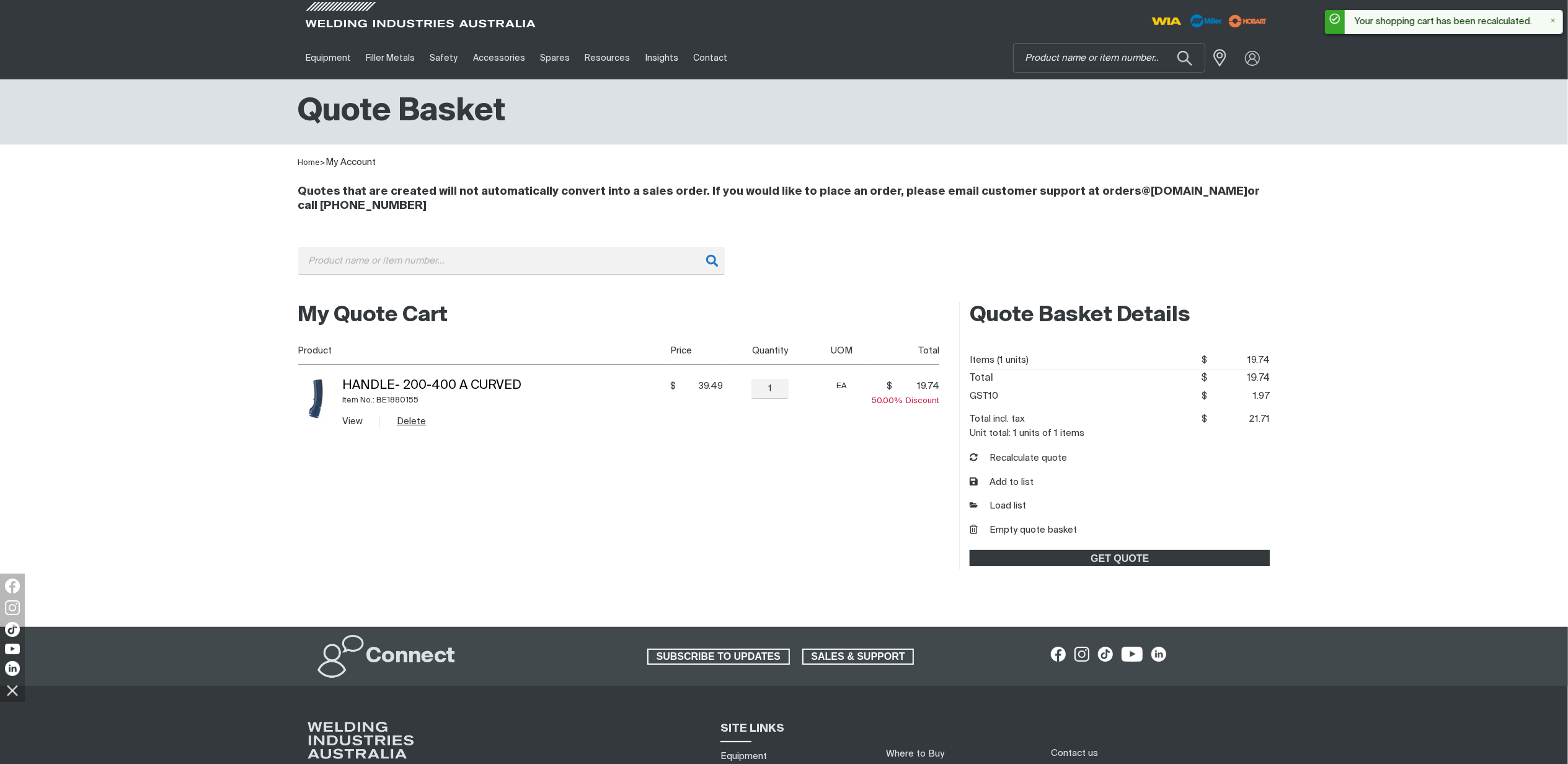
click at [412, 422] on button "Delete" at bounding box center [411, 421] width 29 height 15
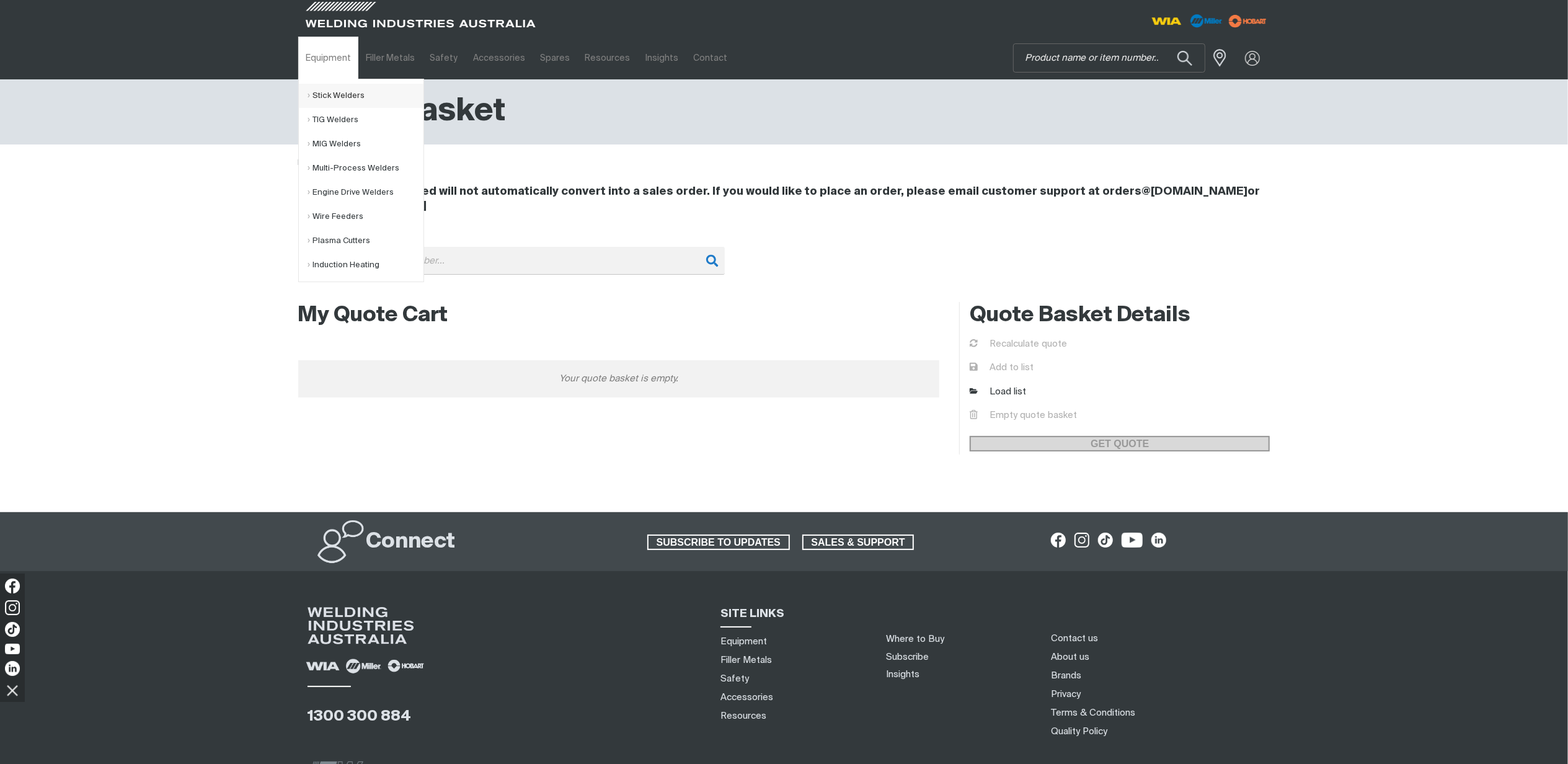
click at [328, 90] on link "Stick Welders" at bounding box center [365, 96] width 116 height 24
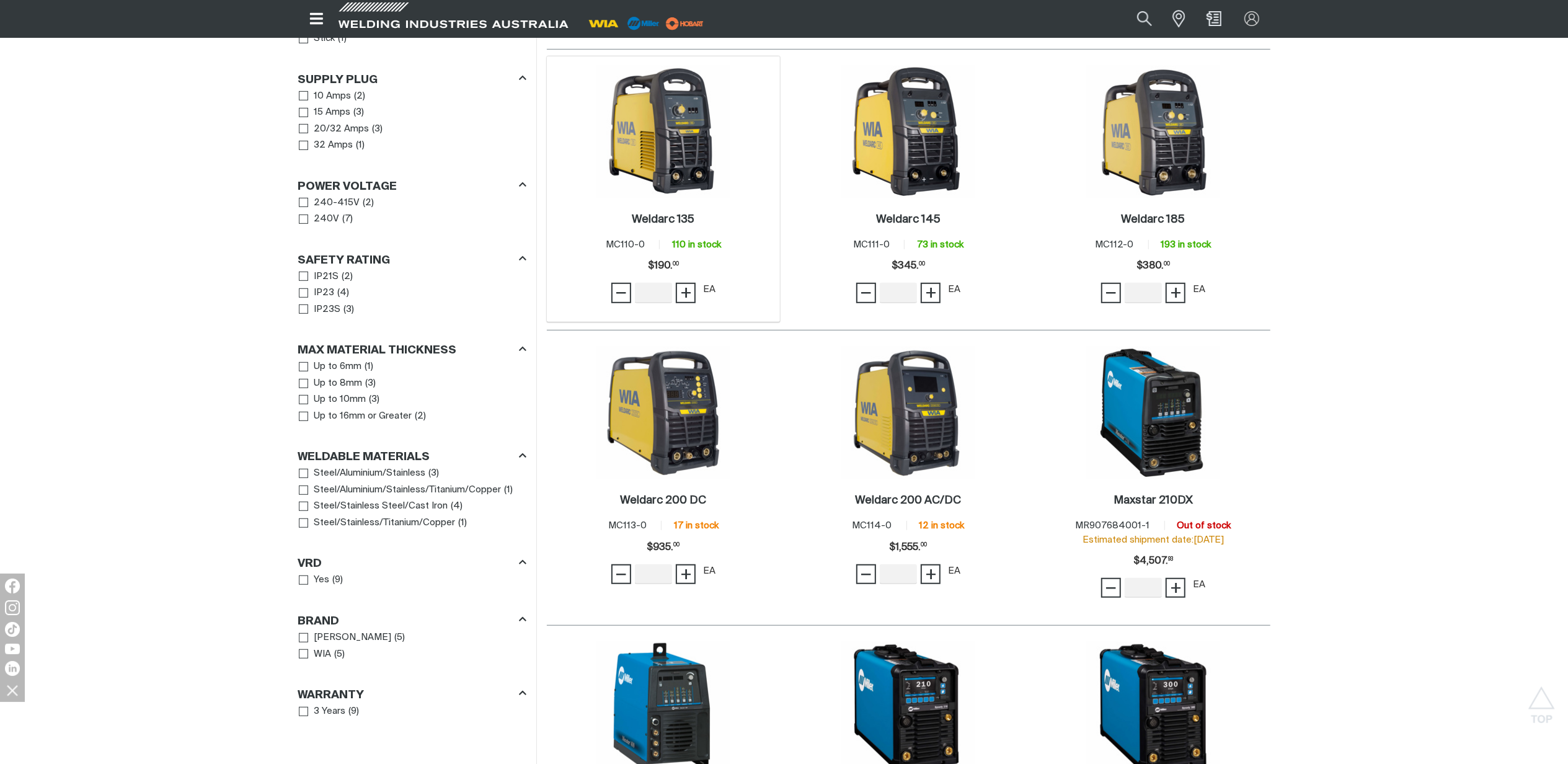
scroll to position [413, 0]
